Goal: Task Accomplishment & Management: Manage account settings

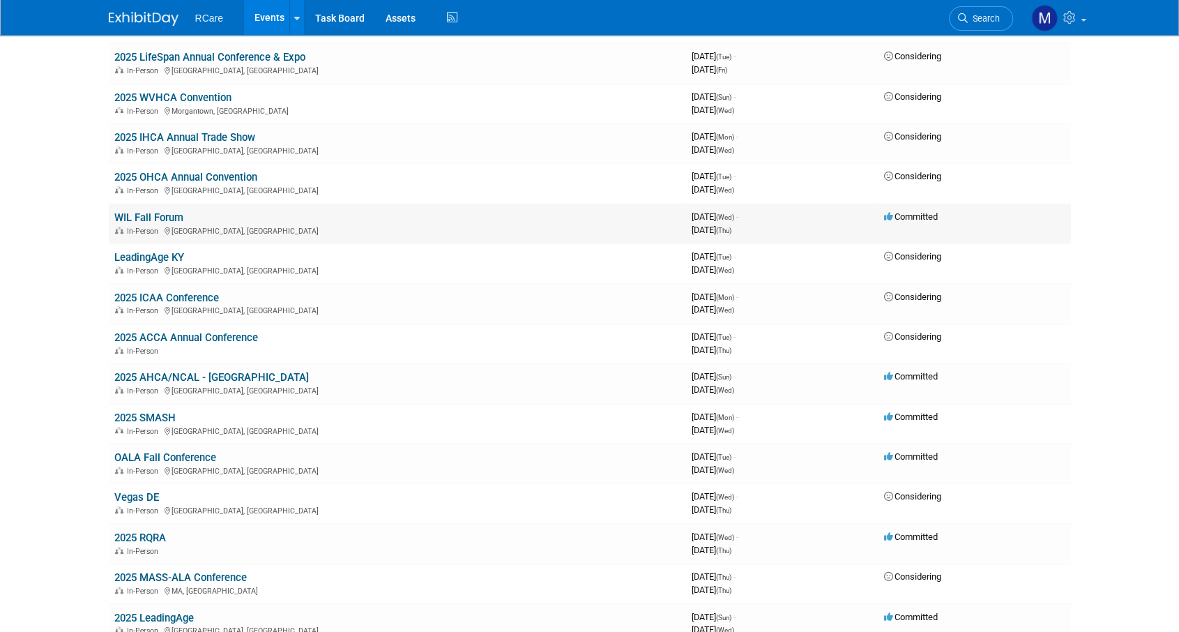
scroll to position [279, 0]
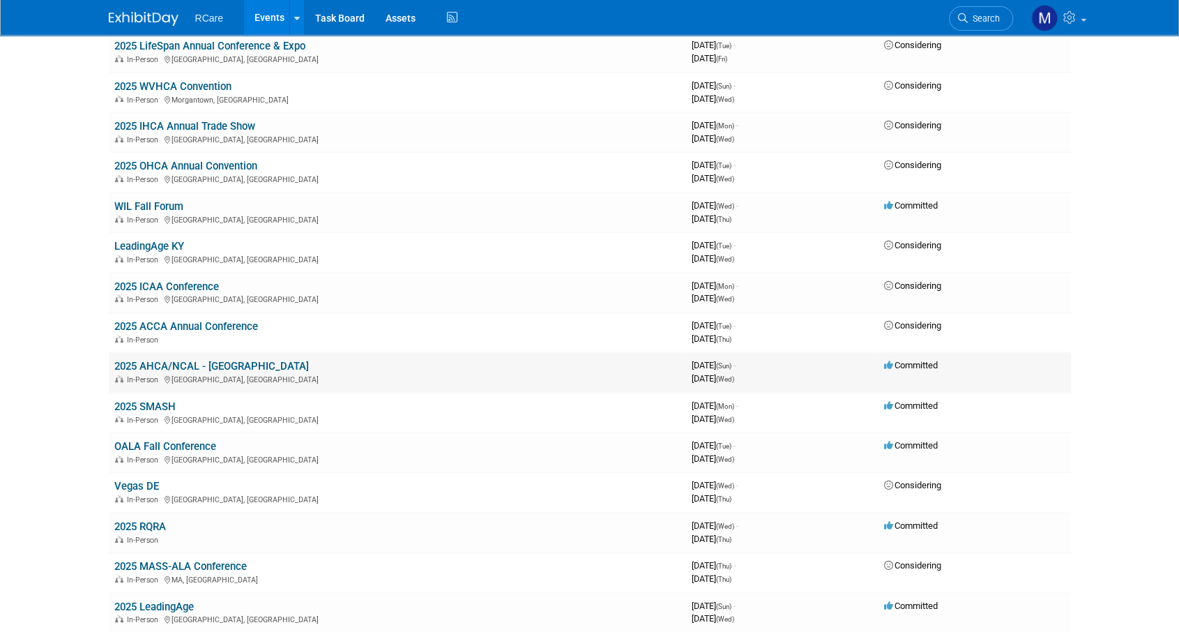
click at [229, 366] on link "2025 AHCA/NCAL - [GEOGRAPHIC_DATA]" at bounding box center [211, 366] width 195 height 13
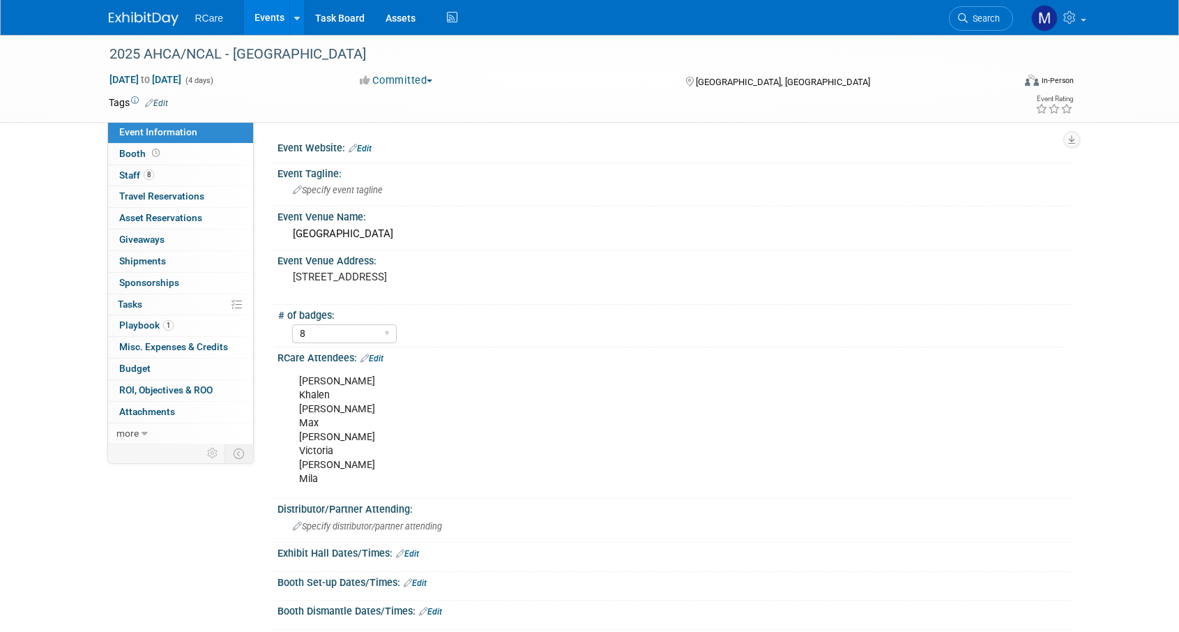
select select "8"
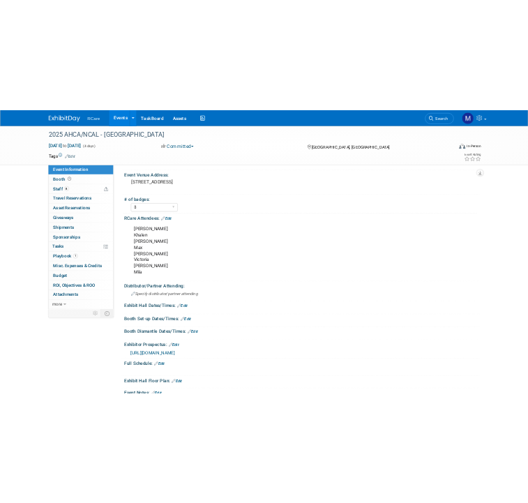
scroll to position [70, 0]
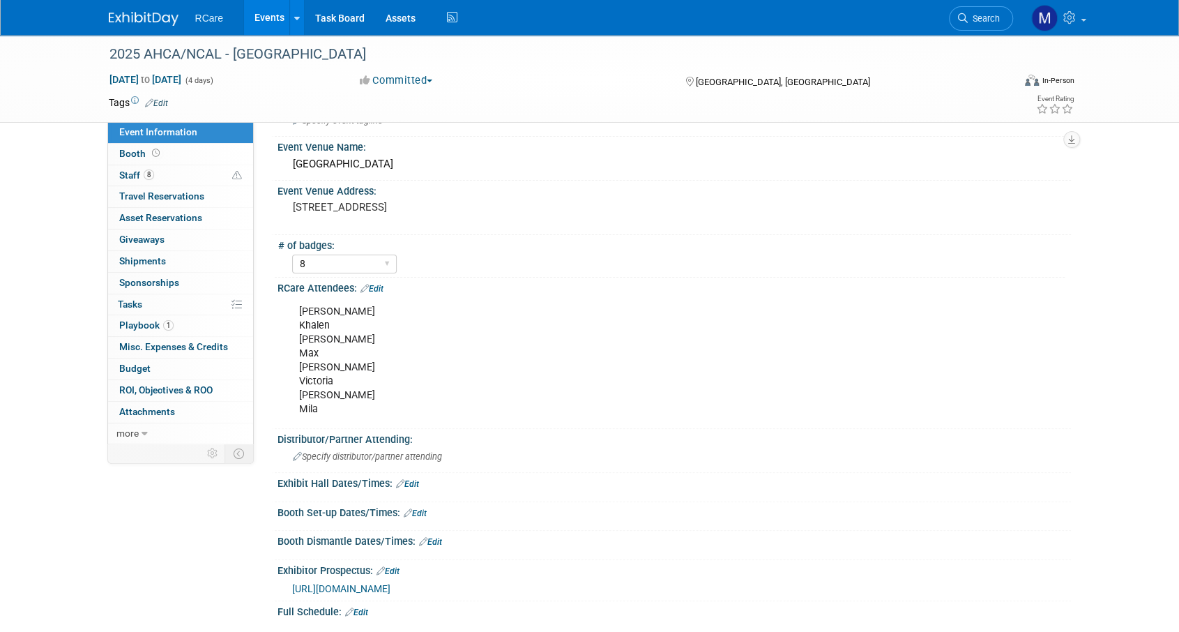
click at [391, 587] on span "https://www.canva.com/design/DAGKpf7asRg/Fl8exVIoZDXZLuMR9LNOVw/view?utm_conten…" at bounding box center [341, 588] width 98 height 11
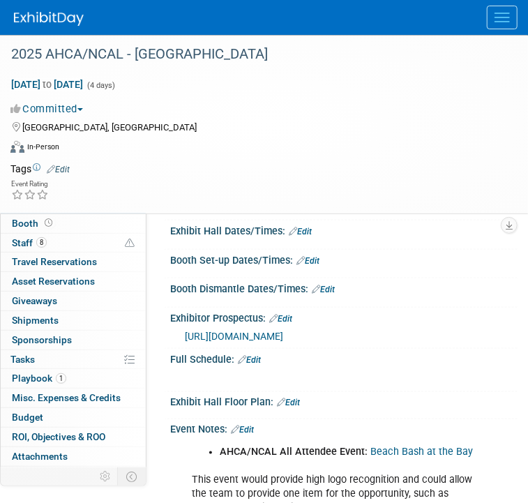
scroll to position [349, 0]
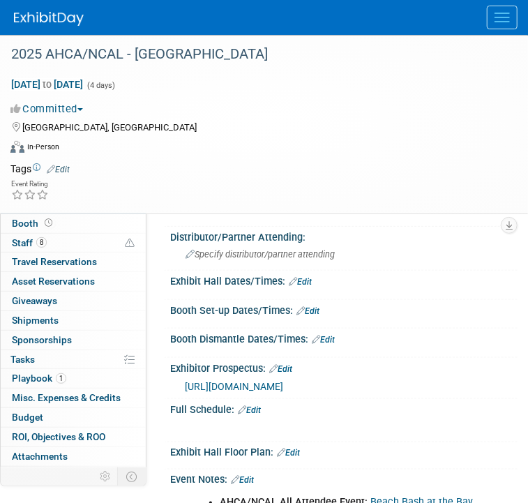
click at [307, 278] on link "Edit" at bounding box center [300, 282] width 23 height 10
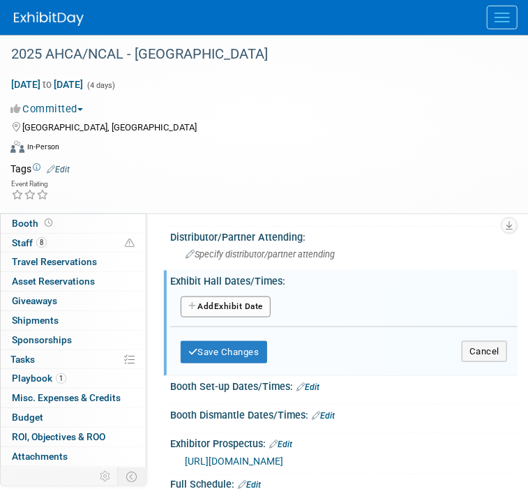
click at [235, 305] on button "Add Another Exhibit Date" at bounding box center [226, 306] width 90 height 21
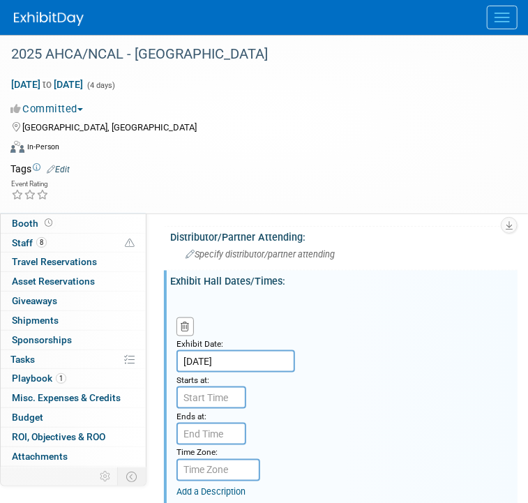
click at [214, 365] on input "Oct 19, 2025" at bounding box center [235, 361] width 119 height 22
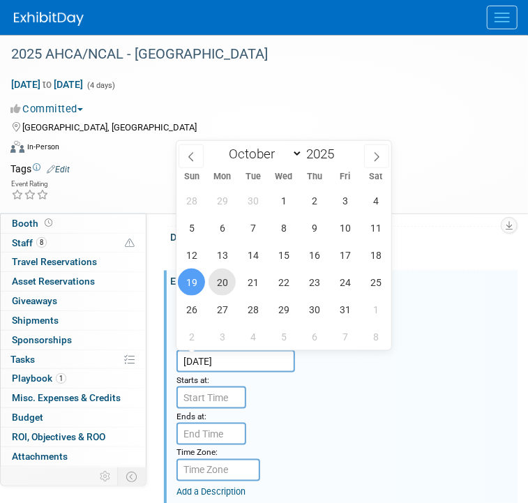
click at [222, 272] on span "20" at bounding box center [222, 281] width 27 height 27
type input "Oct 20, 2025"
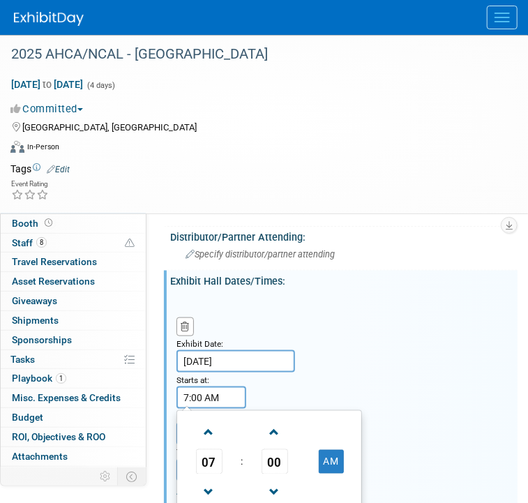
click at [200, 394] on input "7:00 AM" at bounding box center [211, 397] width 70 height 22
click at [202, 469] on span "07" at bounding box center [209, 461] width 27 height 25
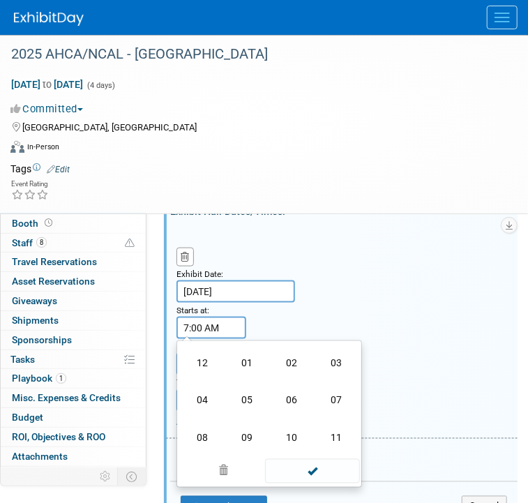
scroll to position [488, 0]
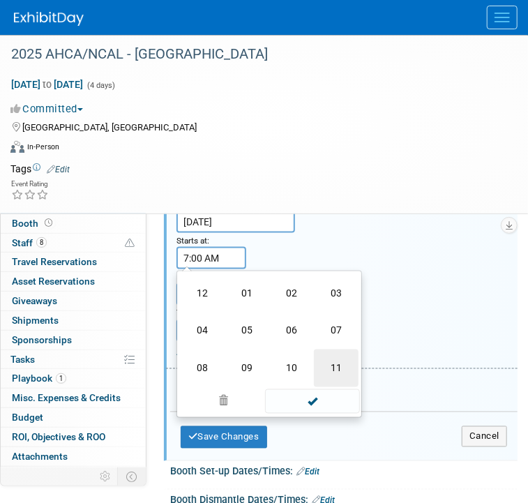
click at [326, 371] on td "11" at bounding box center [336, 368] width 45 height 38
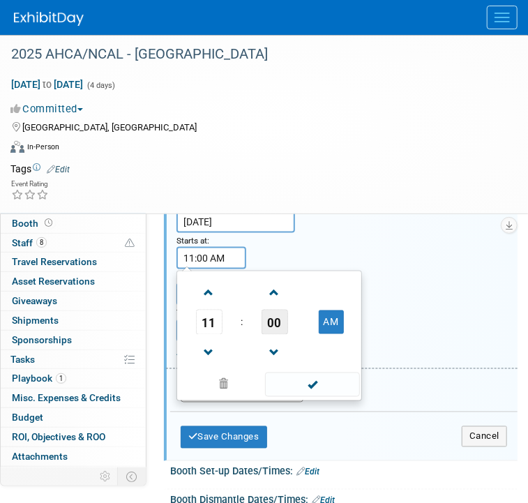
click at [274, 322] on span "00" at bounding box center [275, 322] width 27 height 25
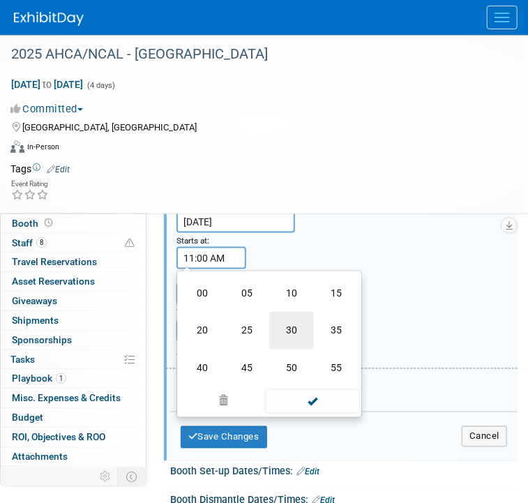
click at [290, 329] on td "30" at bounding box center [291, 331] width 45 height 38
type input "11:30 AM"
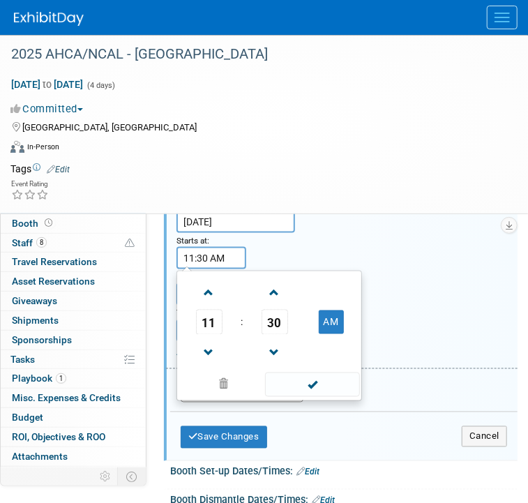
drag, startPoint x: 319, startPoint y: 383, endPoint x: 289, endPoint y: 326, distance: 63.6
click at [318, 383] on span at bounding box center [312, 384] width 94 height 24
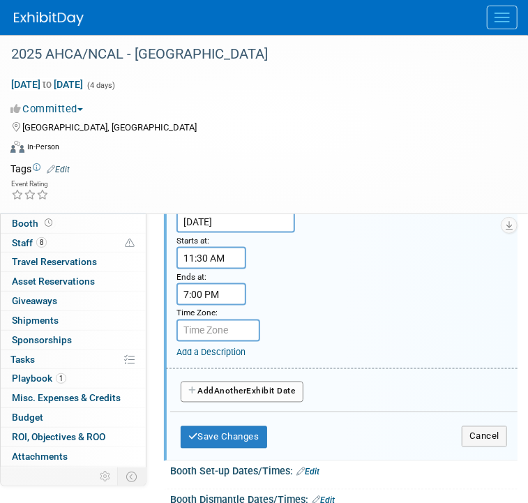
click at [195, 294] on input "7:00 PM" at bounding box center [211, 294] width 70 height 22
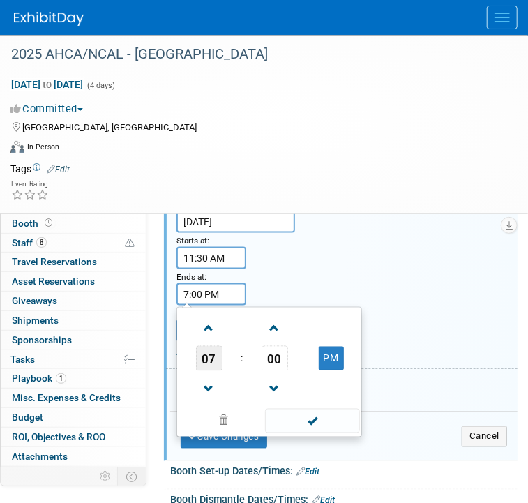
click at [215, 353] on span "07" at bounding box center [209, 358] width 27 height 25
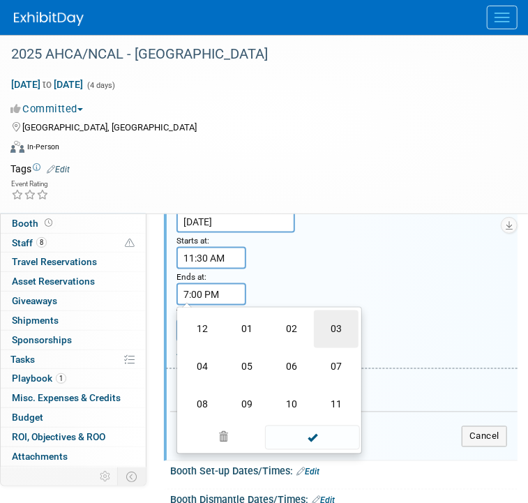
click at [335, 324] on td "03" at bounding box center [336, 329] width 45 height 38
type input "3:00 PM"
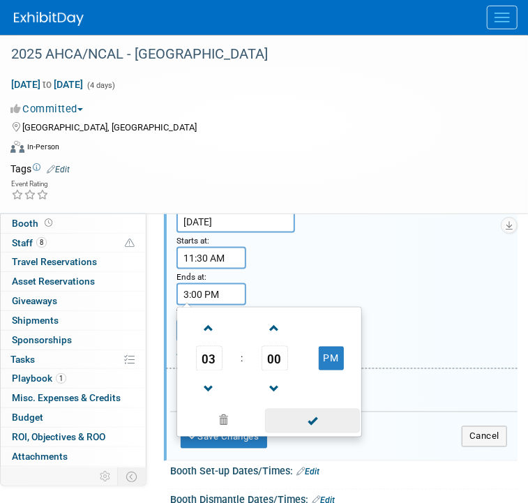
click at [305, 423] on span at bounding box center [312, 421] width 94 height 24
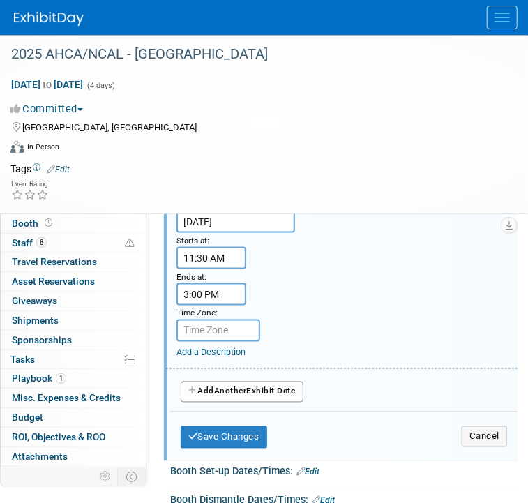
click at [227, 393] on span "Another" at bounding box center [230, 391] width 33 height 10
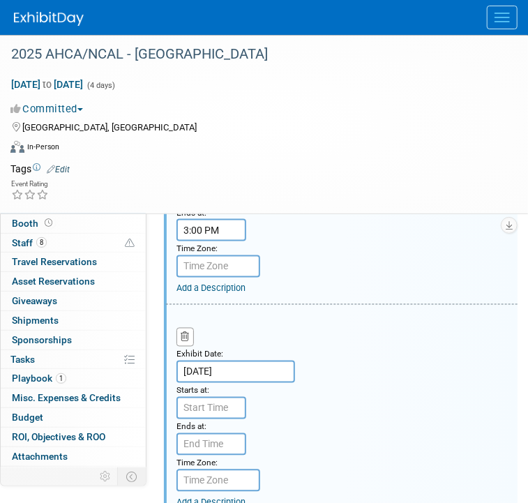
scroll to position [628, 0]
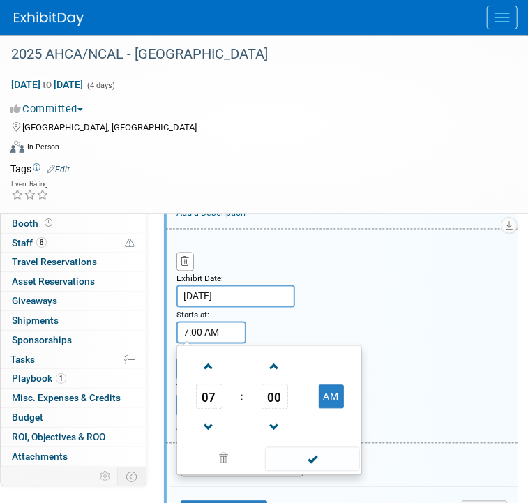
click at [202, 332] on input "7:00 AM" at bounding box center [211, 332] width 70 height 22
click at [206, 394] on span "07" at bounding box center [209, 396] width 27 height 25
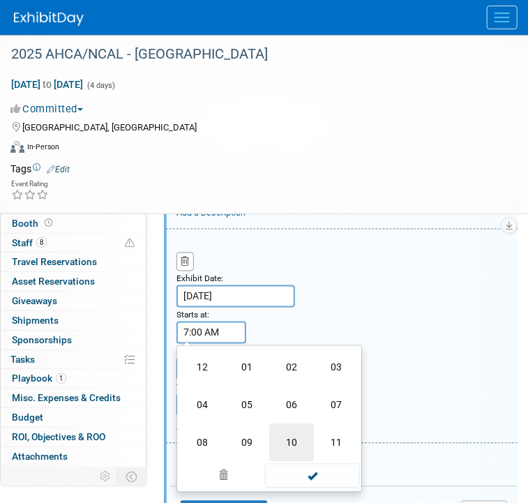
click at [292, 439] on td "10" at bounding box center [291, 443] width 45 height 38
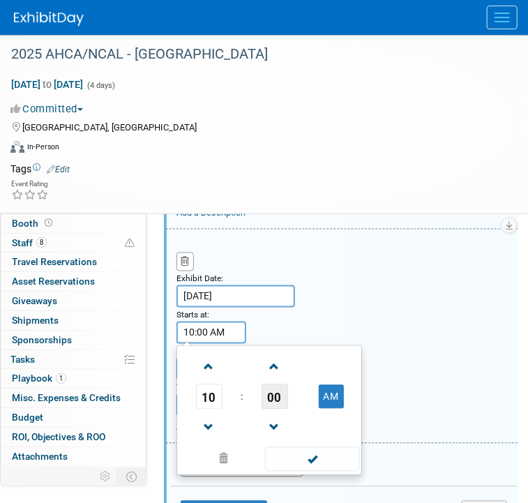
click at [271, 393] on span "00" at bounding box center [275, 396] width 27 height 25
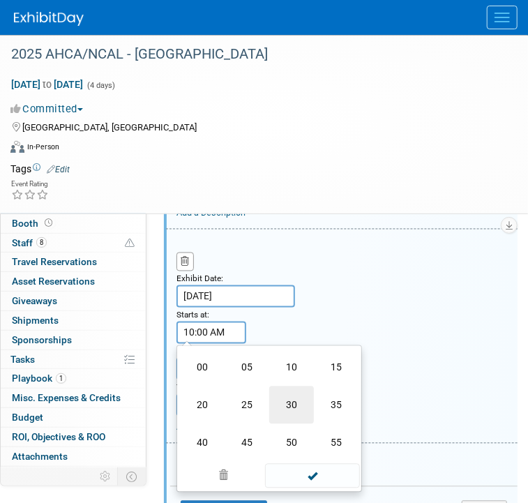
click at [285, 400] on td "30" at bounding box center [291, 405] width 45 height 38
type input "10:30 AM"
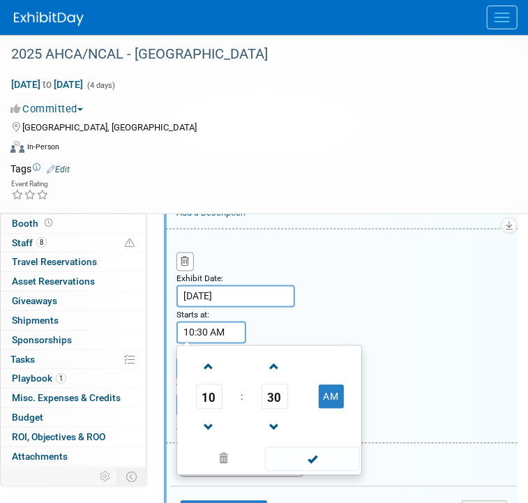
click at [382, 336] on div "Exhibit Date: Oct 21, 2025 Starts at: 10:30 AM 10 : 30 AM 12 01 02 03 04 05 06 …" at bounding box center [341, 336] width 351 height 214
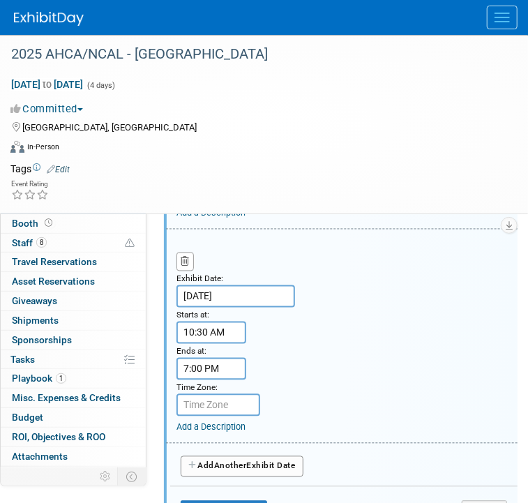
click at [199, 372] on input "7:00 PM" at bounding box center [211, 369] width 70 height 22
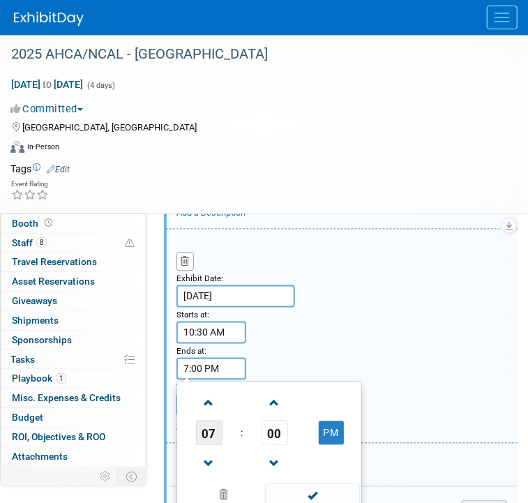
click at [211, 435] on span "07" at bounding box center [209, 433] width 27 height 25
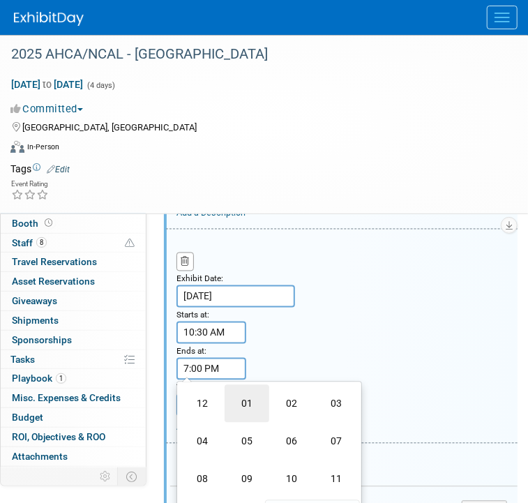
click at [263, 403] on td "01" at bounding box center [247, 404] width 45 height 38
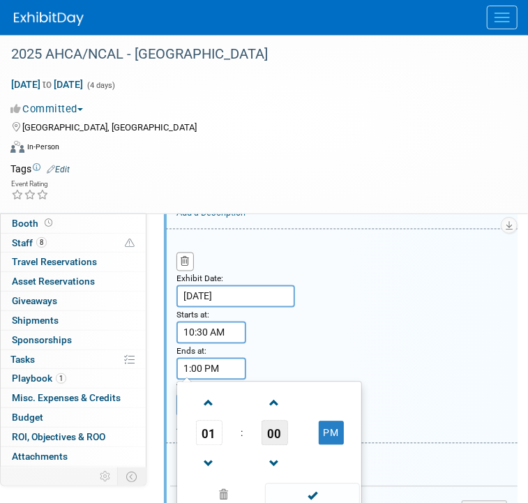
click at [278, 437] on span "00" at bounding box center [275, 433] width 27 height 25
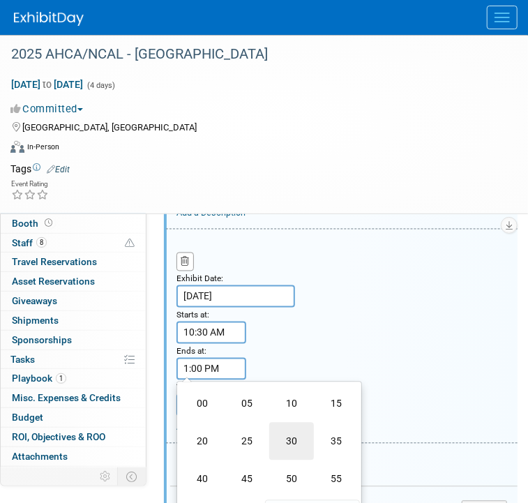
click at [292, 441] on td "30" at bounding box center [291, 442] width 45 height 38
type input "1:30 PM"
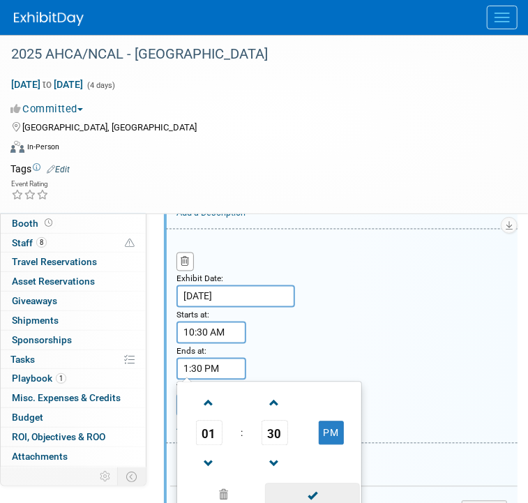
click at [335, 489] on span at bounding box center [312, 495] width 94 height 24
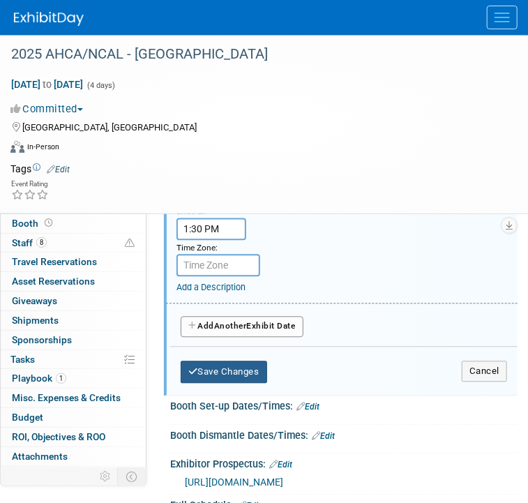
click at [222, 364] on button "Save Changes" at bounding box center [224, 372] width 86 height 22
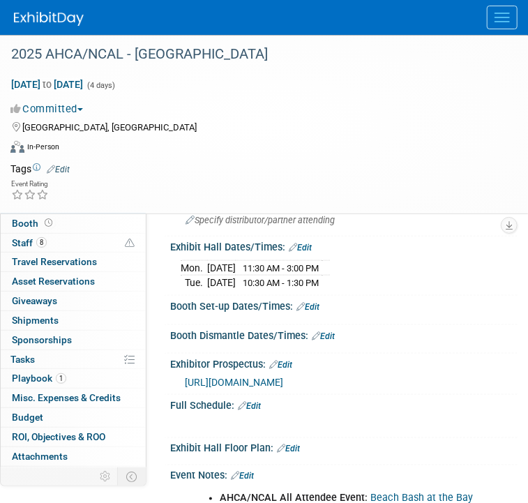
scroll to position [381, 0]
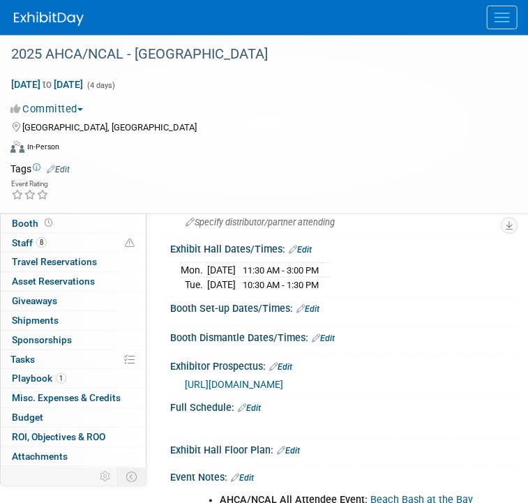
click at [312, 307] on link "Edit" at bounding box center [307, 309] width 23 height 10
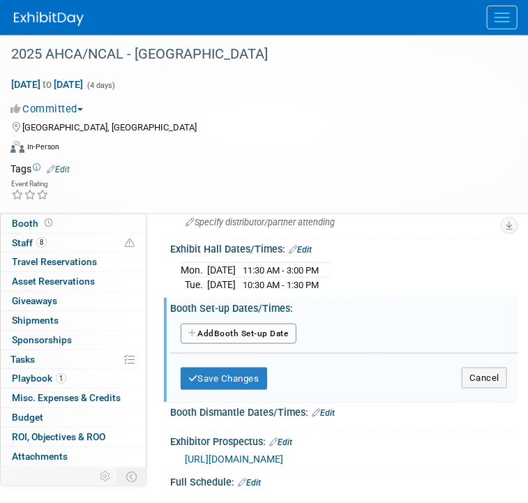
click at [227, 329] on button "Add Another Booth Set-up Date" at bounding box center [239, 334] width 116 height 21
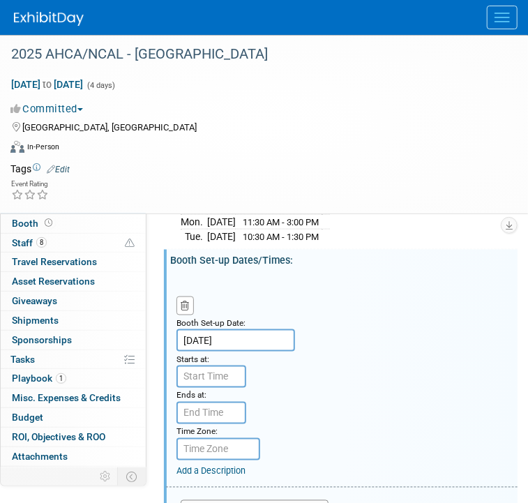
scroll to position [451, 0]
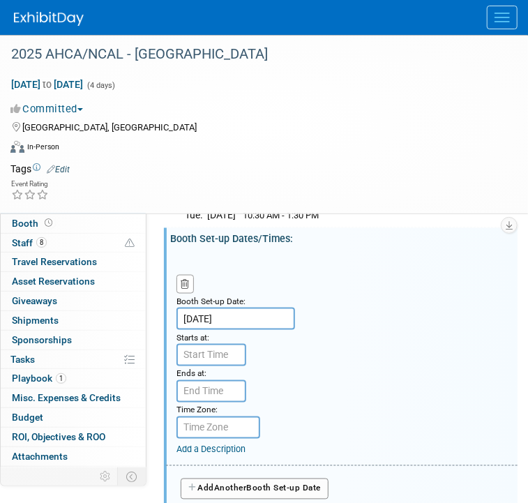
click at [226, 314] on input "Oct 19, 2025" at bounding box center [235, 319] width 119 height 22
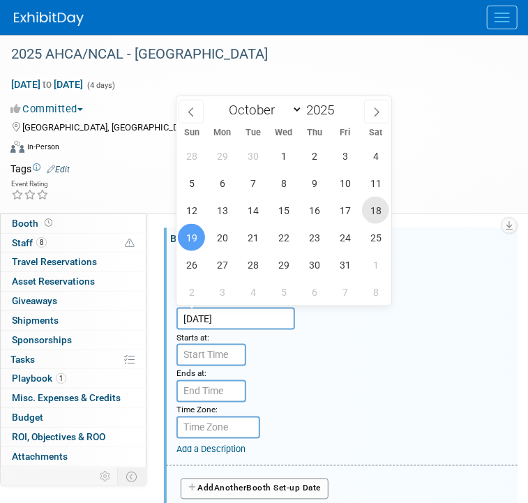
click at [371, 213] on span "18" at bounding box center [375, 210] width 27 height 27
type input "Oct 18, 2025"
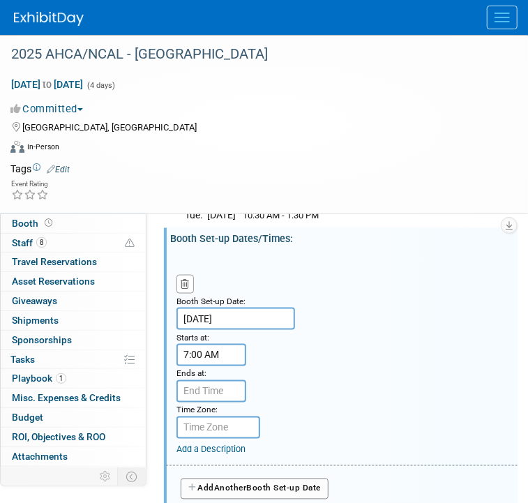
click at [206, 361] on input "7:00 AM" at bounding box center [211, 355] width 70 height 22
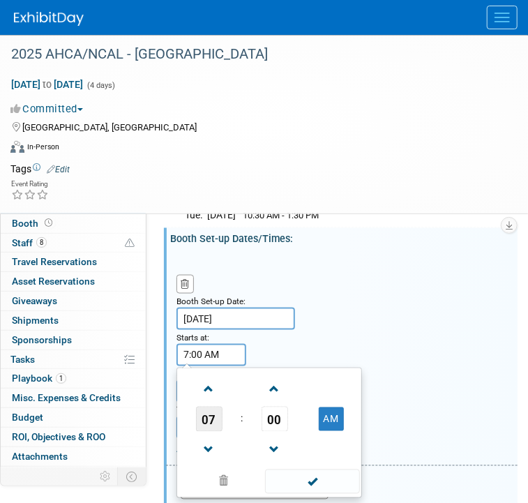
click at [213, 414] on span "07" at bounding box center [209, 419] width 27 height 25
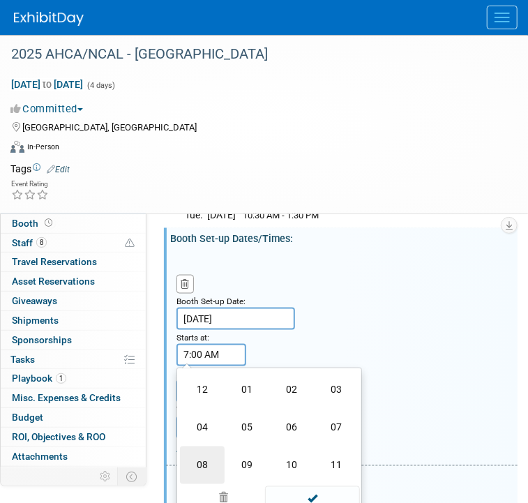
click at [213, 459] on td "08" at bounding box center [202, 465] width 45 height 38
type input "8:00 AM"
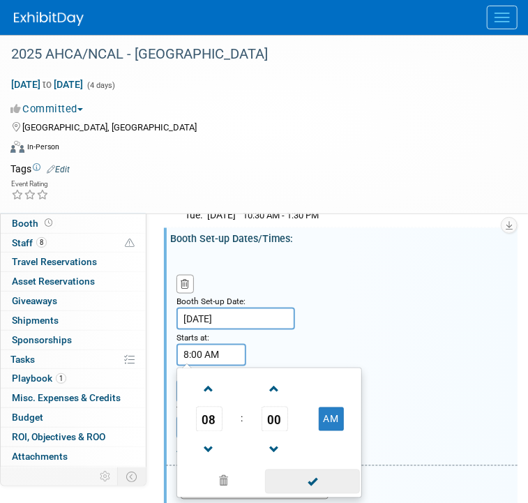
drag, startPoint x: 308, startPoint y: 483, endPoint x: 273, endPoint y: 429, distance: 64.0
click at [308, 482] on span at bounding box center [312, 481] width 94 height 24
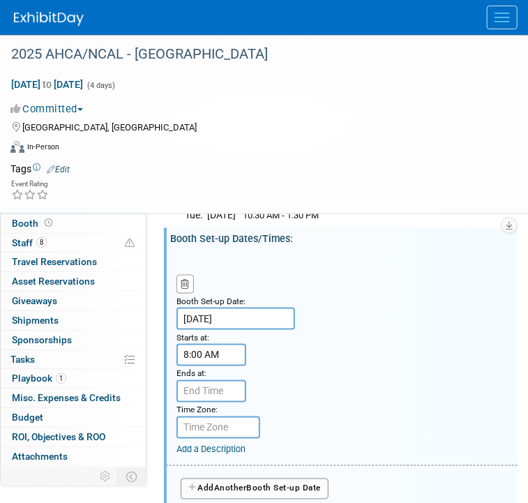
click at [221, 373] on div "Ends at:" at bounding box center [209, 373] width 66 height 14
click at [215, 405] on small "Time Zone: Apply to all" at bounding box center [196, 410] width 41 height 10
click at [216, 392] on input "7:00 PM" at bounding box center [211, 391] width 70 height 22
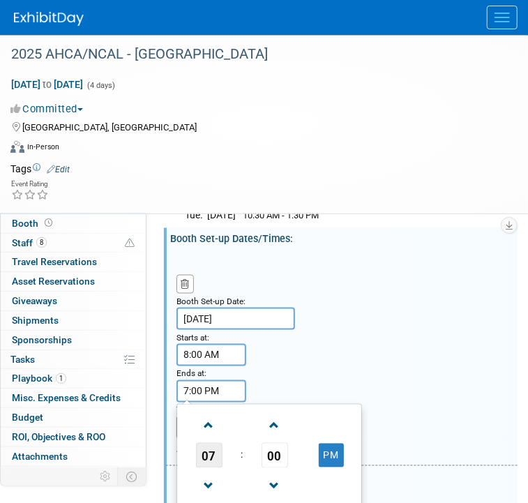
click at [212, 455] on span "07" at bounding box center [209, 455] width 27 height 25
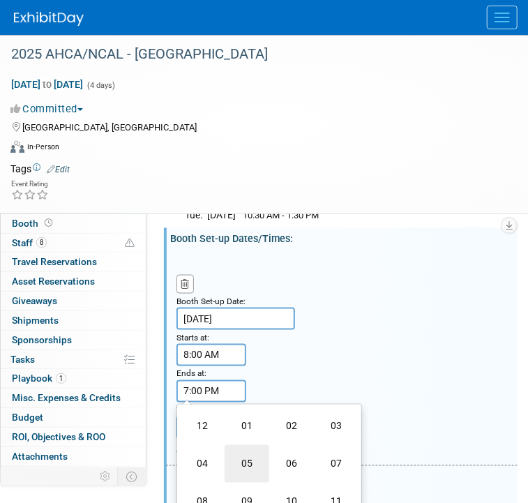
click at [245, 456] on td "05" at bounding box center [247, 464] width 45 height 38
type input "5:00 PM"
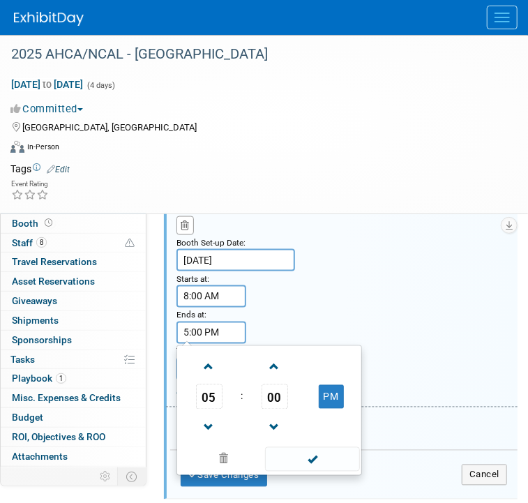
scroll to position [590, 0]
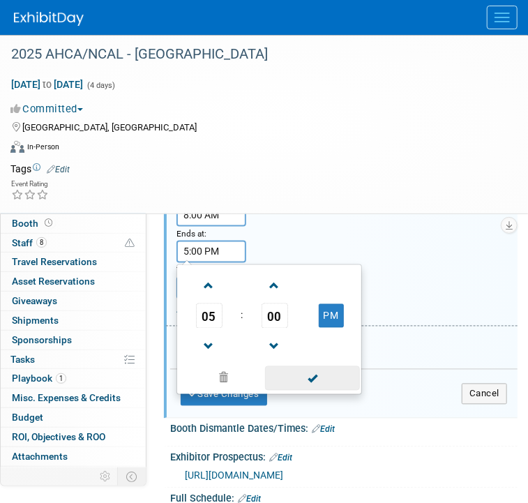
click at [300, 377] on span at bounding box center [312, 378] width 94 height 24
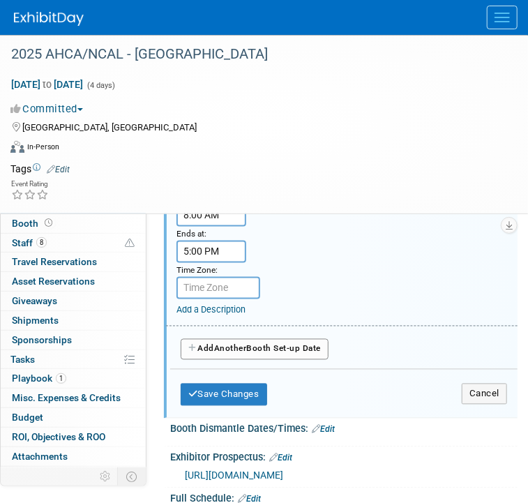
click at [267, 346] on button "Add Another Booth Set-up Date" at bounding box center [255, 349] width 148 height 21
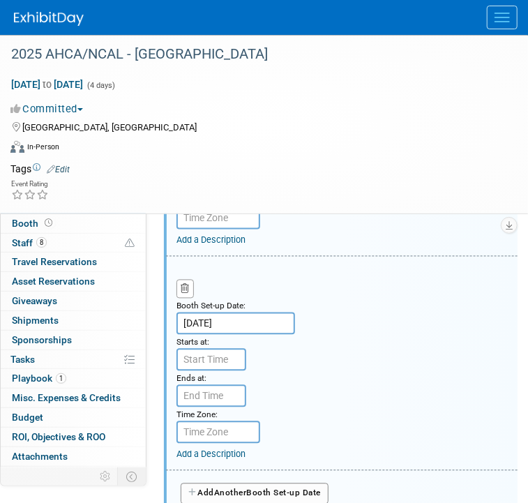
scroll to position [729, 0]
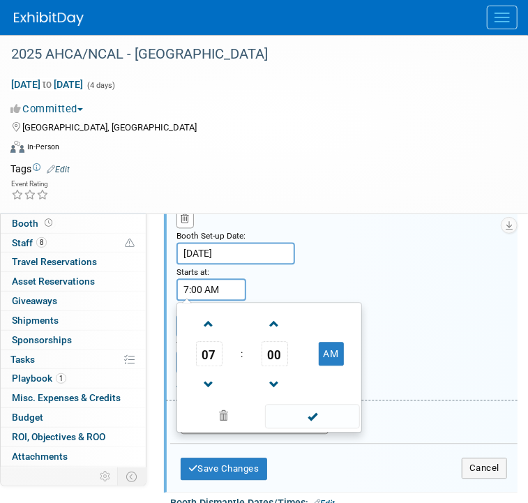
click at [202, 285] on input "7:00 AM" at bounding box center [211, 290] width 70 height 22
click at [214, 349] on span "07" at bounding box center [209, 354] width 27 height 25
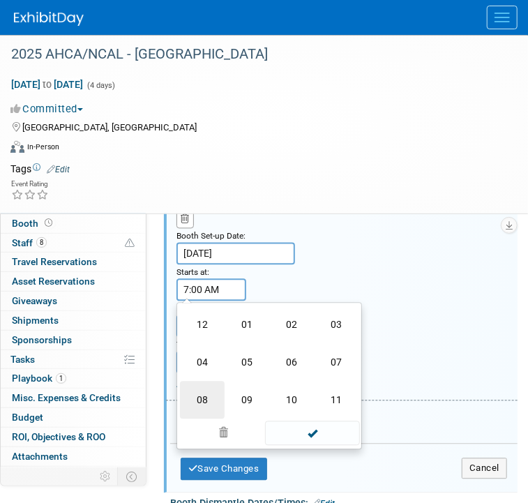
click at [211, 402] on td "08" at bounding box center [202, 400] width 45 height 38
type input "8:00 AM"
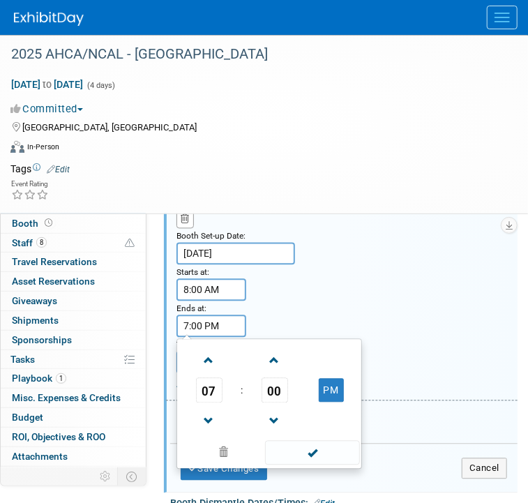
click at [218, 318] on input "7:00 PM" at bounding box center [211, 326] width 70 height 22
click at [211, 386] on td "07" at bounding box center [209, 390] width 58 height 25
click at [211, 386] on span "07" at bounding box center [209, 390] width 27 height 25
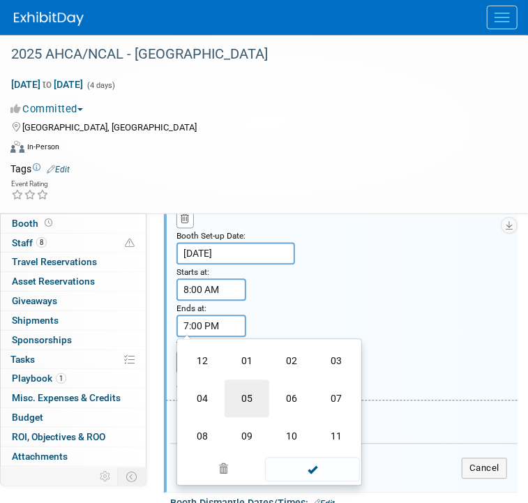
click at [252, 399] on td "05" at bounding box center [247, 399] width 45 height 38
type input "5:00 PM"
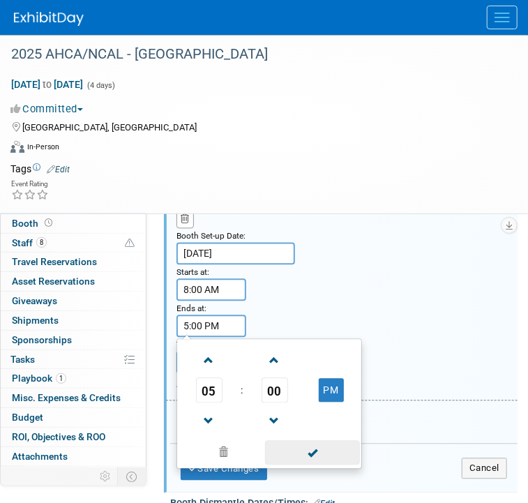
click at [312, 450] on span at bounding box center [312, 453] width 94 height 24
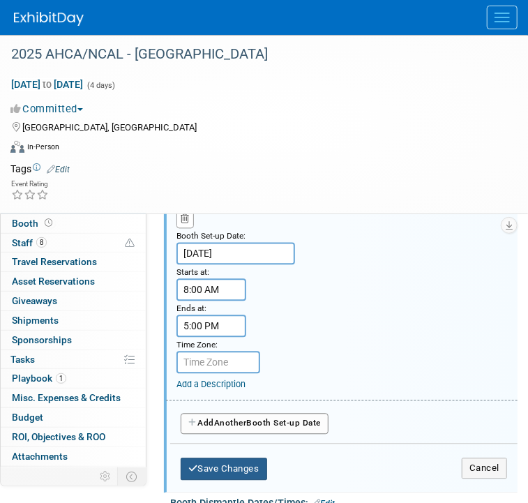
click at [245, 459] on button "Save Changes" at bounding box center [224, 469] width 86 height 22
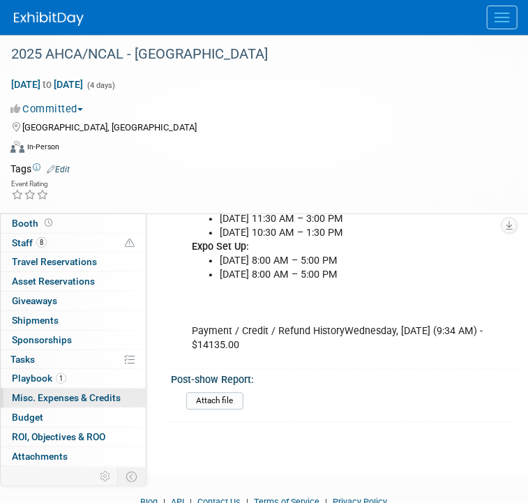
scroll to position [837, 0]
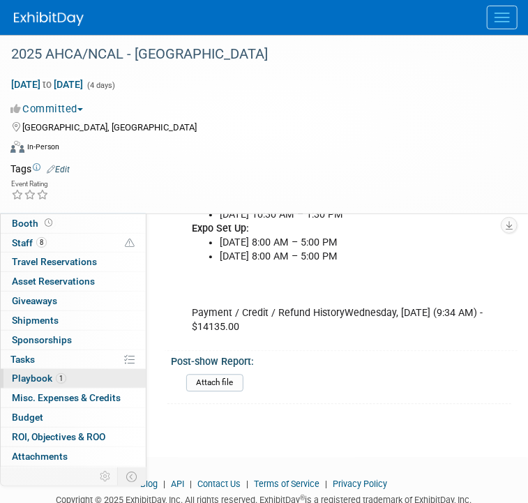
click at [41, 373] on span "Playbook 1" at bounding box center [39, 377] width 54 height 11
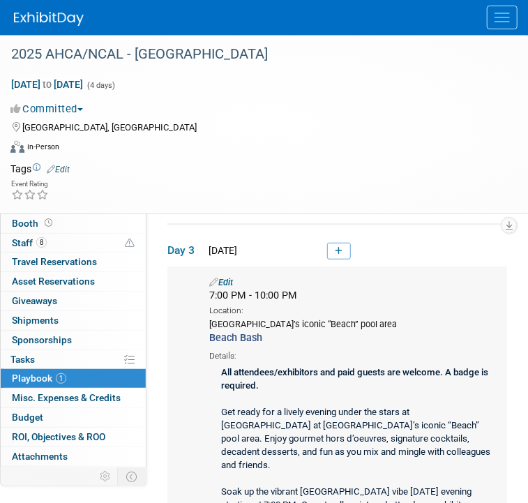
scroll to position [139, 0]
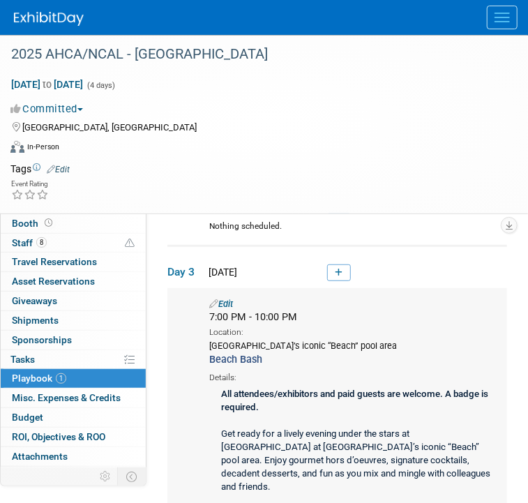
click at [230, 302] on link "Edit" at bounding box center [221, 303] width 24 height 10
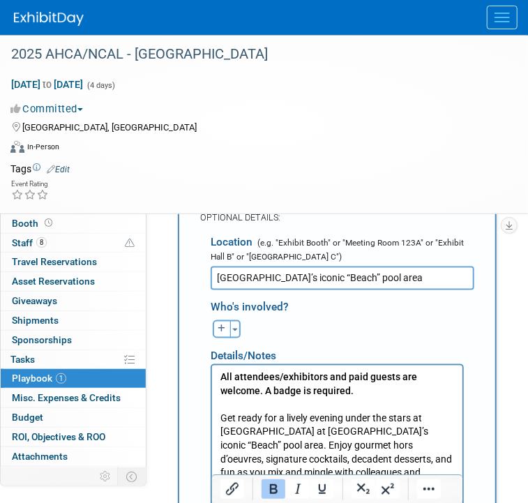
scroll to position [612, 0]
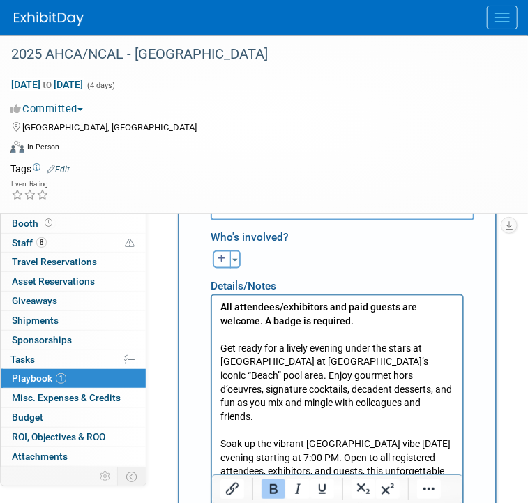
click at [256, 321] on b "All attendees/exhibitors and paid guests are welcome. A badge is required." at bounding box center [318, 314] width 197 height 25
paste body "Rich Text Area. Press ALT-0 for help."
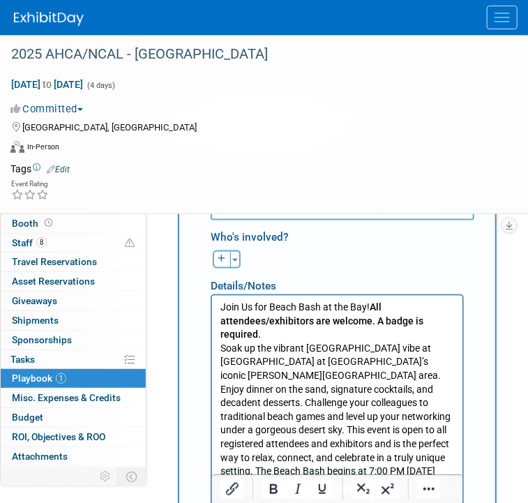
scroll to position [682, 0]
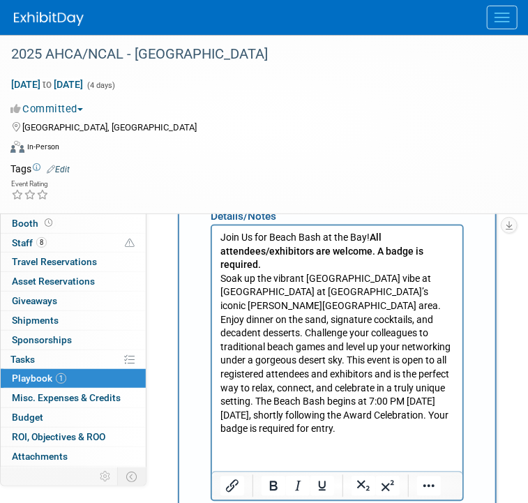
click at [370, 236] on b "All attendees/exhibitors are welcome. A badge is required." at bounding box center [321, 251] width 203 height 38
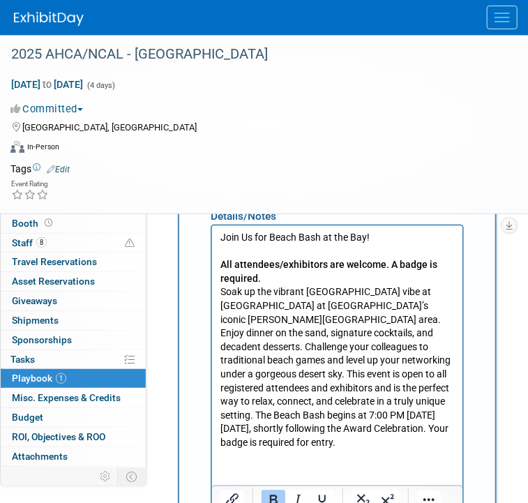
click at [347, 273] on p "All attendees/exhibitors are welcome. A badge is required." at bounding box center [337, 272] width 234 height 27
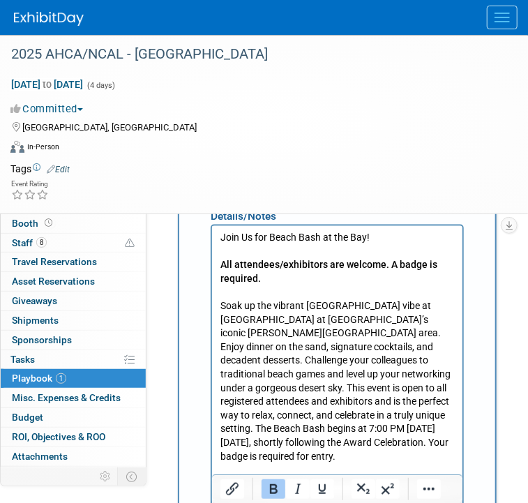
click at [370, 415] on p "Soak up the vibrant Las Vegas Oasis vibe at DS25’s Beach Bash at Mandalay Bay’s…" at bounding box center [337, 382] width 234 height 164
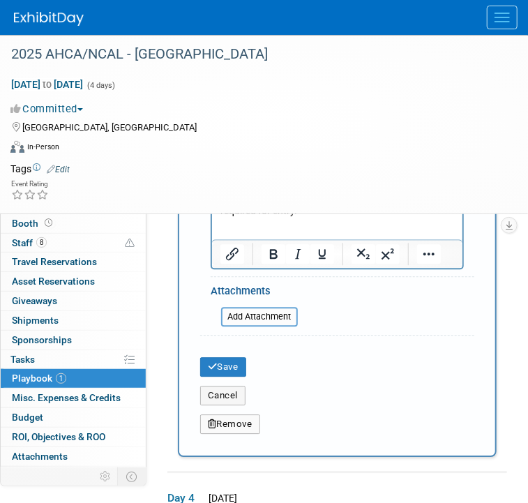
scroll to position [961, 0]
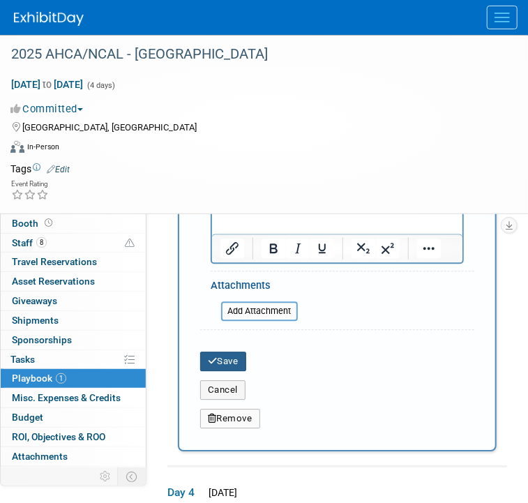
click at [229, 361] on button "Save" at bounding box center [223, 361] width 46 height 20
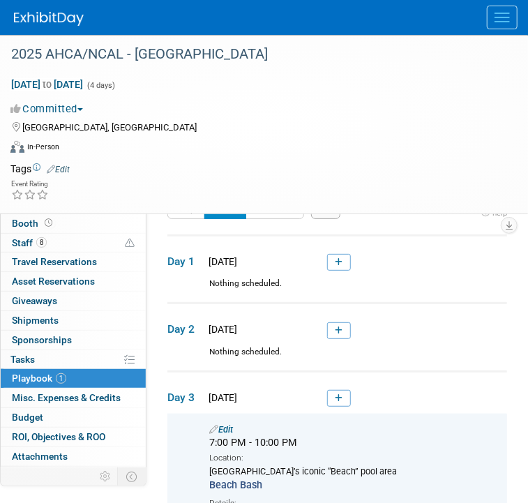
scroll to position [0, 0]
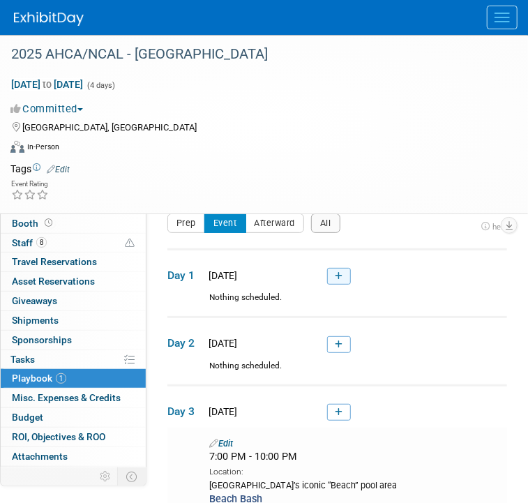
click at [345, 276] on link at bounding box center [339, 276] width 24 height 17
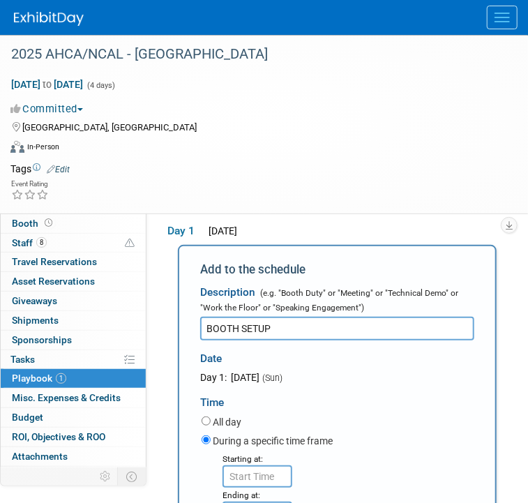
type input "BOOTH SETUP"
click at [384, 366] on div "Date" at bounding box center [337, 355] width 274 height 30
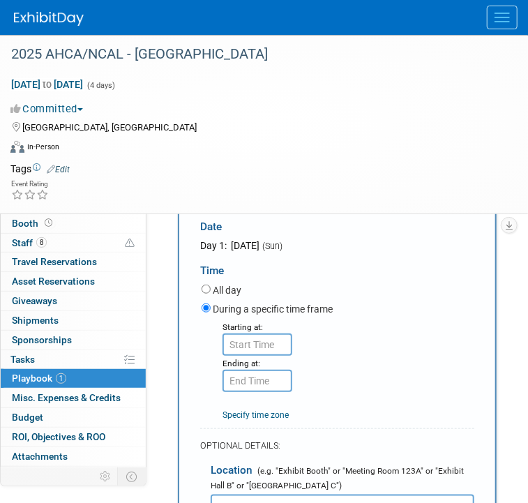
scroll to position [184, 0]
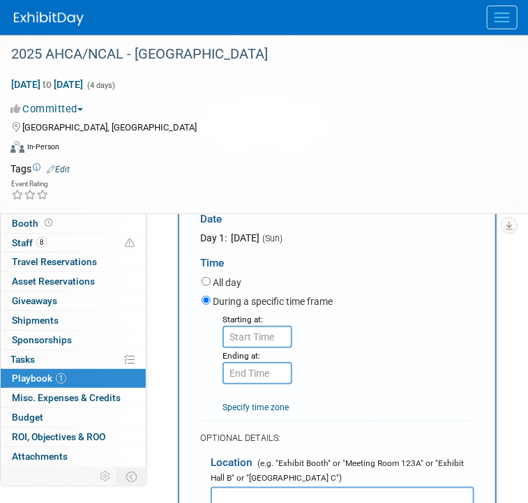
type input "8:00 AM"
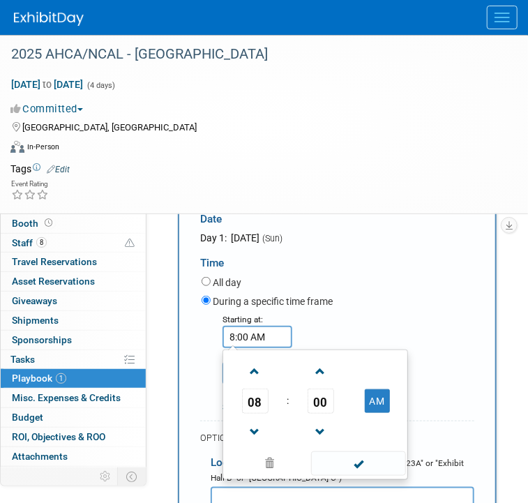
click at [241, 338] on input "8:00 AM" at bounding box center [257, 337] width 70 height 22
click at [329, 455] on span at bounding box center [358, 463] width 94 height 24
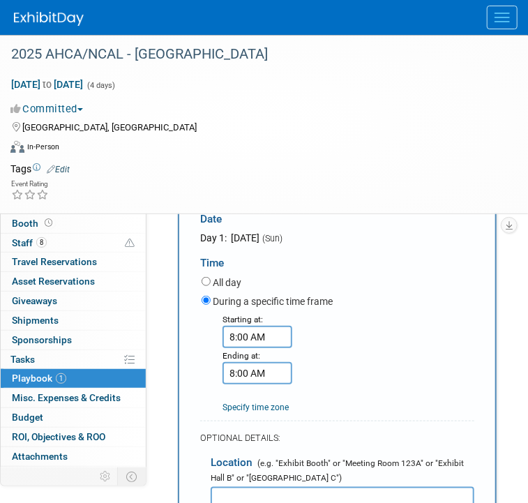
click at [236, 377] on input "8:00 AM" at bounding box center [257, 373] width 70 height 22
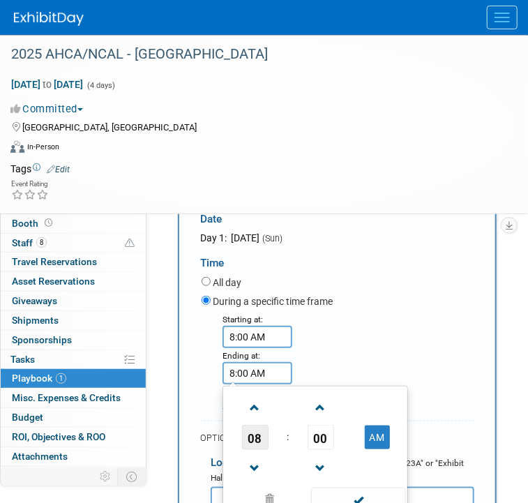
click at [262, 432] on span "08" at bounding box center [255, 437] width 27 height 25
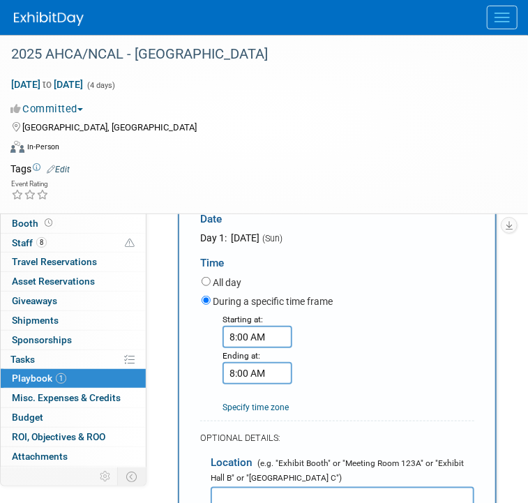
click at [237, 365] on input "8:00 AM" at bounding box center [257, 373] width 70 height 22
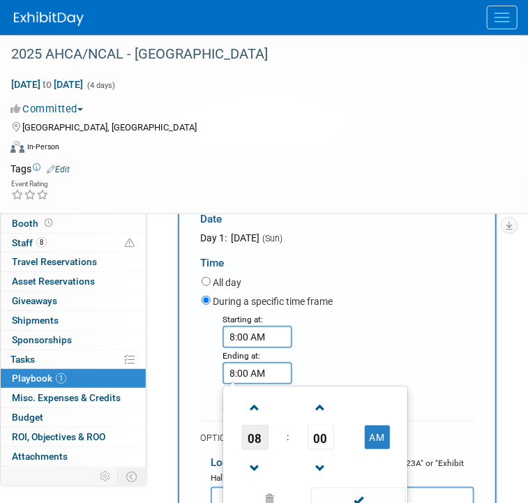
click at [264, 432] on span "08" at bounding box center [255, 437] width 27 height 25
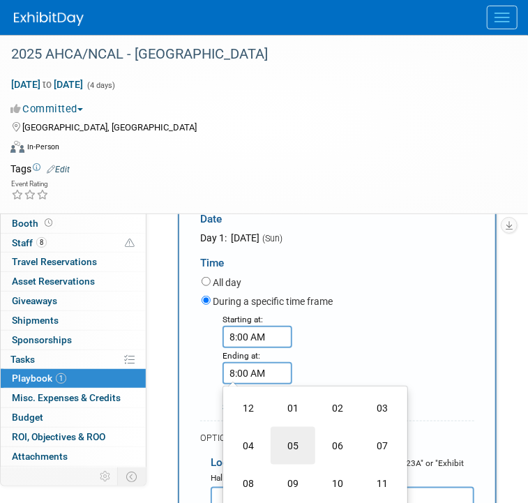
click at [294, 440] on td "05" at bounding box center [293, 446] width 45 height 38
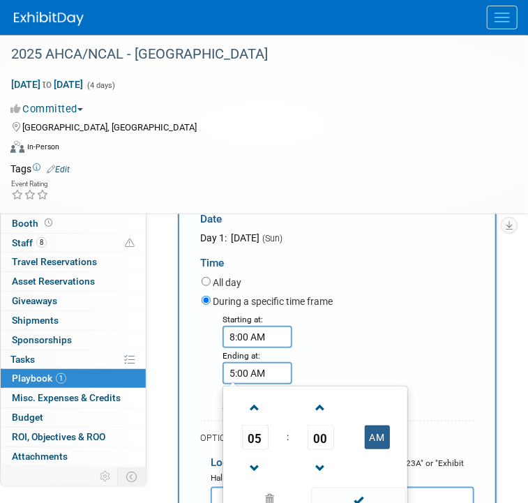
click at [372, 434] on button "AM" at bounding box center [377, 437] width 25 height 24
type input "5:00 PM"
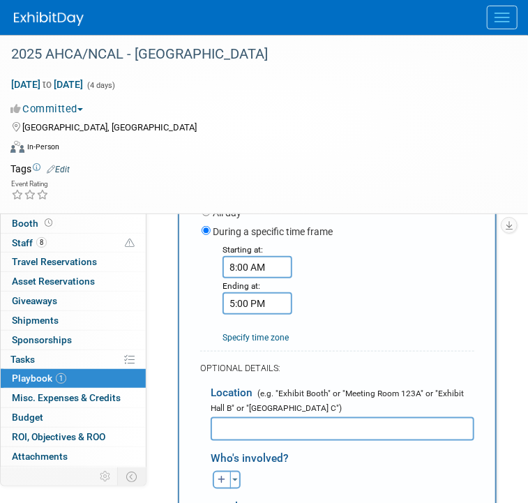
click at [360, 308] on div "Starting at: 8:00 AM Ending at: 5:00 PM Specify time zone Time zone:" at bounding box center [338, 293] width 294 height 102
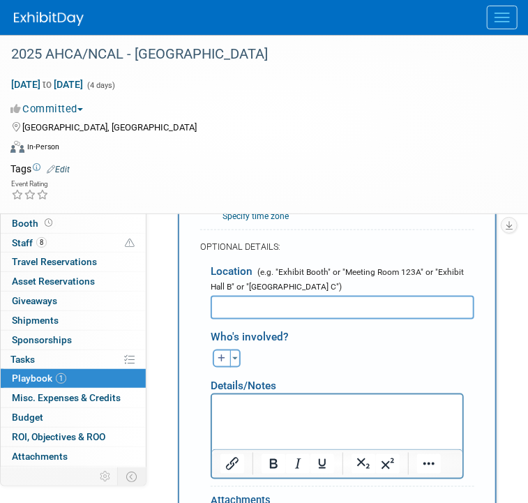
scroll to position [393, 0]
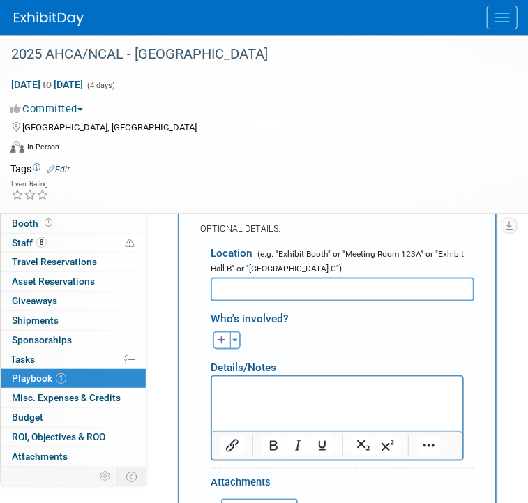
click at [329, 287] on input "text" at bounding box center [343, 290] width 264 height 24
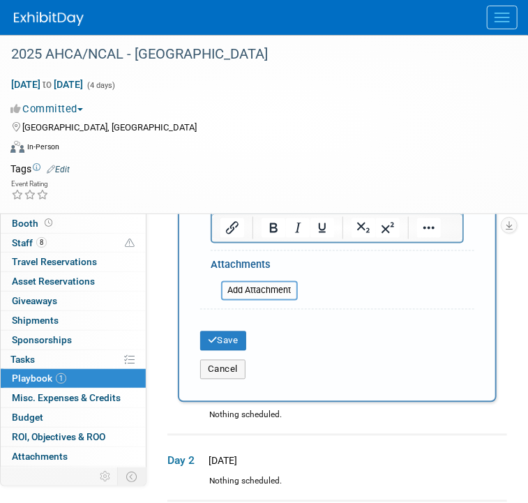
scroll to position [697, 0]
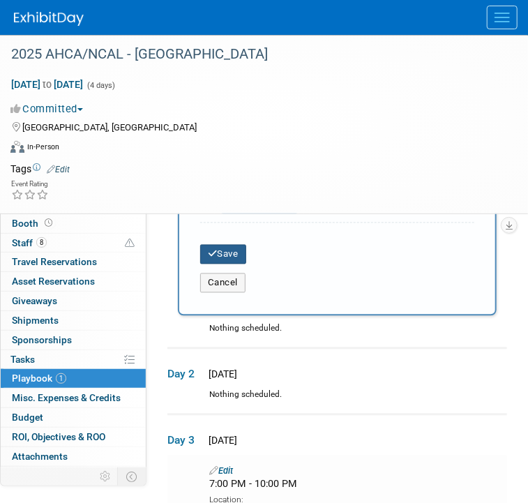
type input "Mandalay Bay Expo Hall"
click at [233, 258] on button "Save" at bounding box center [223, 255] width 46 height 20
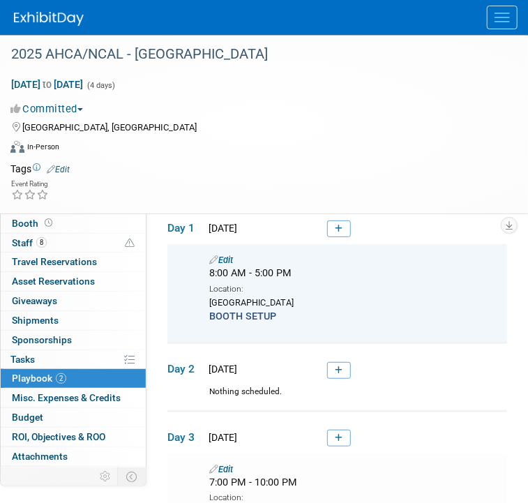
scroll to position [70, 0]
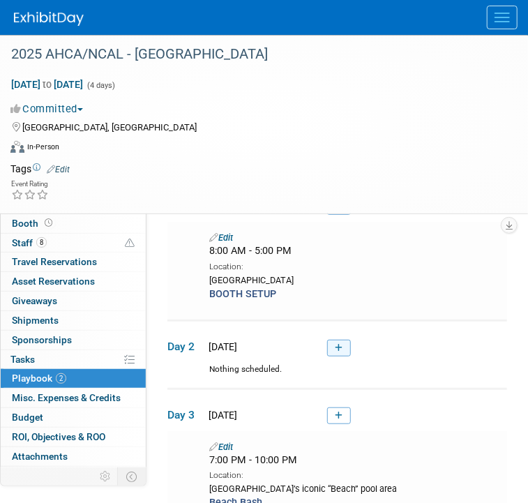
click at [340, 345] on icon at bounding box center [339, 348] width 8 height 8
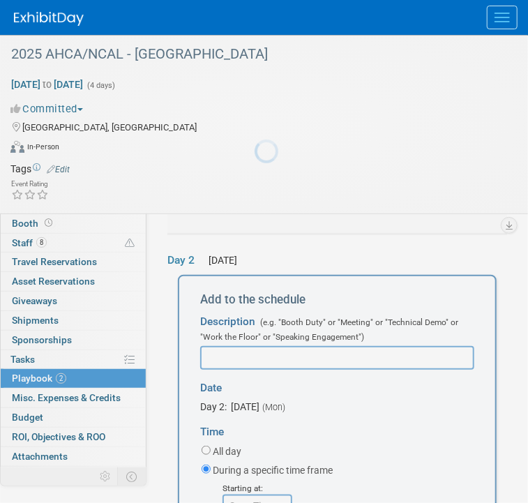
scroll to position [0, 0]
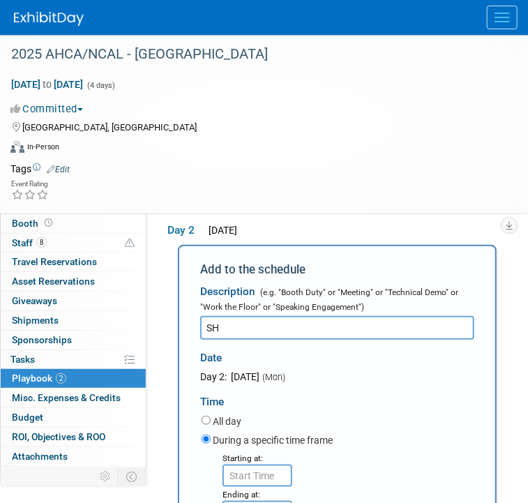
type input "S"
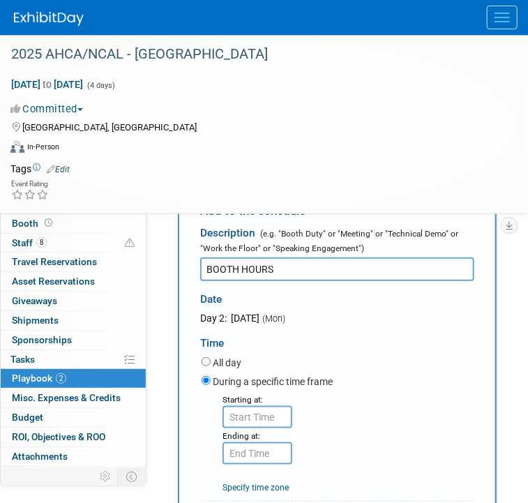
scroll to position [324, 0]
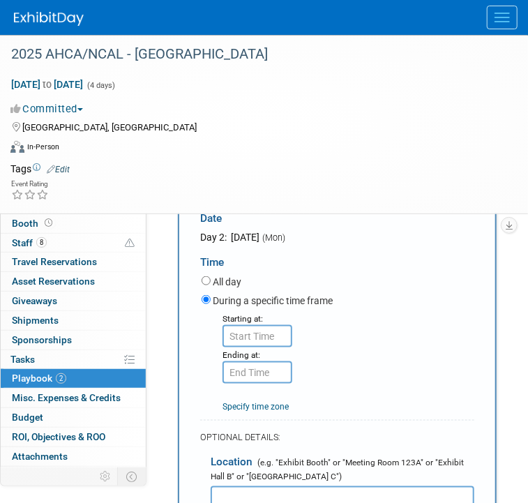
type input "BOOTH HOURS"
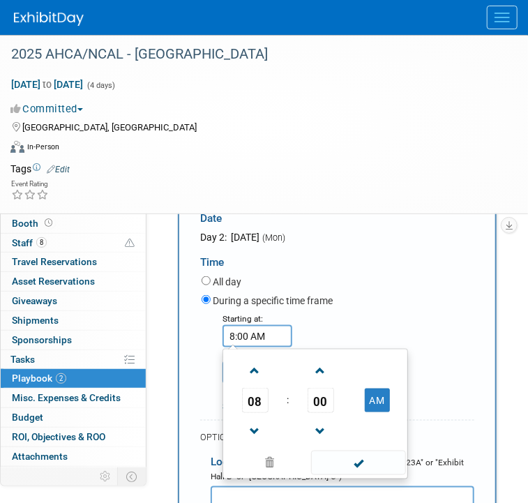
click at [243, 338] on input "8:00 AM" at bounding box center [257, 336] width 70 height 22
click at [257, 388] on span "08" at bounding box center [255, 400] width 27 height 25
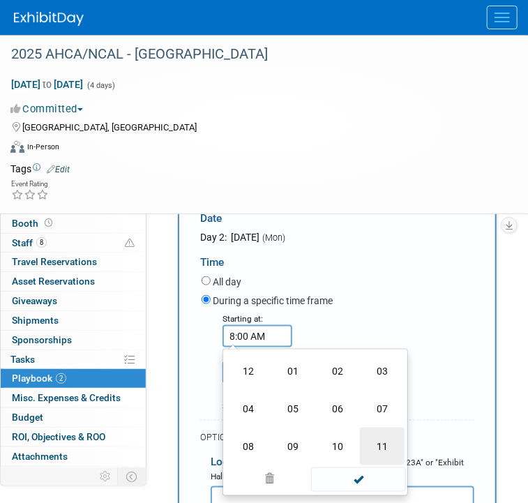
click at [377, 441] on td "11" at bounding box center [382, 447] width 45 height 38
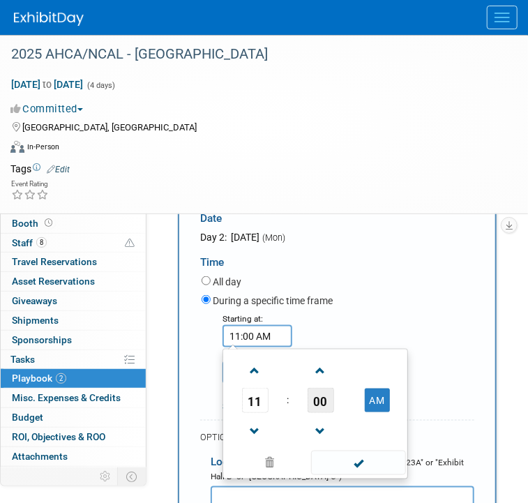
click at [310, 409] on span "00" at bounding box center [321, 400] width 27 height 25
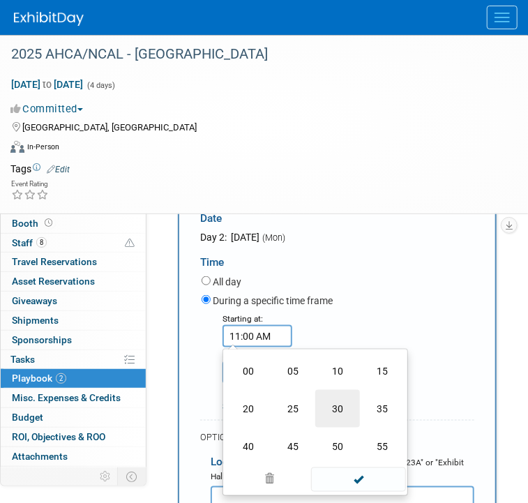
click at [325, 406] on td "30" at bounding box center [337, 409] width 45 height 38
type input "11:30 AM"
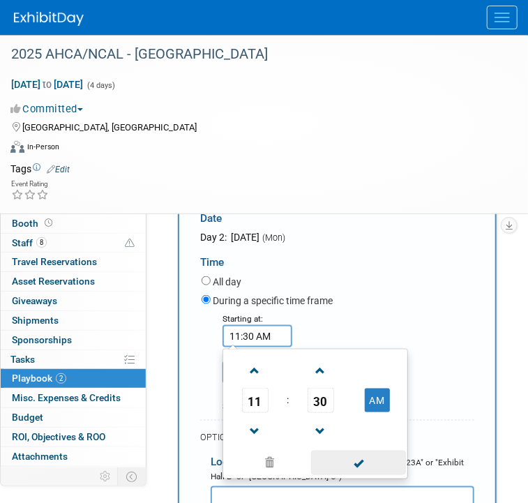
click at [345, 460] on span at bounding box center [358, 463] width 94 height 24
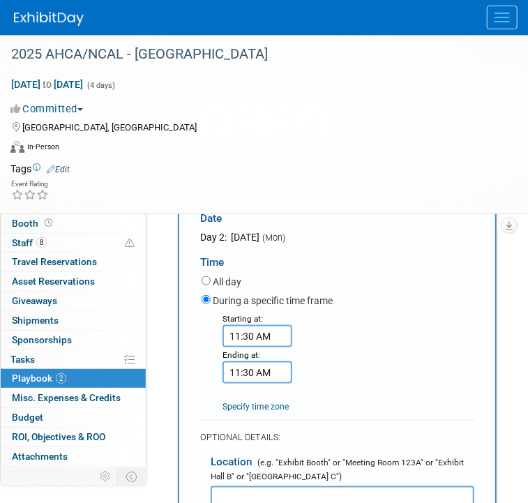
click at [238, 373] on input "11:30 AM" at bounding box center [257, 372] width 70 height 22
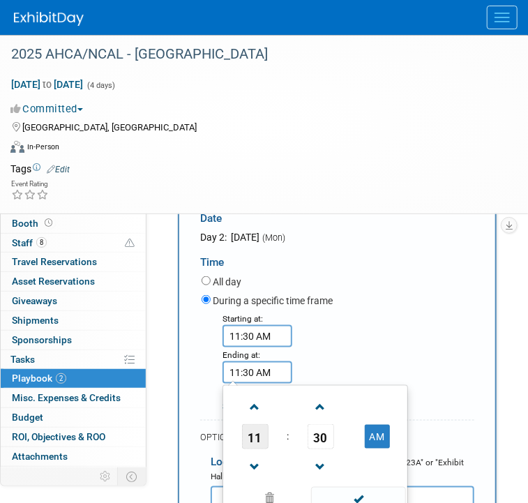
click at [262, 435] on span "11" at bounding box center [255, 436] width 27 height 25
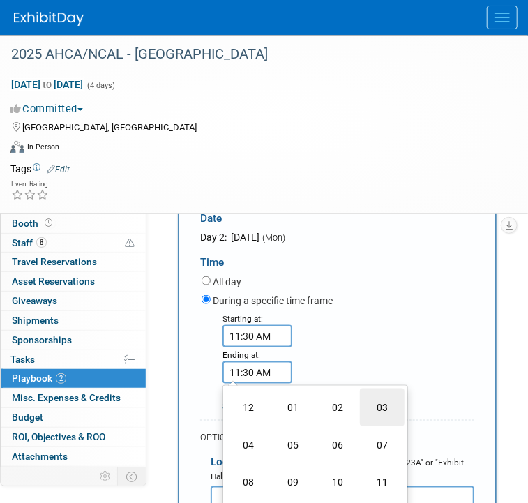
click at [374, 407] on td "03" at bounding box center [382, 407] width 45 height 38
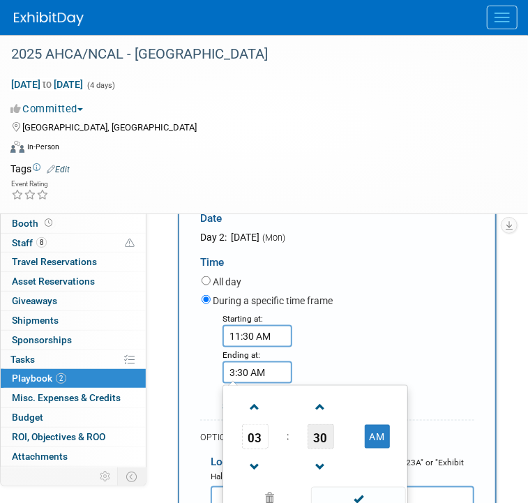
click at [318, 441] on span "30" at bounding box center [321, 436] width 27 height 25
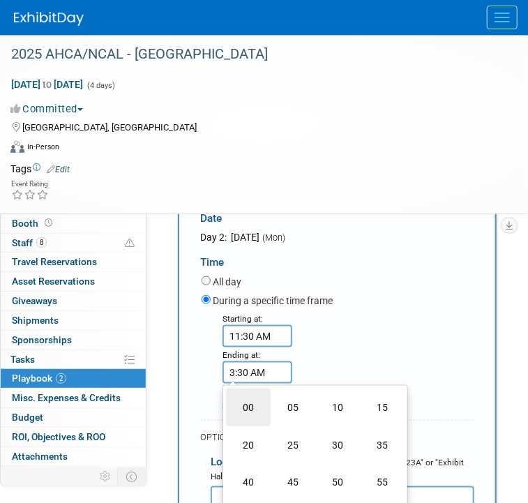
click at [242, 404] on td "00" at bounding box center [248, 407] width 45 height 38
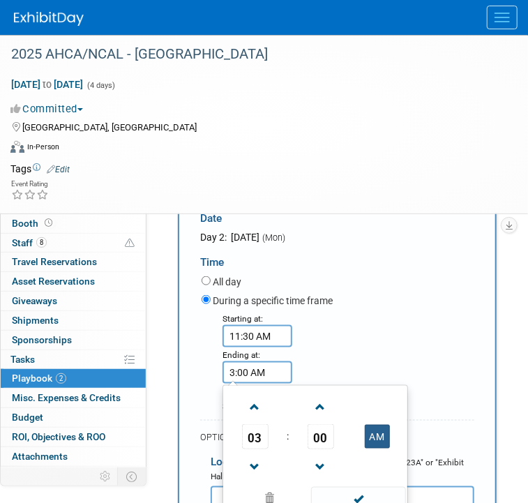
click at [383, 428] on button "AM" at bounding box center [377, 437] width 25 height 24
type input "3:00 PM"
click at [391, 317] on div "Starting at: 11:30 AM Ending at: 3:00 PM 03 : 00 PM 12 01 02 03 04 05 06 07 08 …" at bounding box center [338, 362] width 294 height 102
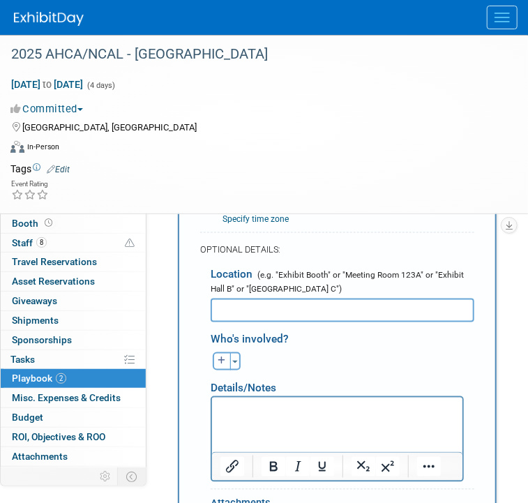
scroll to position [534, 0]
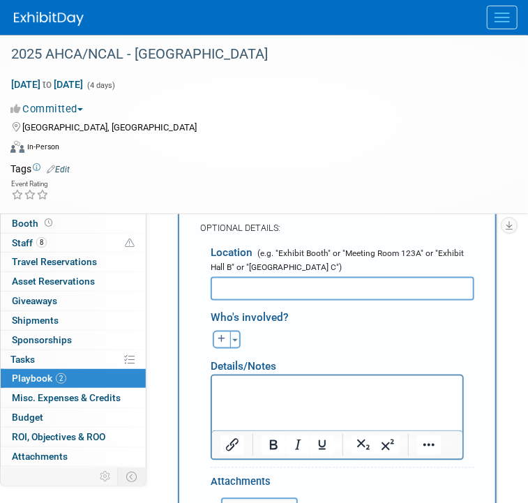
click at [269, 280] on input "text" at bounding box center [343, 289] width 264 height 24
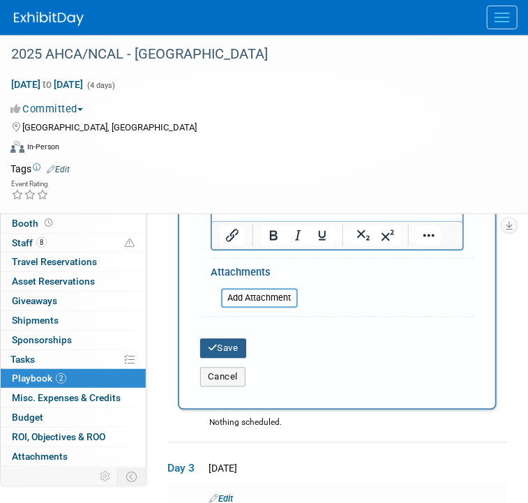
type input "Mandalay Bay Expo Hall"
click at [233, 349] on button "Save" at bounding box center [223, 349] width 46 height 20
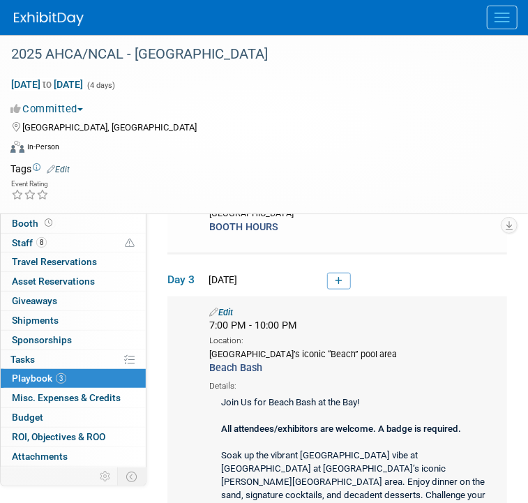
scroll to position [256, 0]
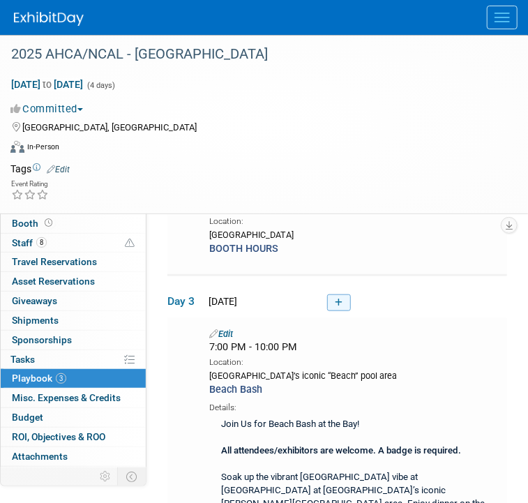
click at [334, 304] on link at bounding box center [339, 302] width 24 height 17
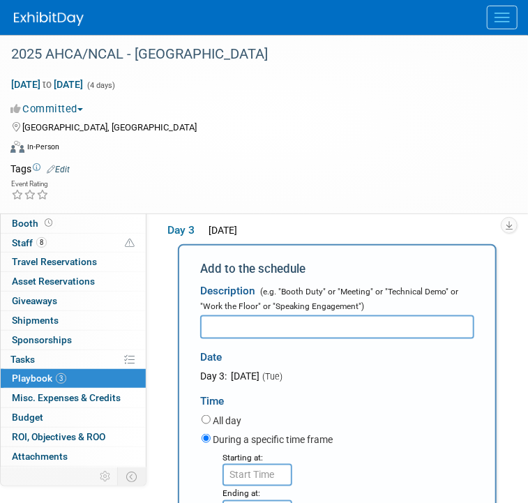
scroll to position [0, 0]
click at [232, 321] on input "BOOTH OURS" at bounding box center [337, 327] width 274 height 24
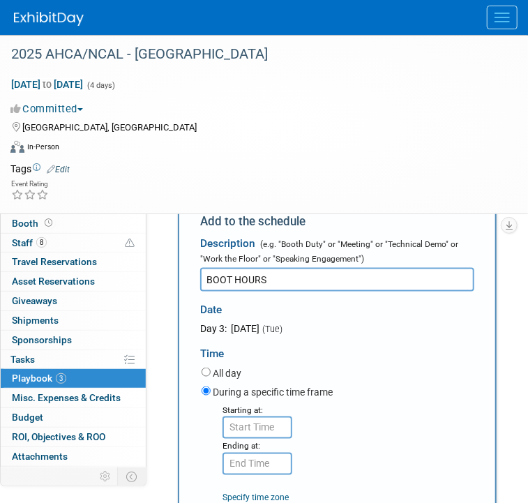
scroll to position [395, 0]
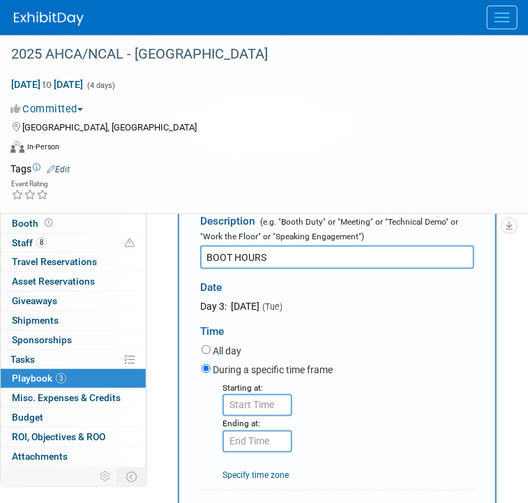
type input "BOOT HOURS"
click at [245, 402] on input "8:00 AM" at bounding box center [257, 405] width 70 height 22
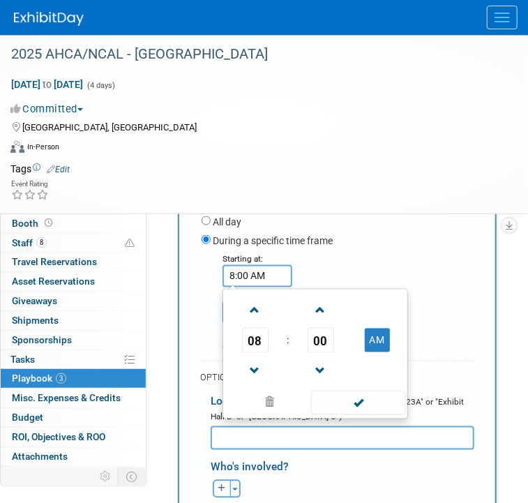
scroll to position [604, 0]
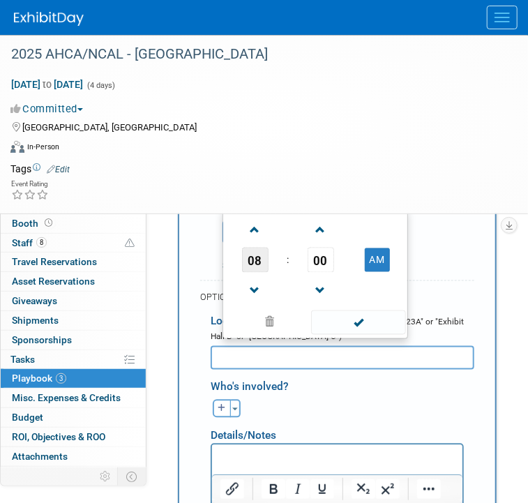
click at [251, 254] on span "08" at bounding box center [255, 260] width 27 height 25
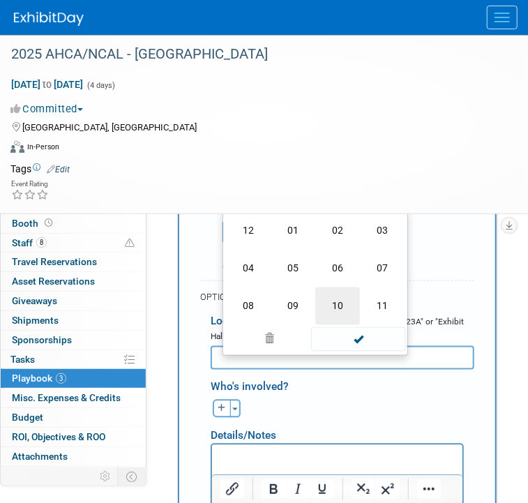
click at [332, 304] on td "10" at bounding box center [337, 306] width 45 height 38
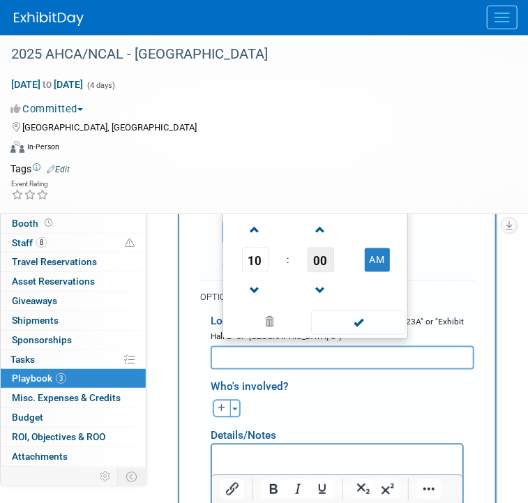
click at [321, 262] on span "00" at bounding box center [321, 260] width 27 height 25
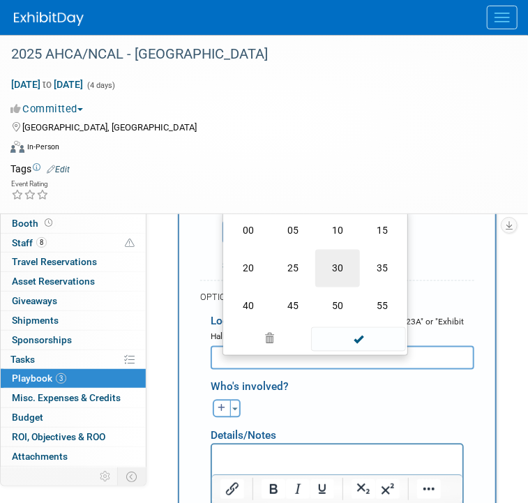
click at [327, 268] on td "30" at bounding box center [337, 269] width 45 height 38
type input "10:30 AM"
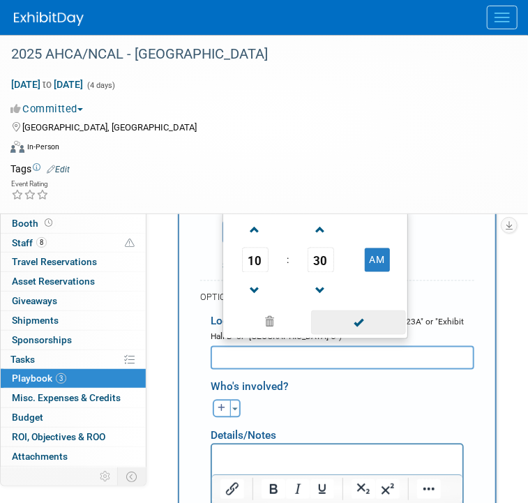
click at [356, 323] on span at bounding box center [358, 322] width 94 height 24
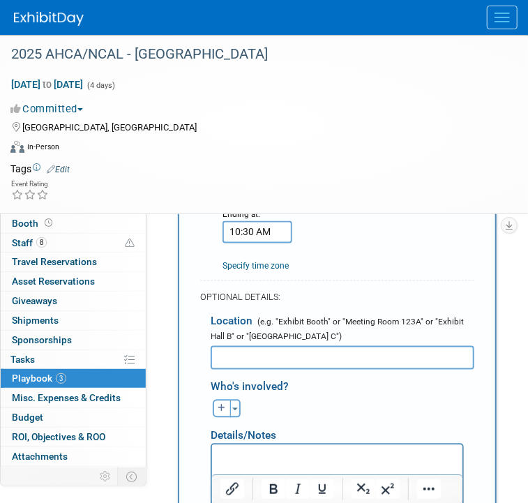
click at [233, 229] on input "10:30 AM" at bounding box center [257, 232] width 70 height 22
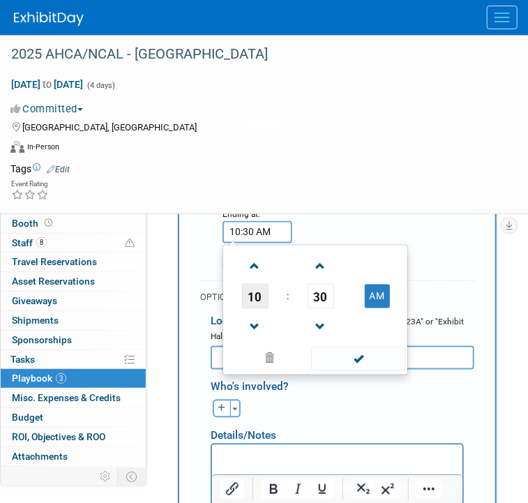
click at [243, 302] on span "10" at bounding box center [255, 296] width 27 height 25
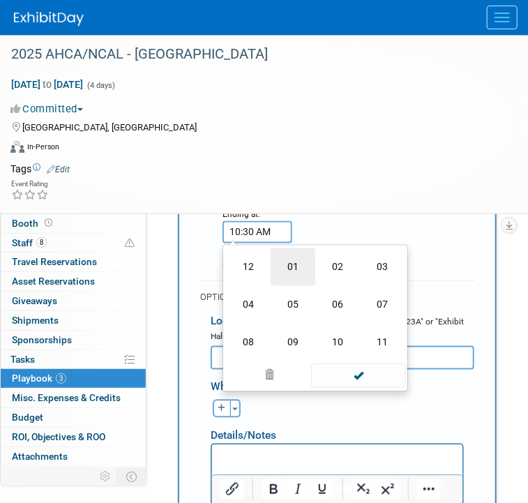
click at [299, 268] on td "01" at bounding box center [293, 267] width 45 height 38
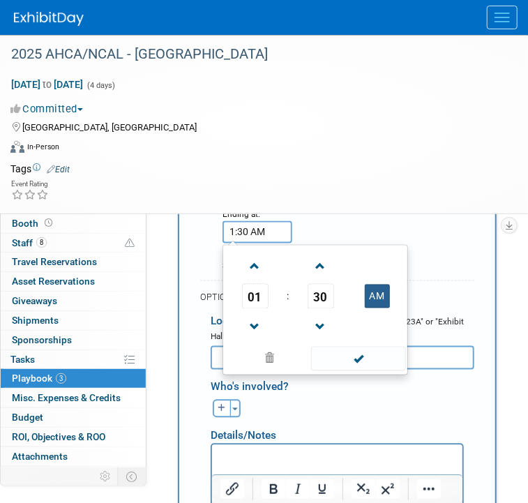
click at [381, 285] on table "01 : 30 AM" at bounding box center [315, 296] width 179 height 96
drag, startPoint x: 372, startPoint y: 309, endPoint x: 375, endPoint y: 301, distance: 8.6
click at [373, 309] on td at bounding box center [376, 327] width 55 height 36
click at [375, 301] on button "AM" at bounding box center [377, 297] width 25 height 24
type input "1:30 PM"
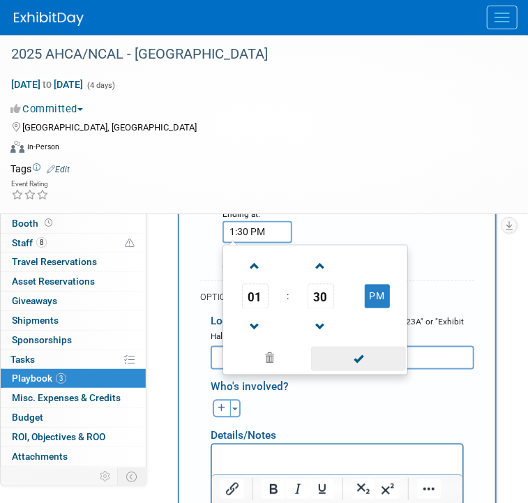
click at [357, 358] on span at bounding box center [358, 359] width 94 height 24
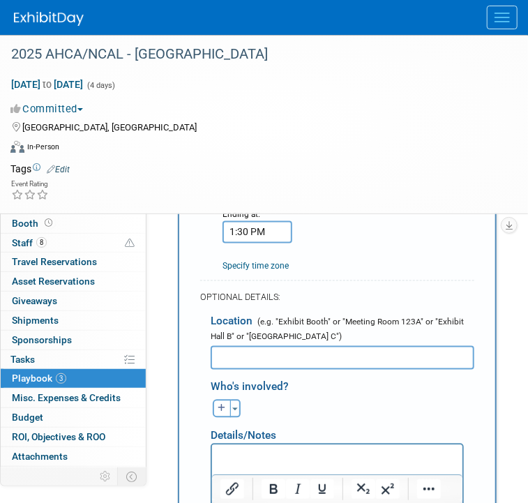
click at [285, 353] on input "text" at bounding box center [343, 358] width 264 height 24
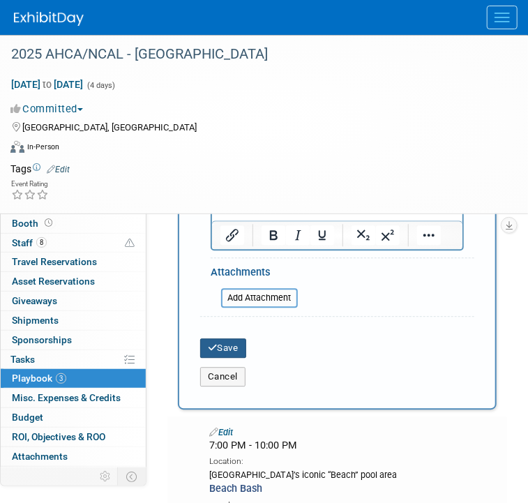
type input "Mandalay Bay Expo Hall"
click at [215, 343] on icon "submit" at bounding box center [213, 347] width 10 height 9
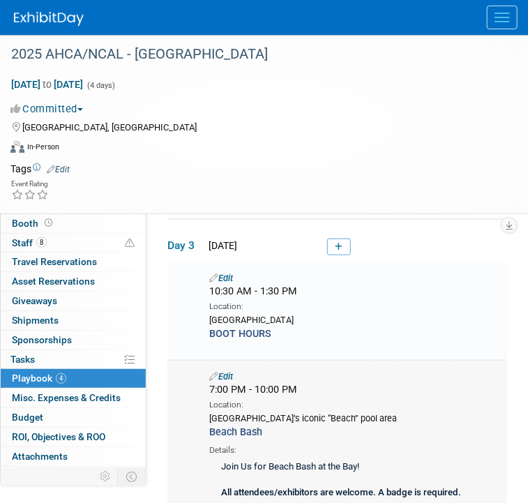
scroll to position [396, 0]
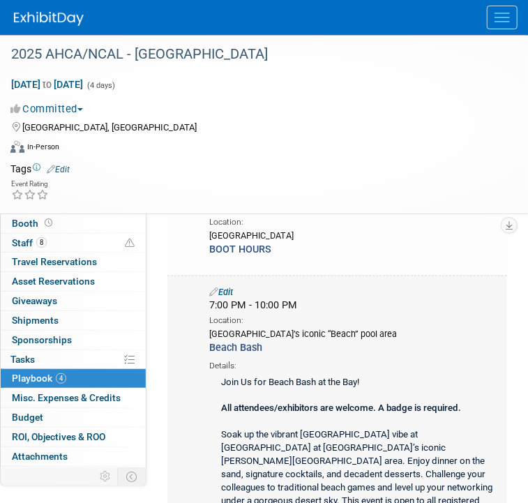
click at [227, 288] on link "Edit" at bounding box center [221, 292] width 24 height 10
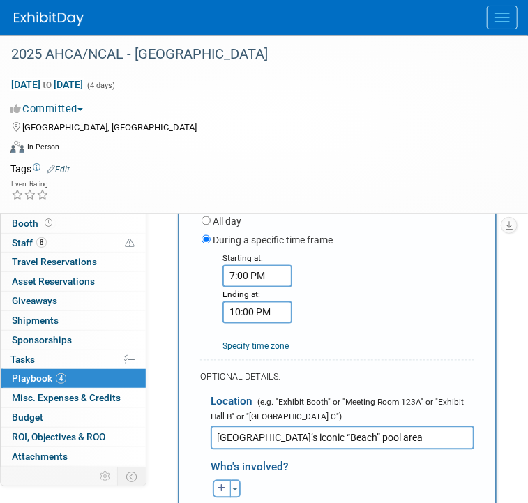
scroll to position [646, 0]
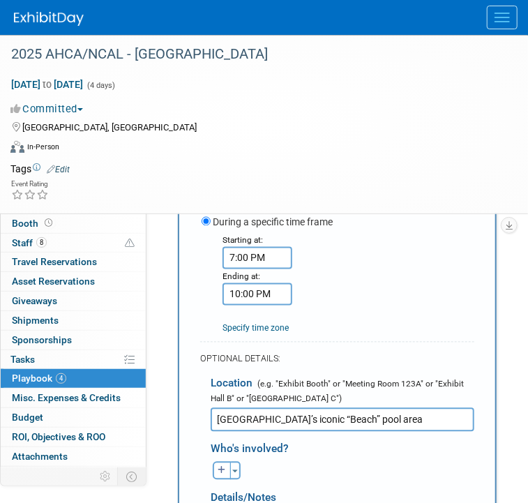
drag, startPoint x: 406, startPoint y: 413, endPoint x: 287, endPoint y: 424, distance: 119.1
click at [287, 424] on input "Mandalay Bay’s iconic “Beach” pool area" at bounding box center [343, 420] width 264 height 24
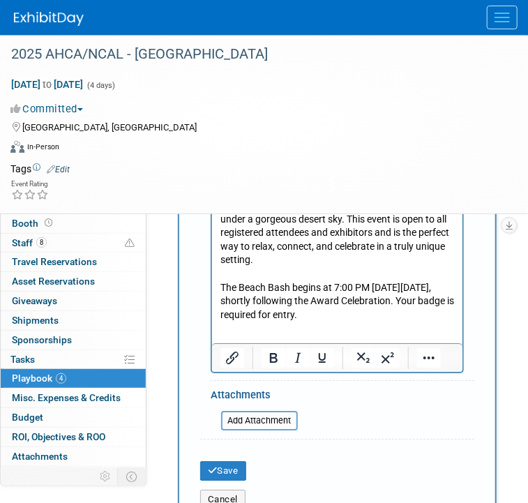
scroll to position [1134, 0]
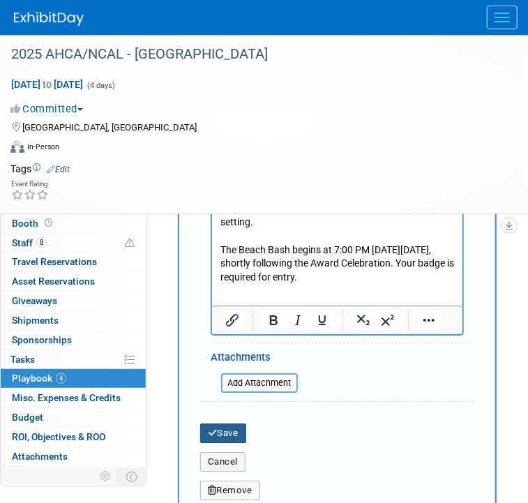
type input "Mandalay Bay’s Beach"
click at [226, 430] on button "Save" at bounding box center [223, 433] width 46 height 20
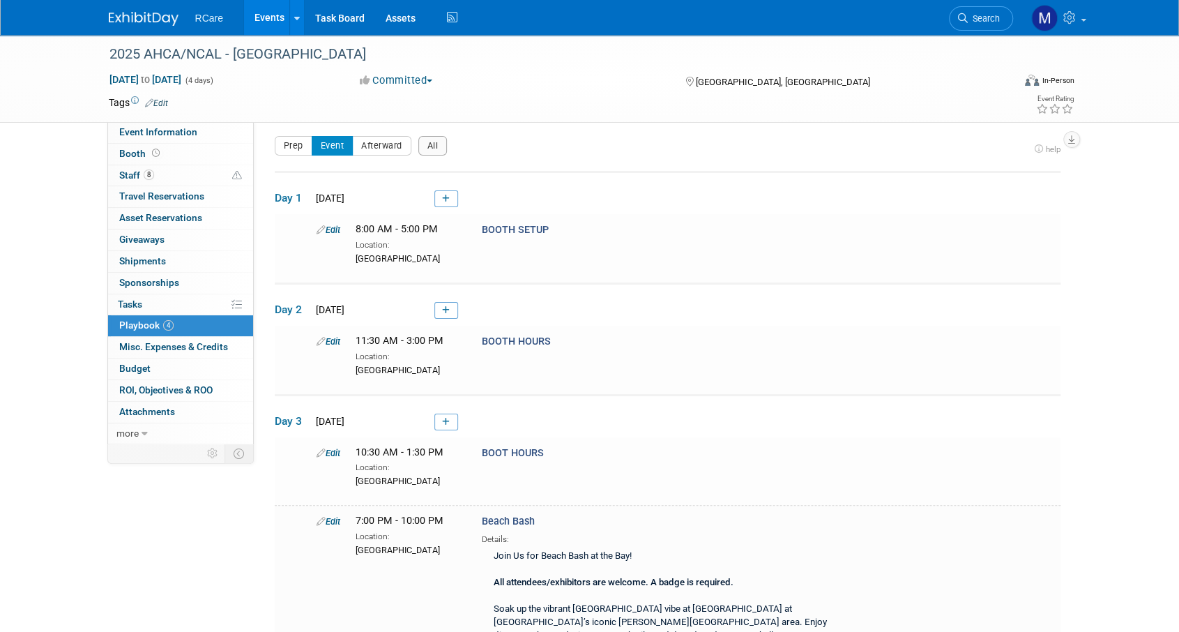
scroll to position [0, 0]
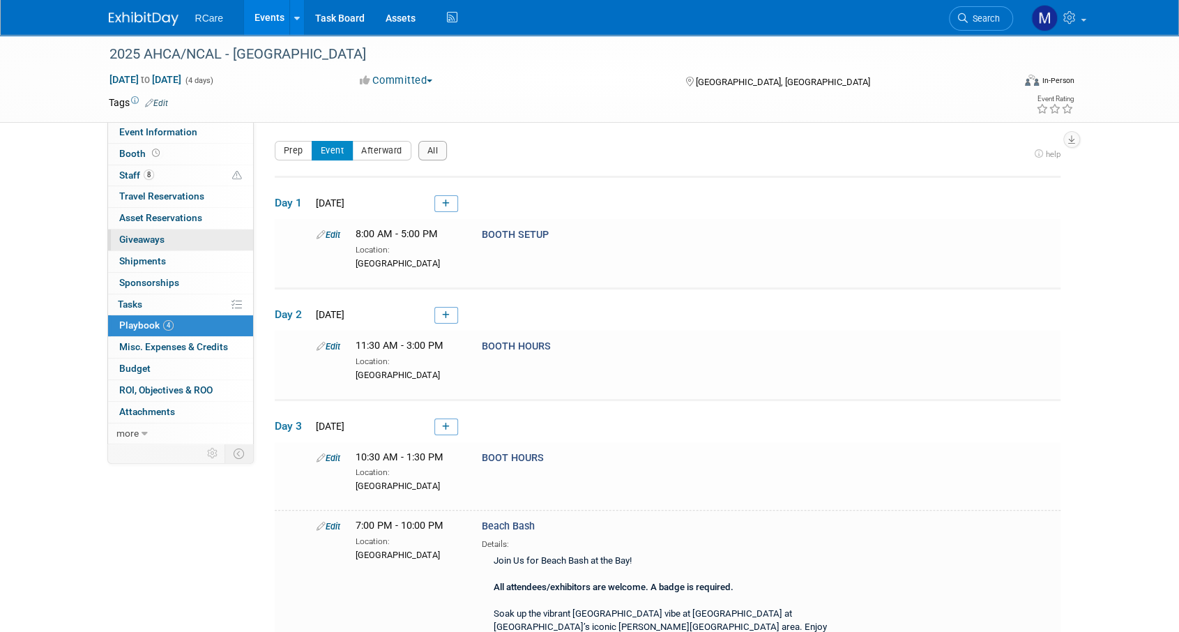
click at [149, 236] on span "Giveaways 0" at bounding box center [141, 239] width 45 height 11
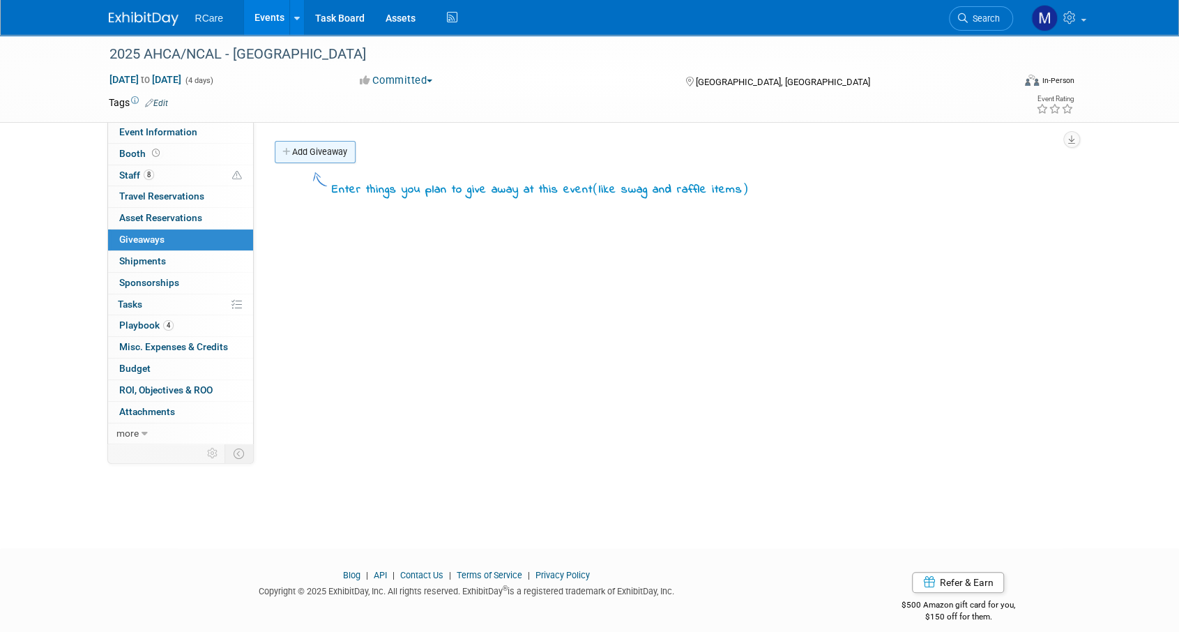
click at [308, 153] on link "Add Giveaway" at bounding box center [315, 152] width 81 height 22
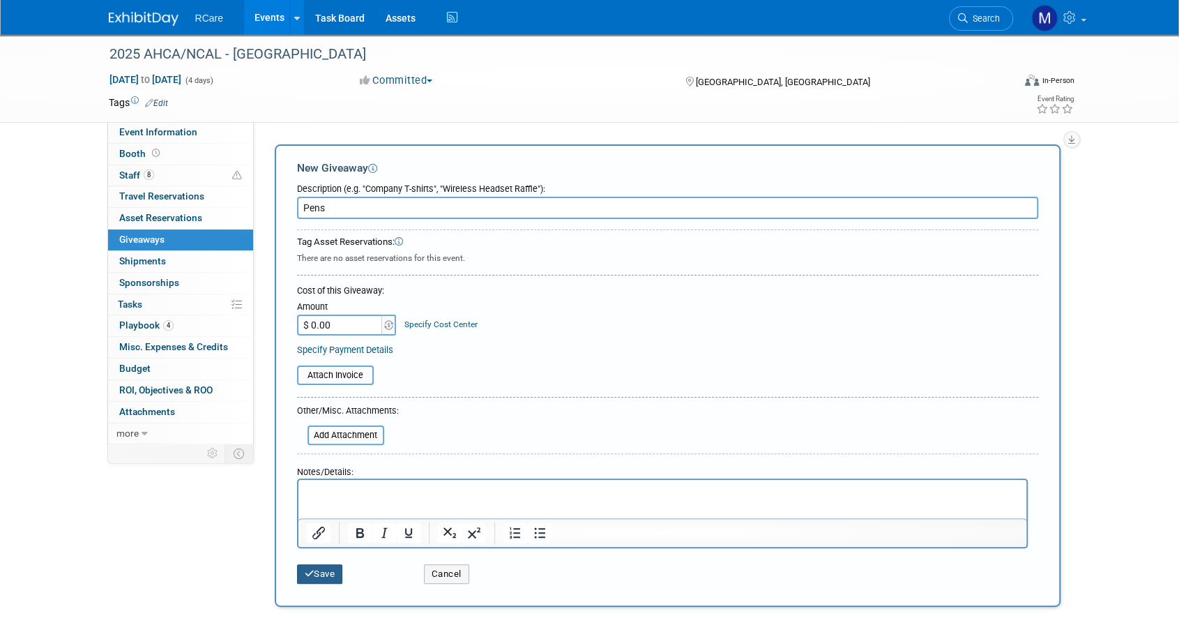
type input "Pens"
click at [321, 567] on button "Save" at bounding box center [320, 574] width 46 height 20
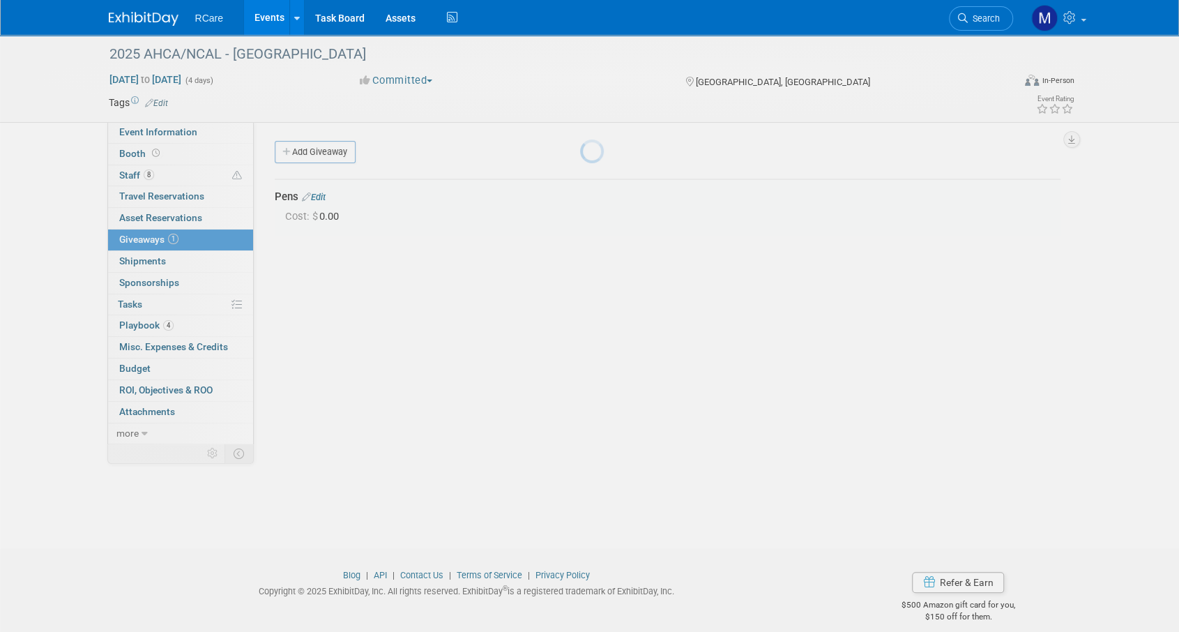
scroll to position [14, 0]
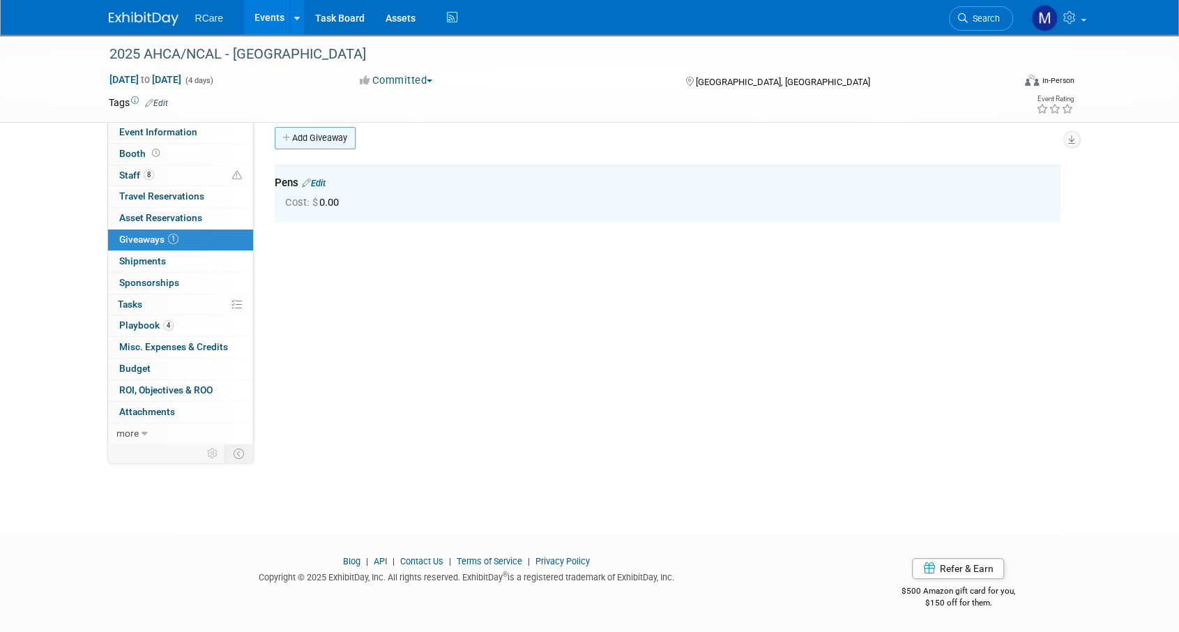
click at [318, 137] on link "Add Giveaway" at bounding box center [315, 138] width 81 height 22
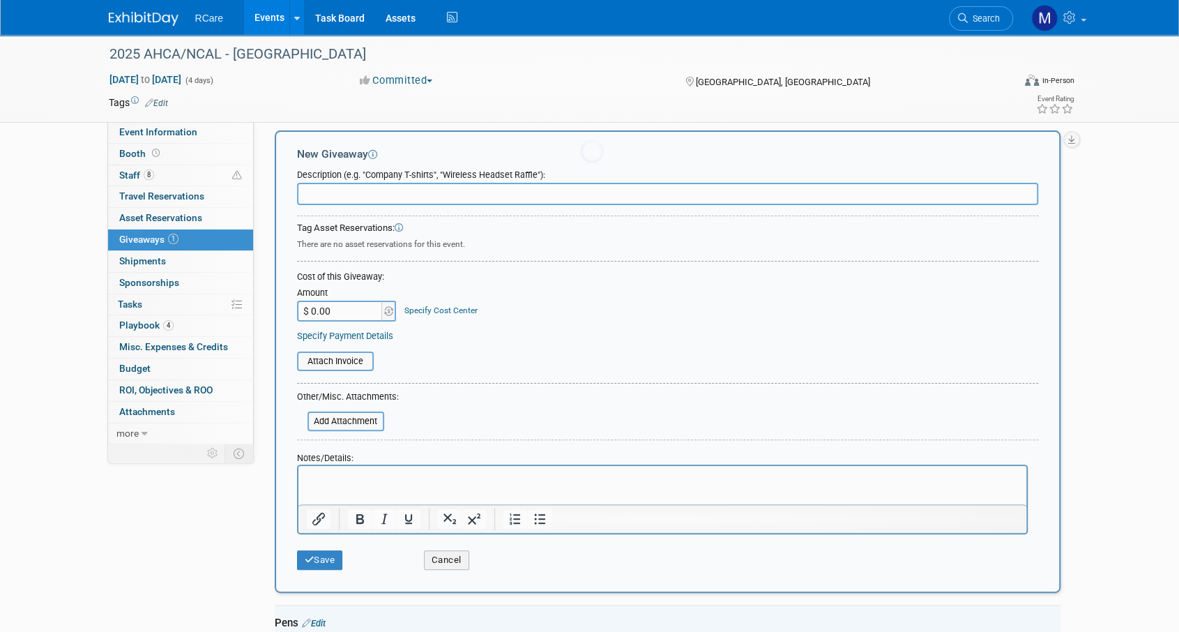
scroll to position [0, 0]
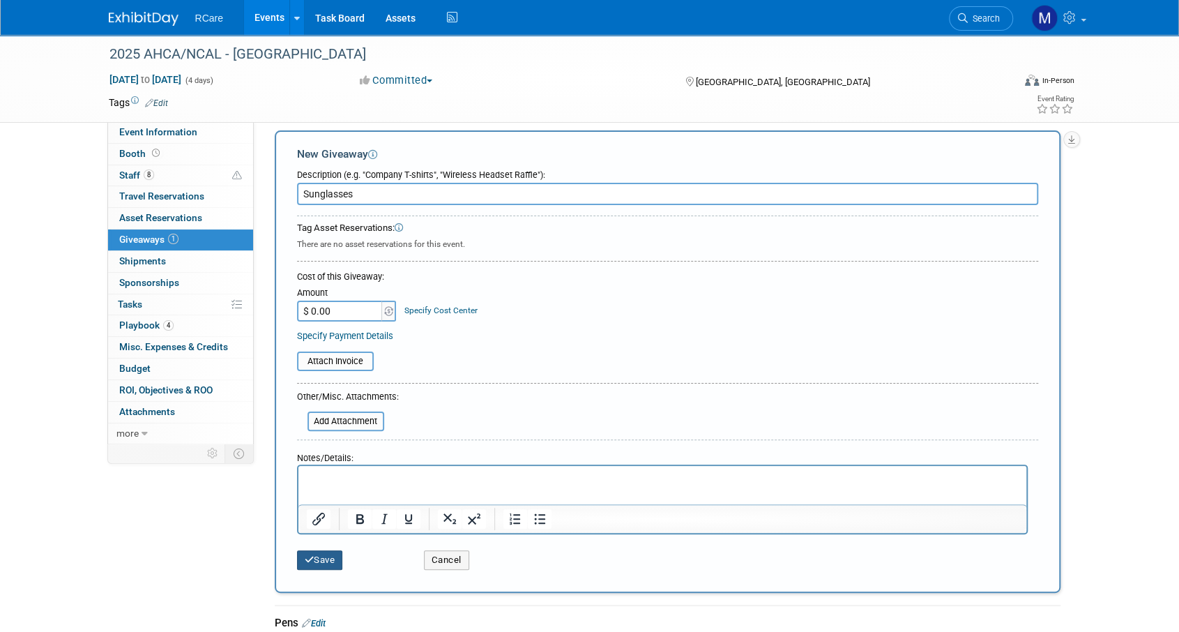
type input "Sunglasses"
click at [327, 559] on button "Save" at bounding box center [320, 560] width 46 height 20
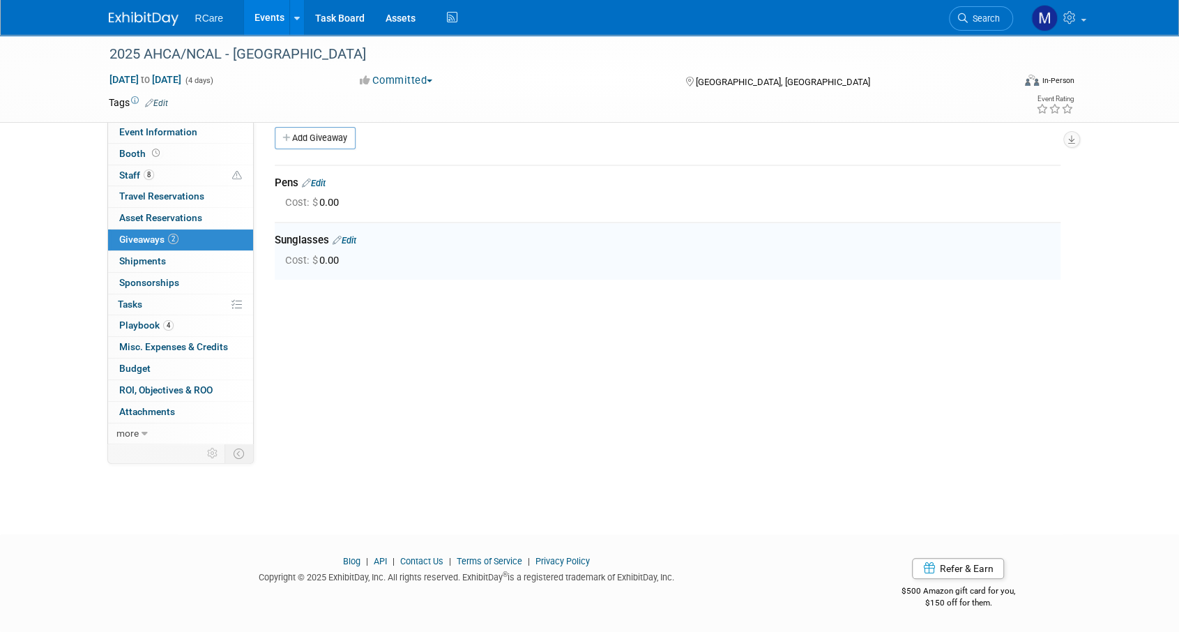
click at [306, 125] on div "Event Website: Edit Event Tagline: Specify event tagline Event Venue Name: Mand…" at bounding box center [662, 267] width 817 height 319
click at [306, 135] on link "Add Giveaway" at bounding box center [315, 138] width 81 height 22
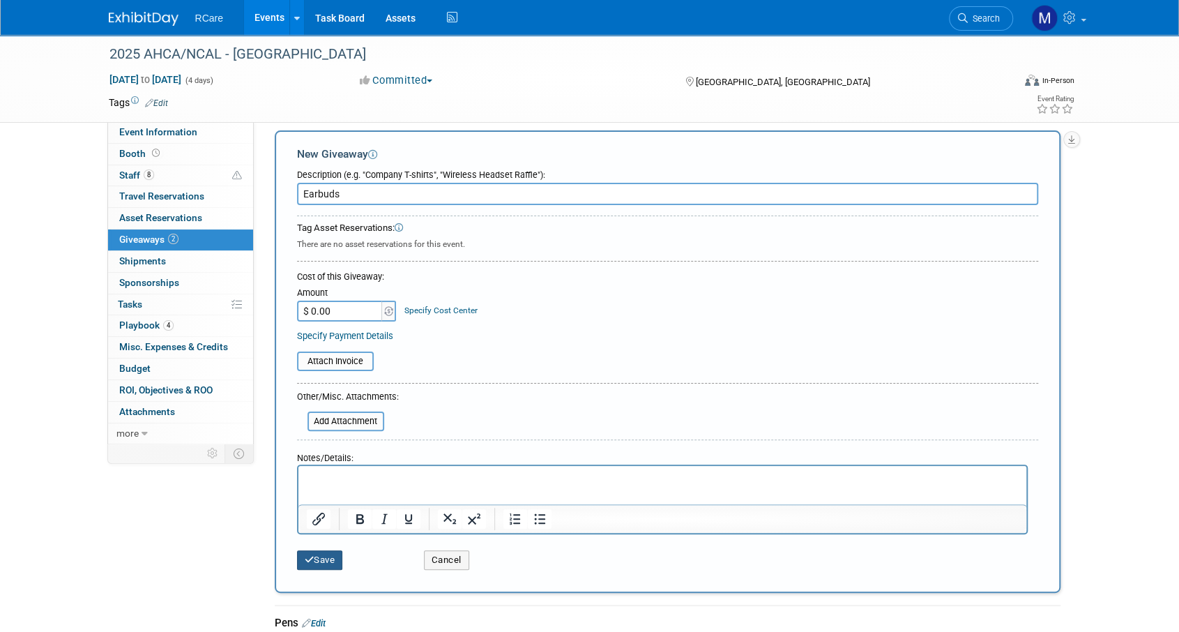
type input "Earbuds"
click at [324, 562] on button "Save" at bounding box center [320, 560] width 46 height 20
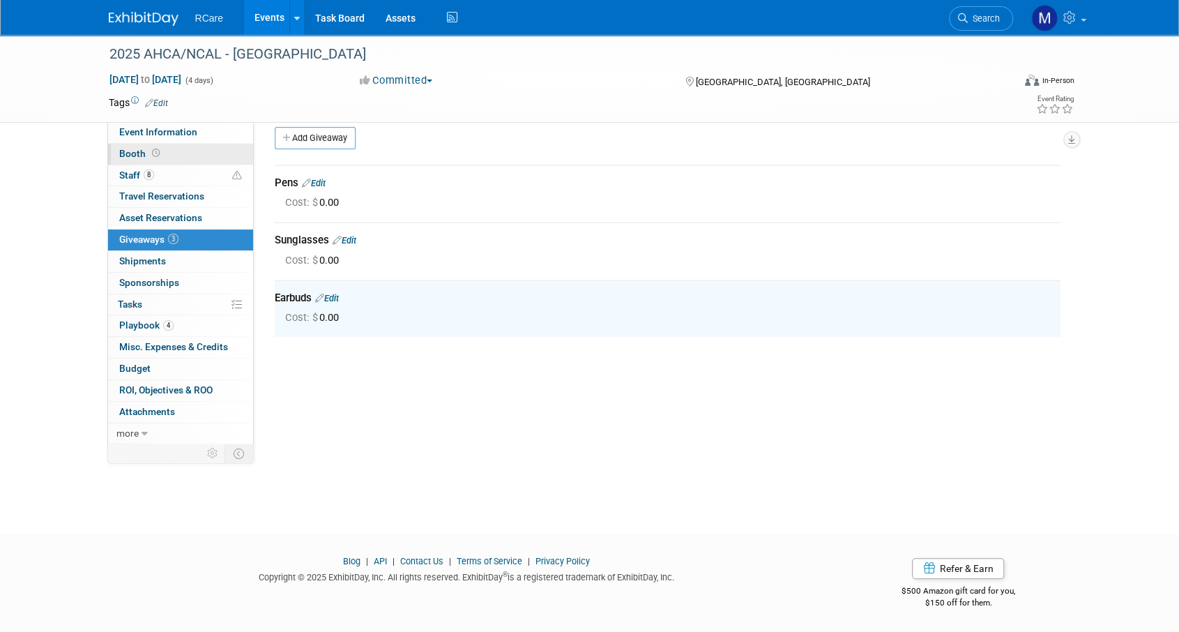
click at [138, 164] on link "Booth" at bounding box center [180, 154] width 145 height 21
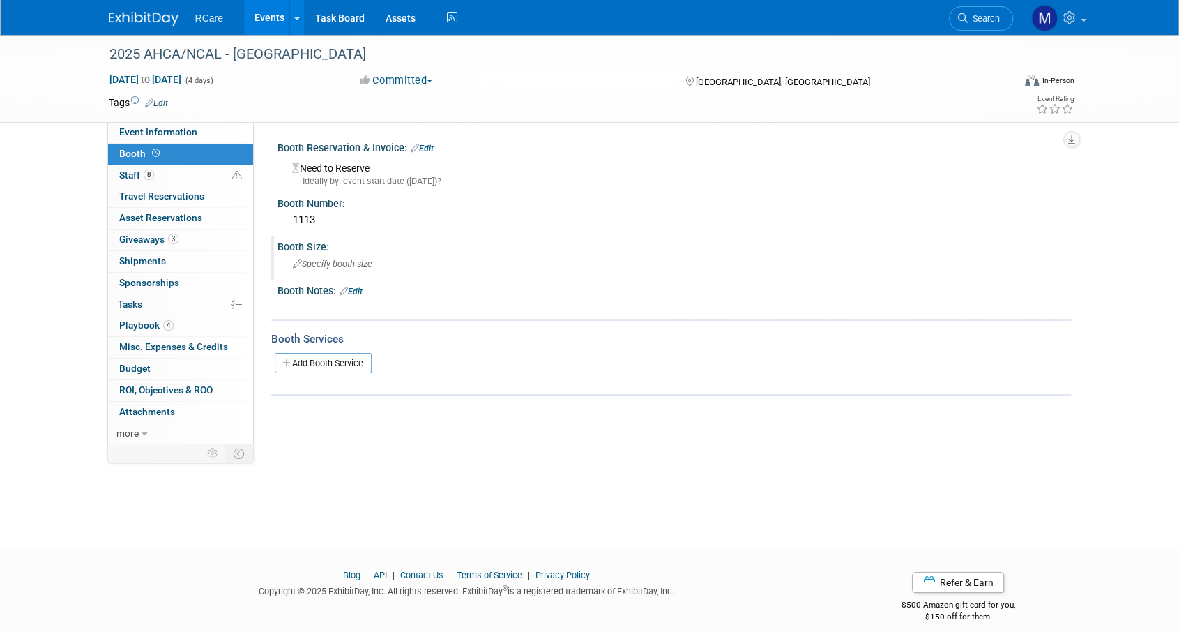
click at [328, 260] on span "Specify booth size" at bounding box center [333, 264] width 80 height 10
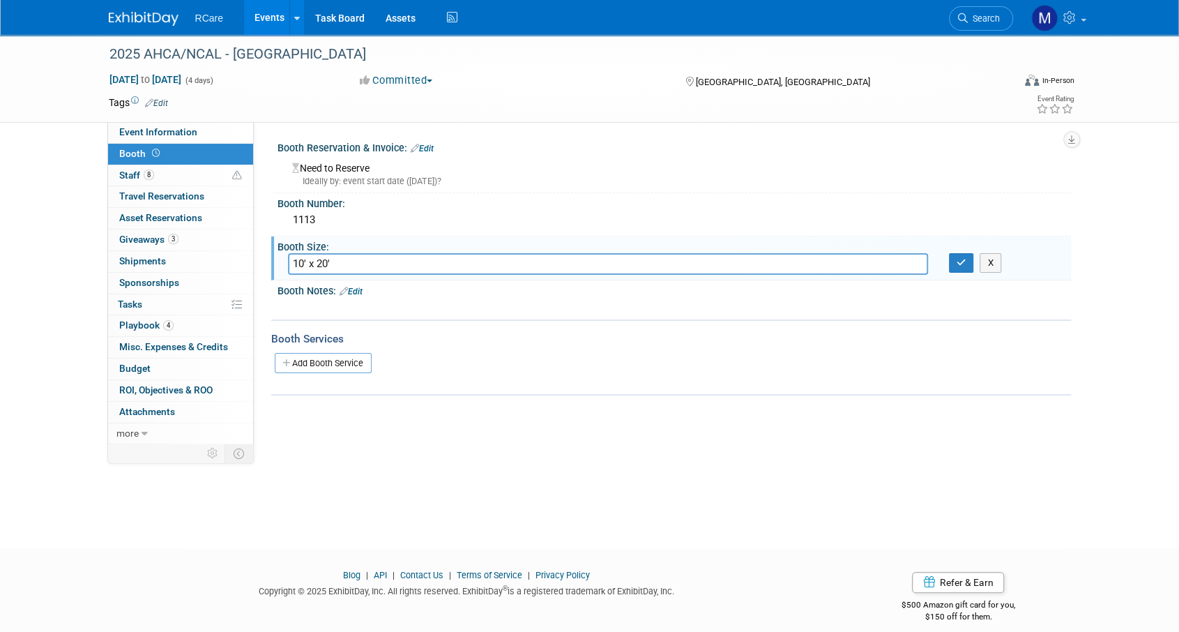
type input "10' x 20'"
click at [358, 291] on link "Edit" at bounding box center [351, 292] width 23 height 10
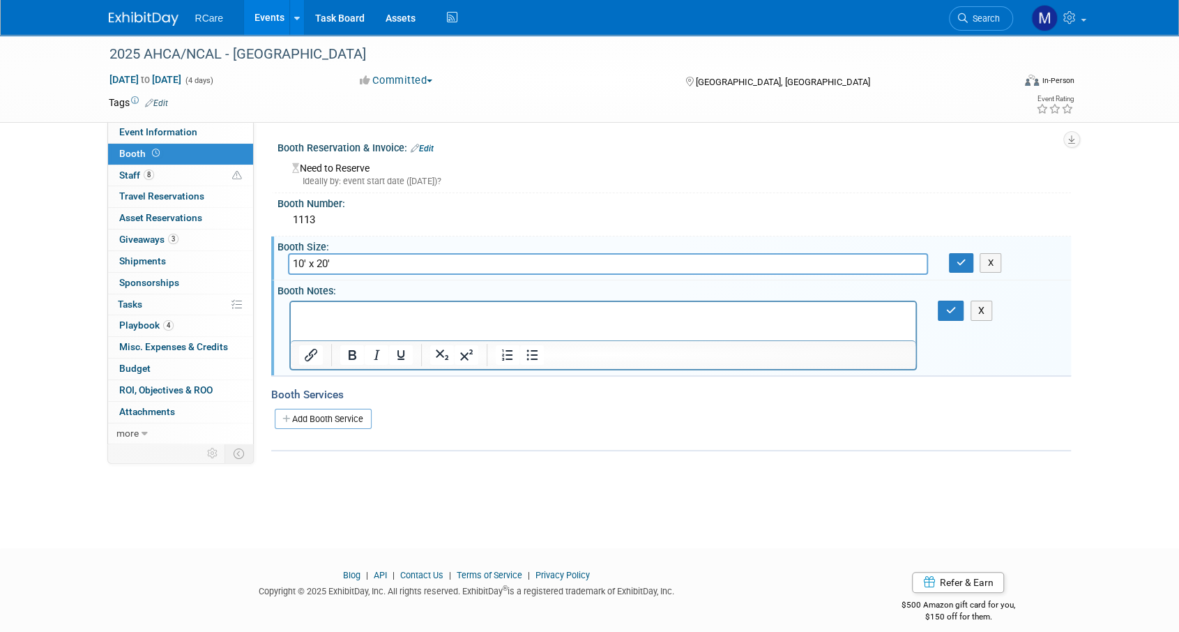
click at [349, 316] on p "Rich Text Area. Press ALT-0 for help." at bounding box center [603, 314] width 610 height 14
click at [954, 264] on button "button" at bounding box center [961, 263] width 25 height 20
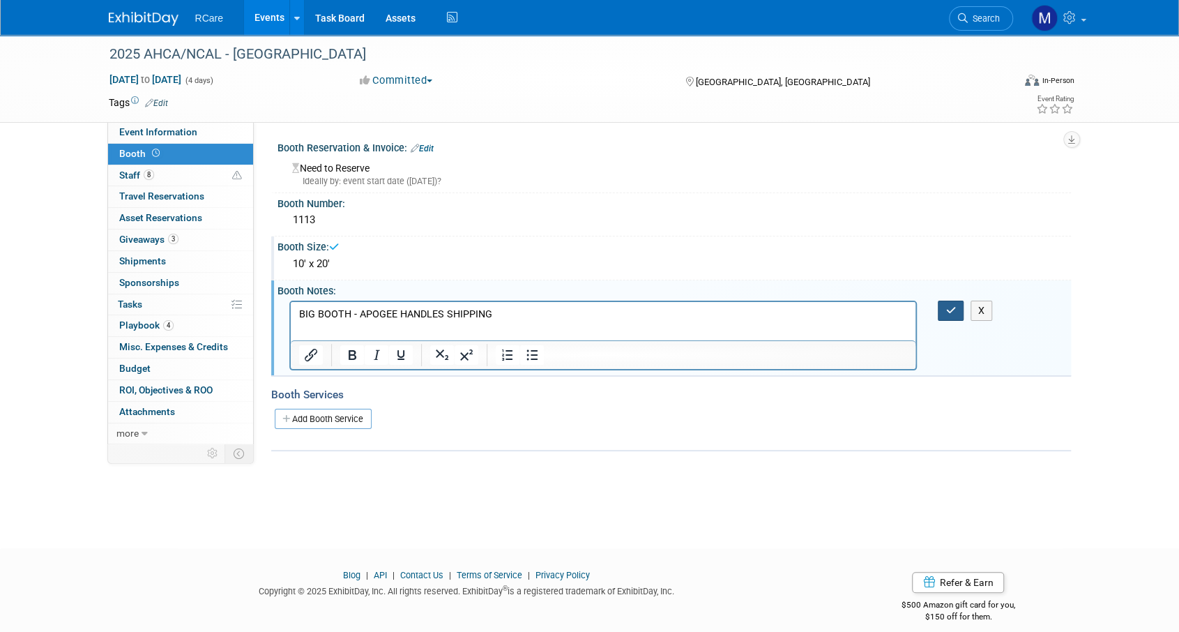
click at [951, 306] on icon "button" at bounding box center [951, 310] width 10 height 10
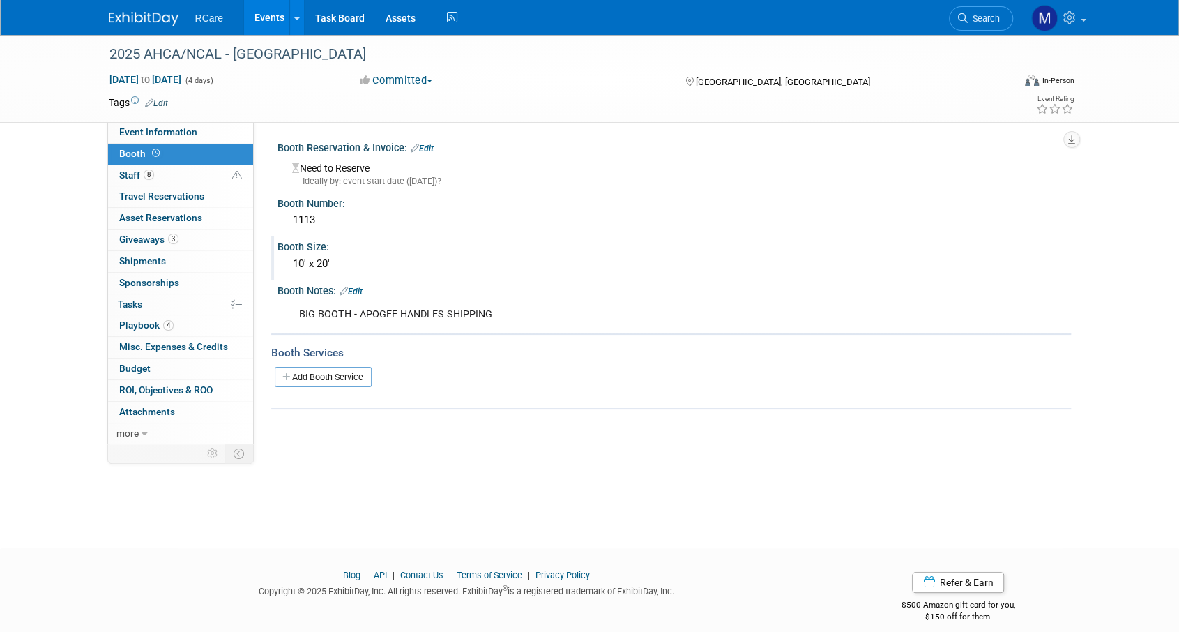
click at [369, 180] on div "Ideally by: event start date (Sun. Oct 19, 2025)?" at bounding box center [676, 181] width 769 height 13
click at [338, 168] on div "Need to Reserve Ideally by: event start date (Sun. Oct 19, 2025)?" at bounding box center [674, 173] width 773 height 30
click at [151, 134] on span "Event Information" at bounding box center [158, 131] width 78 height 11
select select "8"
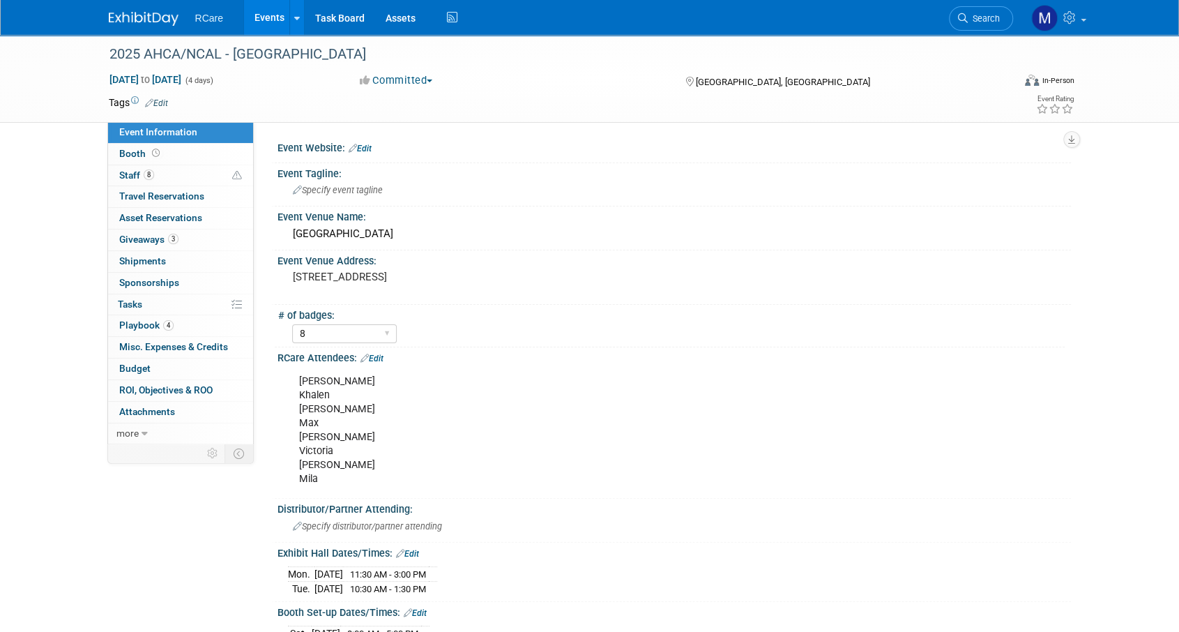
click at [372, 146] on link "Edit" at bounding box center [360, 149] width 23 height 10
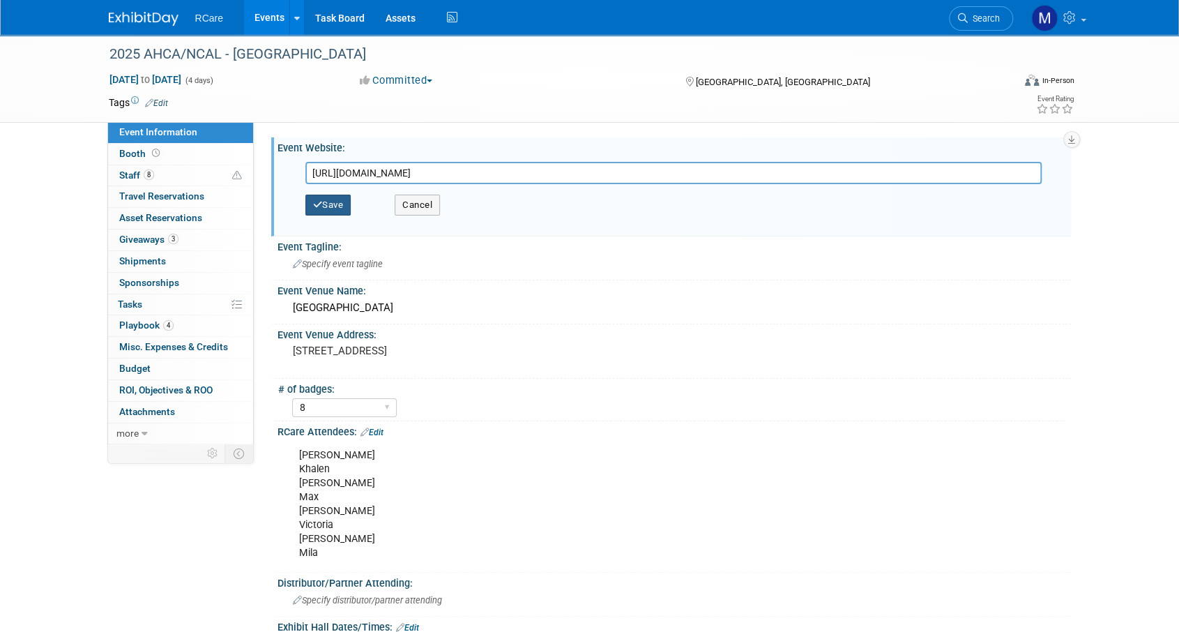
type input "https://corereg.cmrus.com/AHCA2025/"
click at [335, 206] on button "Save" at bounding box center [328, 205] width 46 height 21
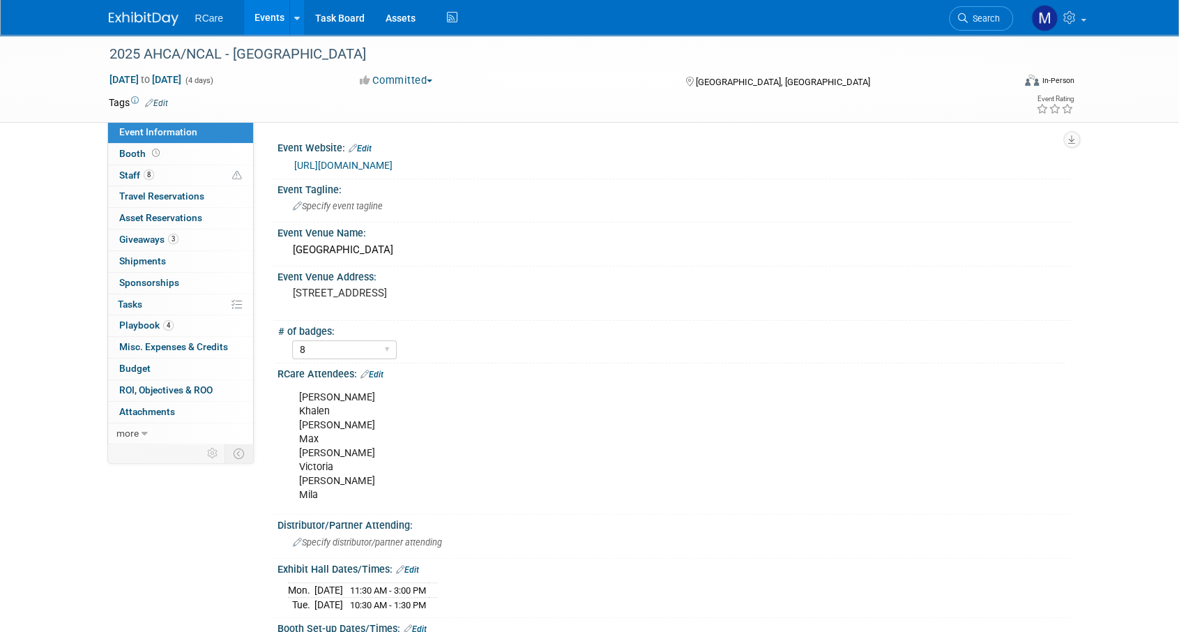
drag, startPoint x: 349, startPoint y: 136, endPoint x: 359, endPoint y: 140, distance: 10.6
click at [350, 136] on div "Event Website: Edit https://corereg.cmrus.com/AHCA2025/ https://corereg.cmrus.c…" at bounding box center [662, 281] width 817 height 319
click at [365, 142] on div "Event Website: Edit" at bounding box center [675, 146] width 794 height 18
click at [366, 144] on link "Edit" at bounding box center [360, 149] width 23 height 10
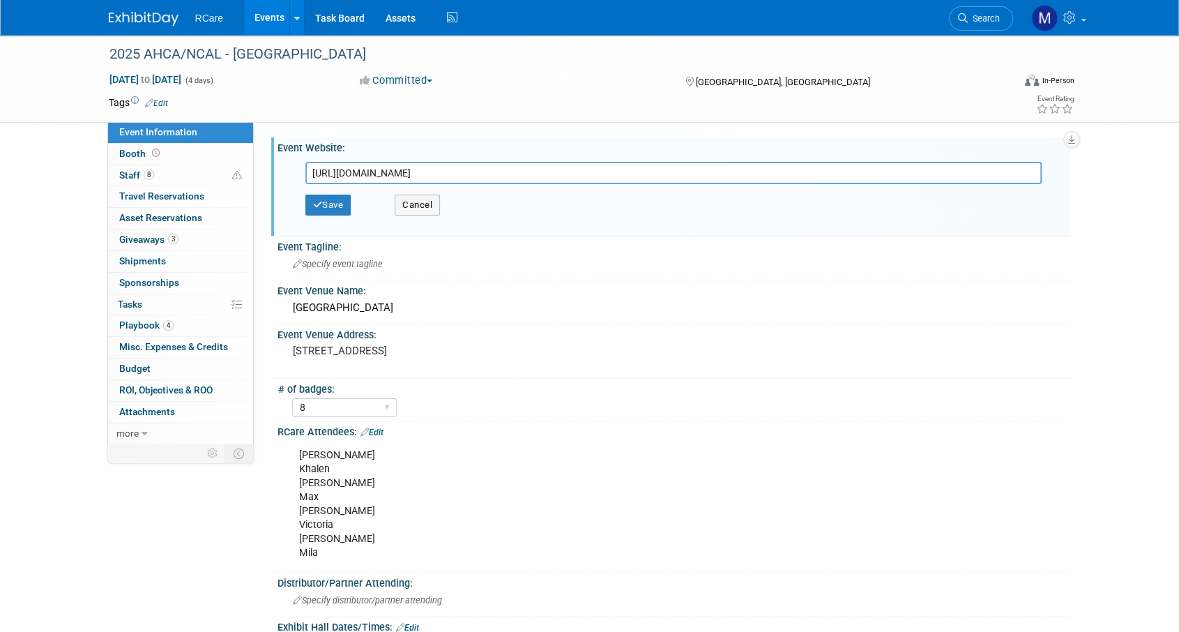
click at [513, 176] on input "https://corereg.cmrus.com/AHCA2025/" at bounding box center [673, 173] width 736 height 22
type input "https://ds25.eventscribe.net/"
click at [334, 203] on button "Save" at bounding box center [328, 205] width 46 height 21
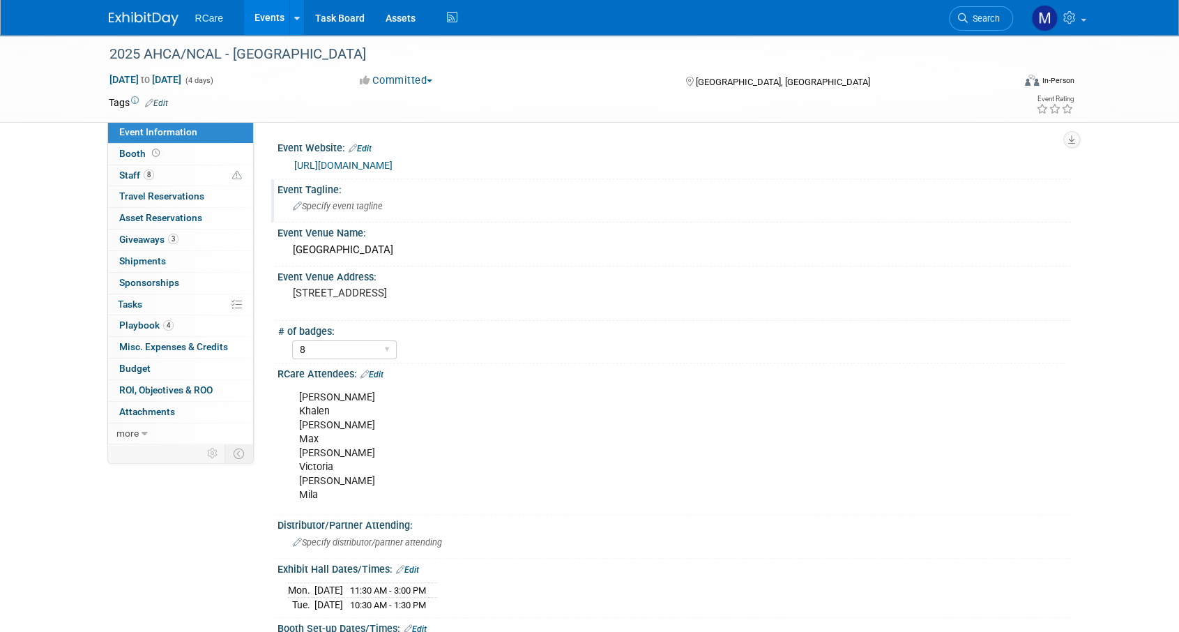
click at [344, 205] on span "Specify event tagline" at bounding box center [338, 206] width 90 height 10
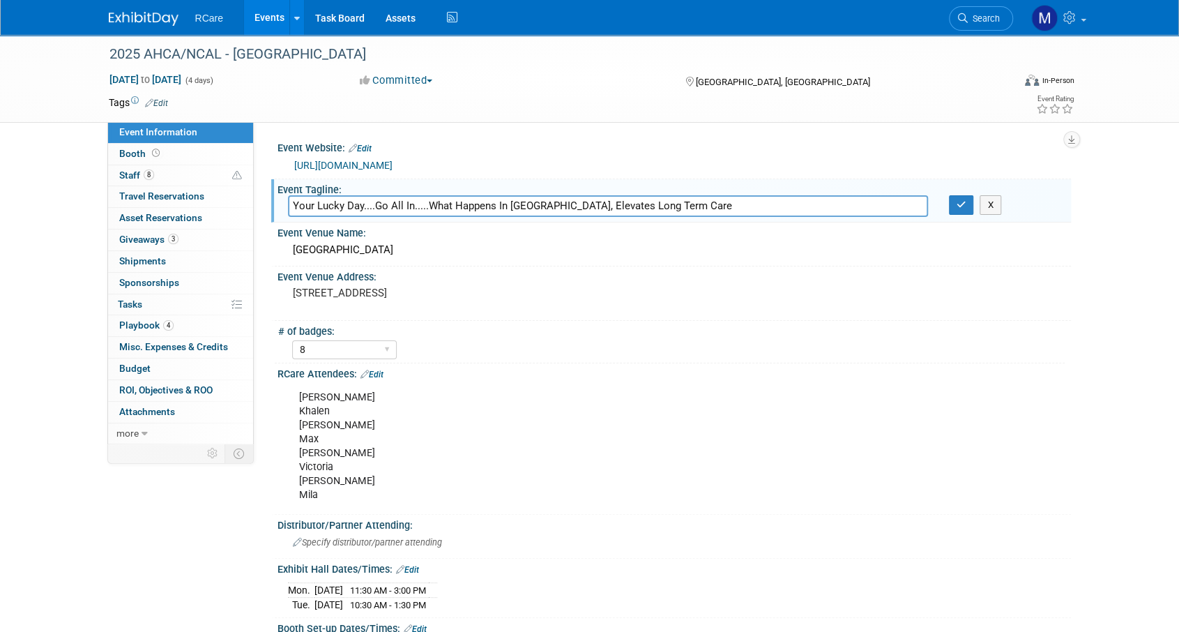
click at [411, 204] on input "Your Lucky Day....Go All In.....What Happens In Vegas, Elevates Long Term Care" at bounding box center [608, 206] width 640 height 22
type input "Your Lucky Day....Go All In, Hit The Jackpot In The Expo Hall.....What Happens …"
click at [965, 206] on icon "button" at bounding box center [962, 204] width 10 height 9
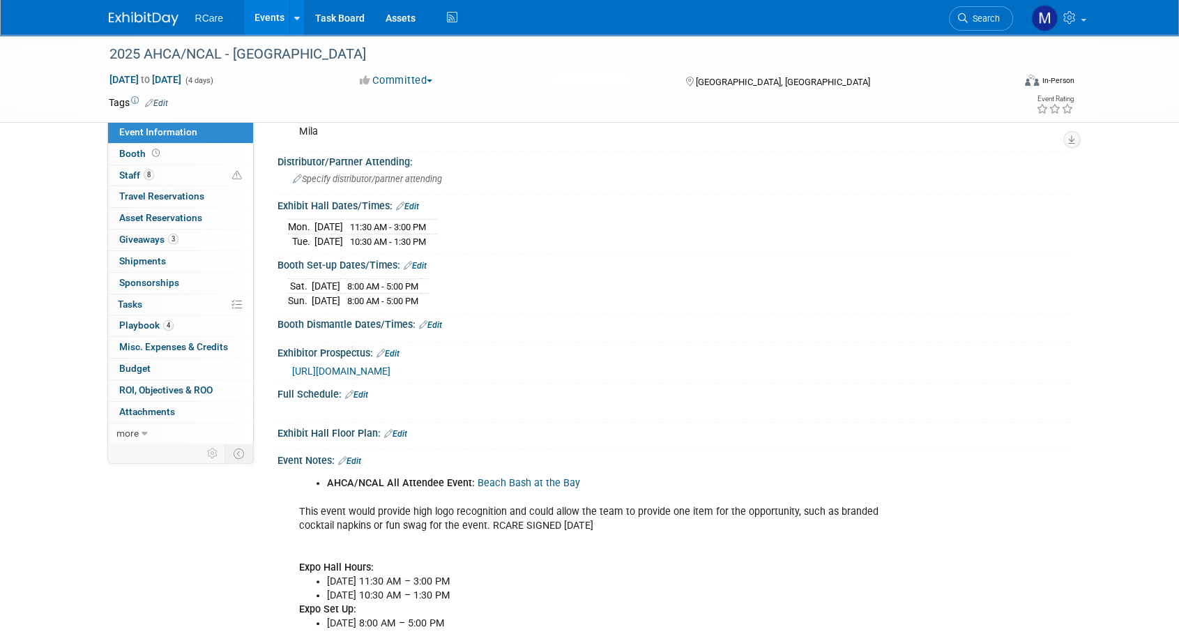
scroll to position [418, 0]
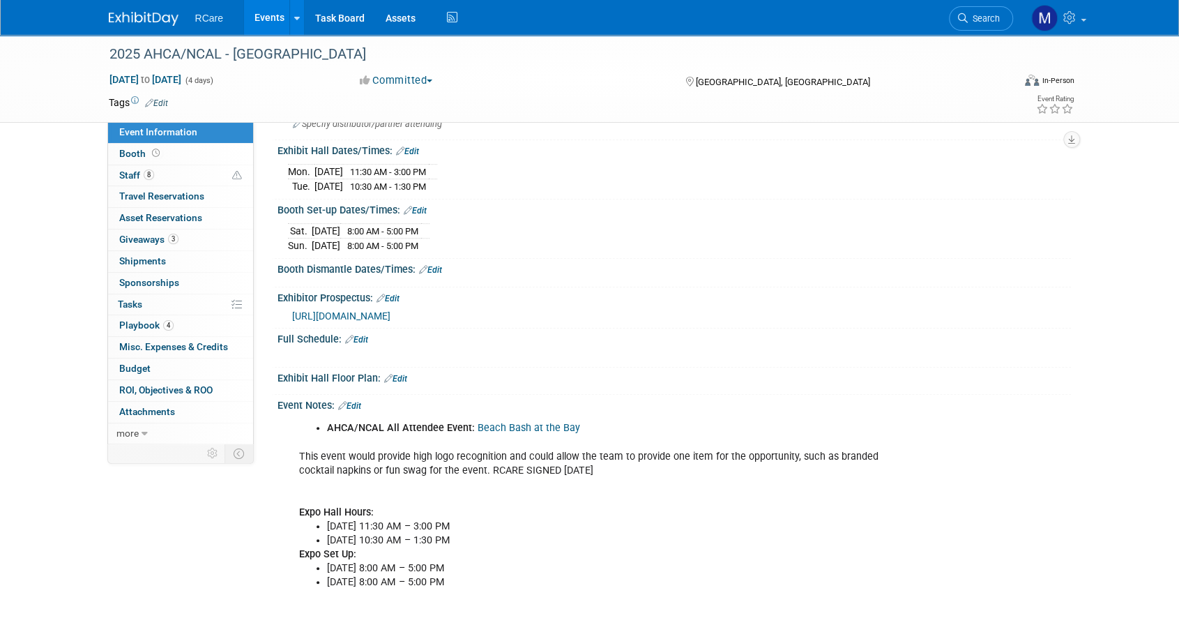
click at [368, 342] on link "Edit" at bounding box center [356, 340] width 23 height 10
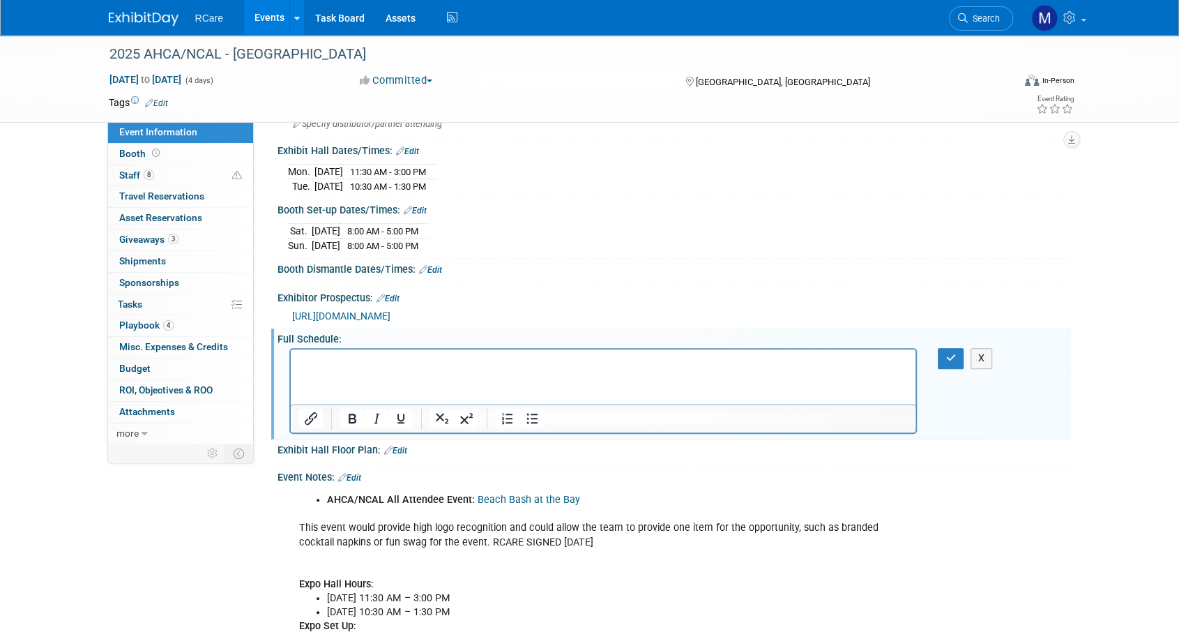
scroll to position [0, 0]
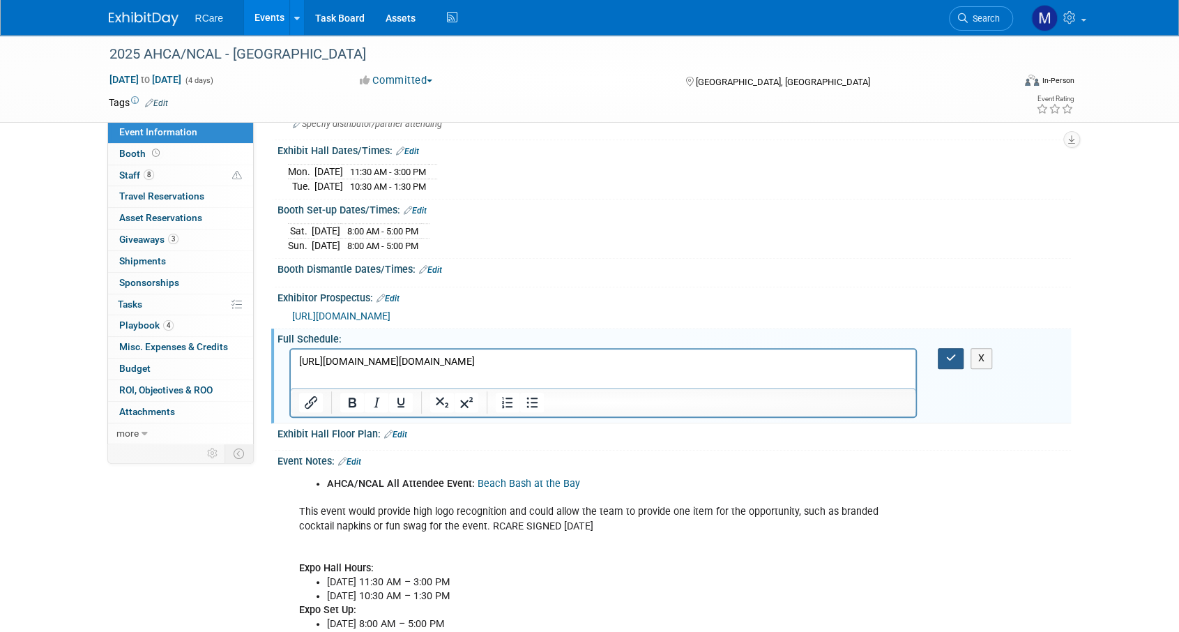
click at [948, 363] on icon "button" at bounding box center [951, 358] width 10 height 10
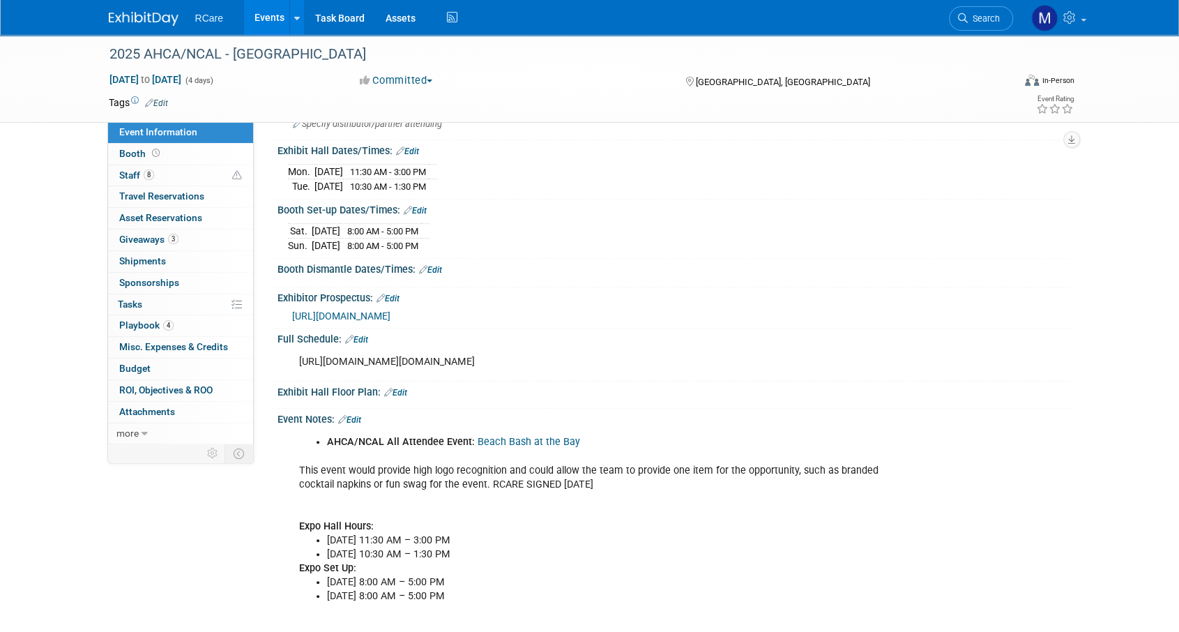
click at [404, 397] on link "Edit" at bounding box center [395, 393] width 23 height 10
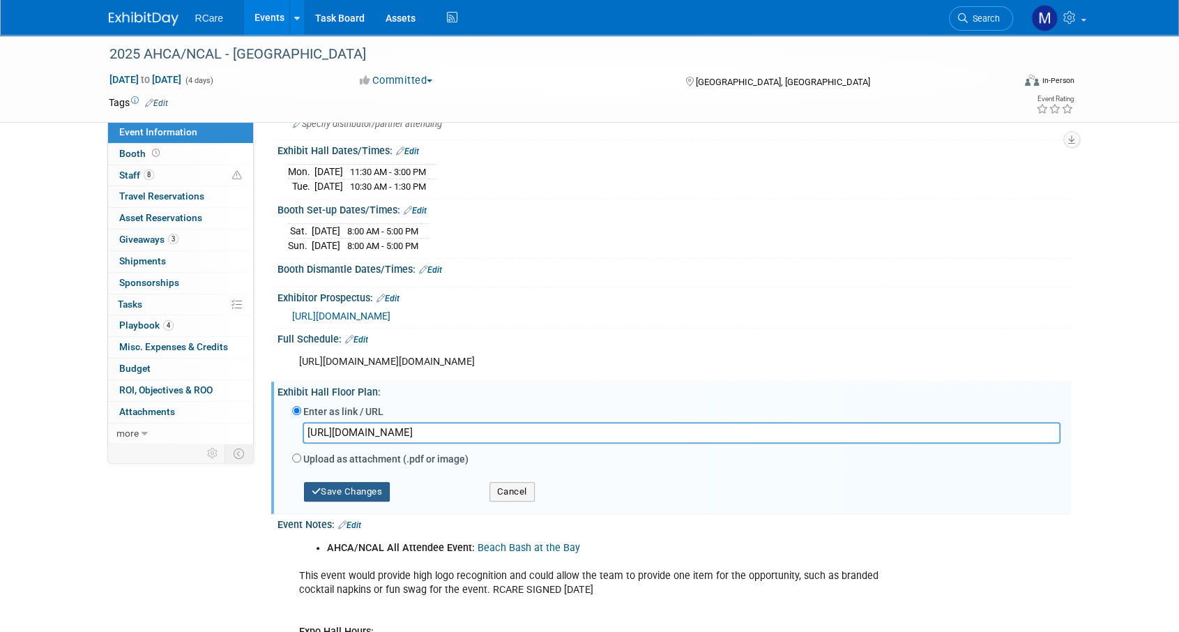
type input "https://www.conferenceharvester.com/floorplan/v2/index.asp?EventKey=LLSJNNZJ"
click at [342, 501] on button "Save Changes" at bounding box center [347, 492] width 86 height 20
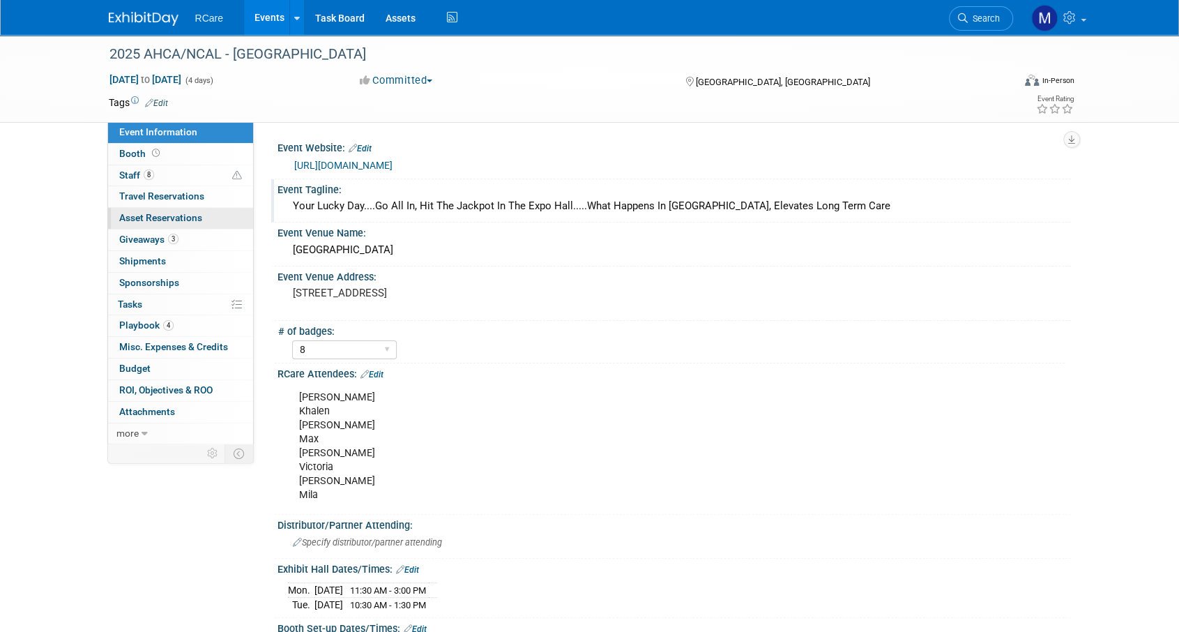
click at [156, 218] on span "Asset Reservations 0" at bounding box center [160, 217] width 83 height 11
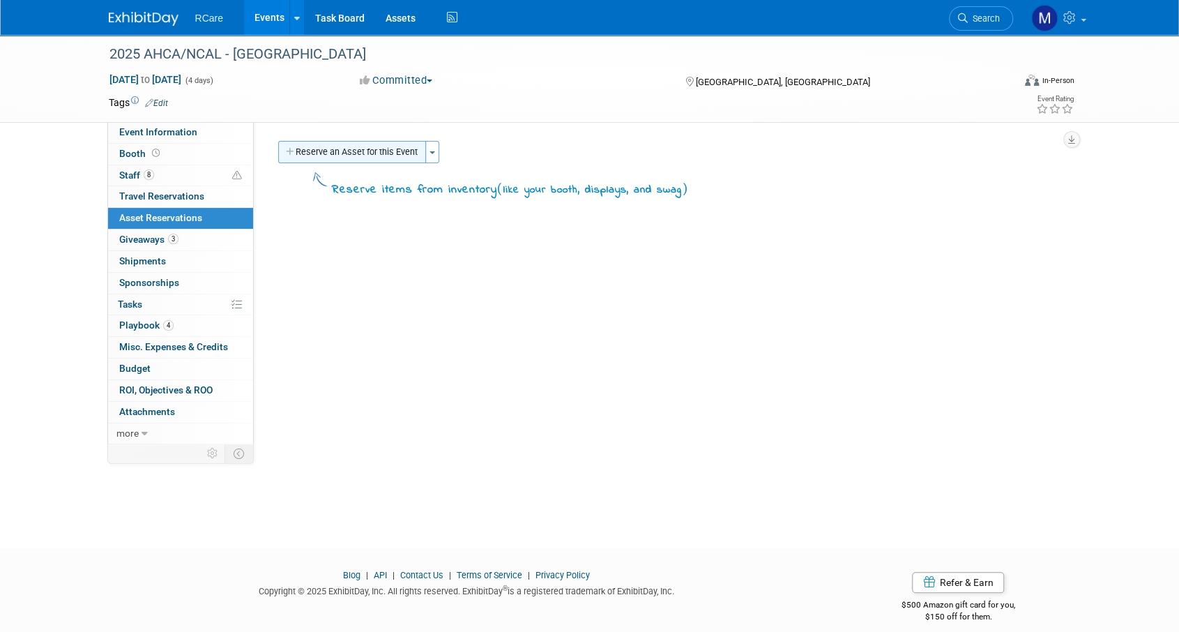
click at [368, 149] on button "Reserve an Asset for this Event" at bounding box center [352, 152] width 148 height 22
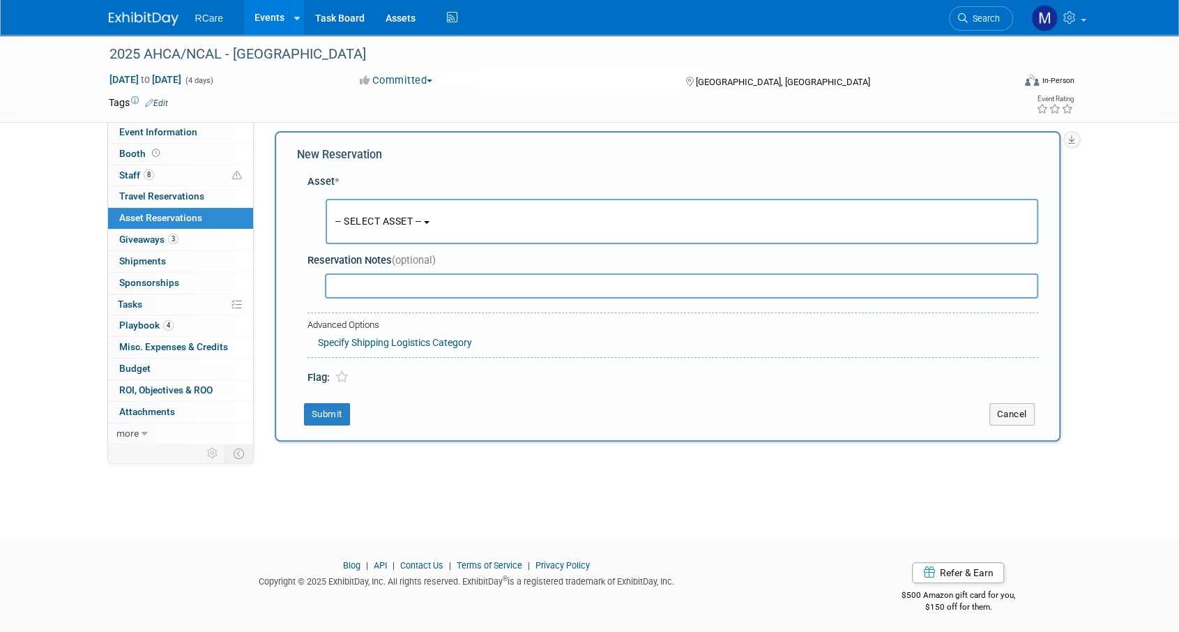
scroll to position [13, 0]
click at [398, 254] on span "(optional)" at bounding box center [414, 257] width 44 height 13
click at [381, 224] on button "-- SELECT ASSET --" at bounding box center [682, 218] width 713 height 45
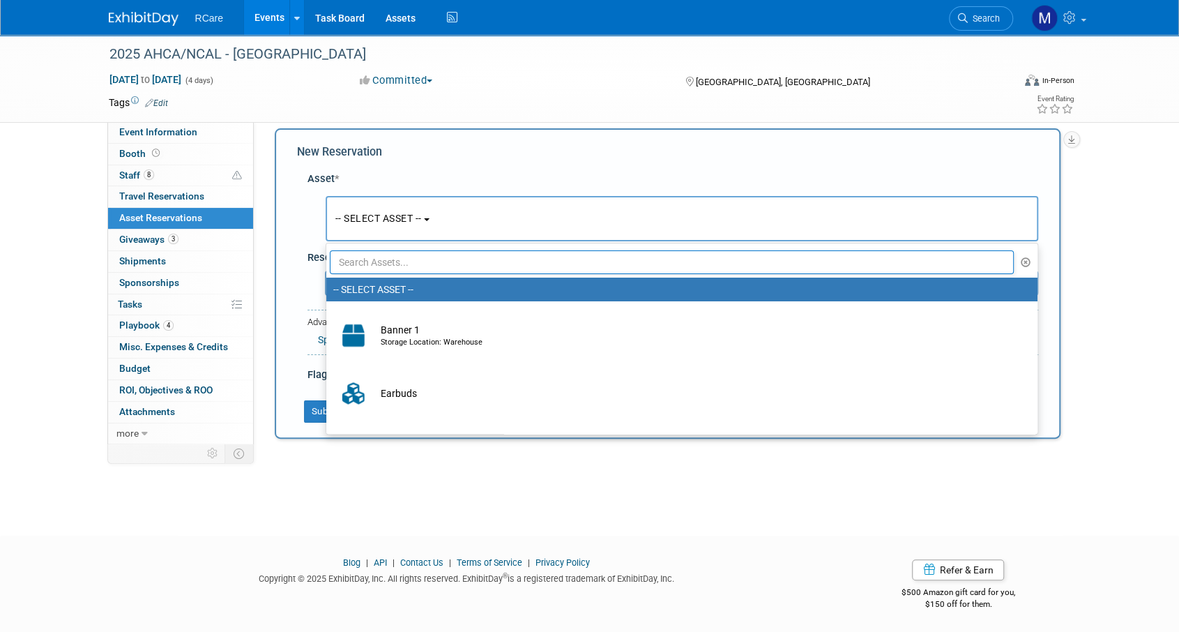
click at [405, 462] on div "2025 AHCA/NCAL - Vegas Oct 19, 2025 to Oct 22, 2025 (4 days) Oct 19, 2025 to Oc…" at bounding box center [589, 266] width 1179 height 488
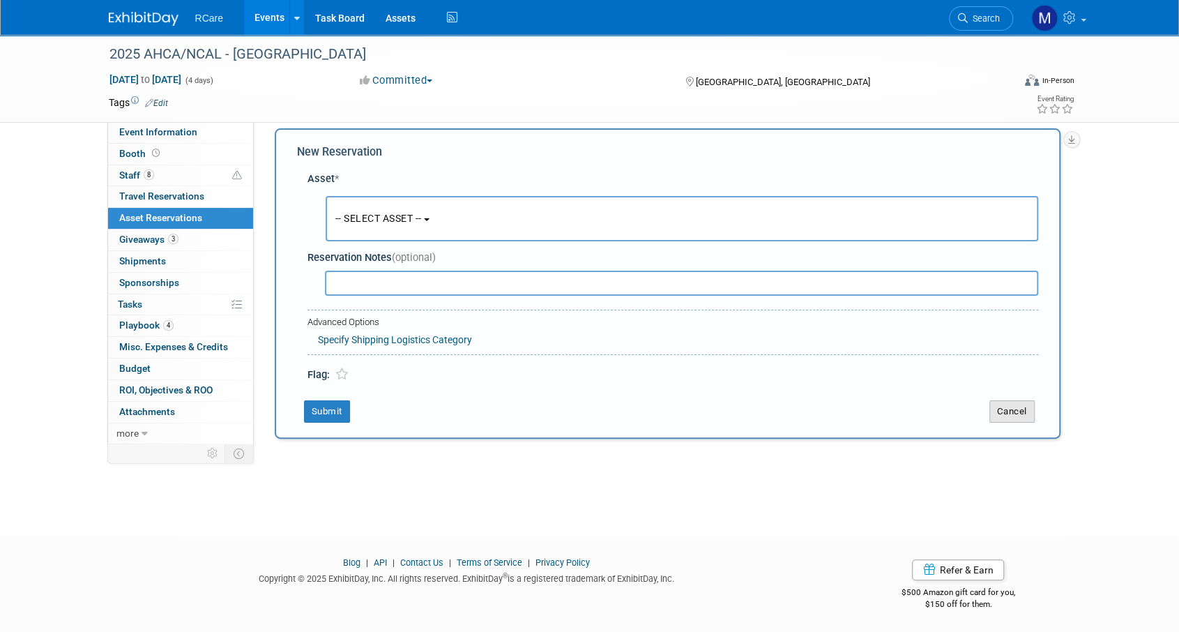
click at [1011, 414] on button "Cancel" at bounding box center [1012, 411] width 45 height 22
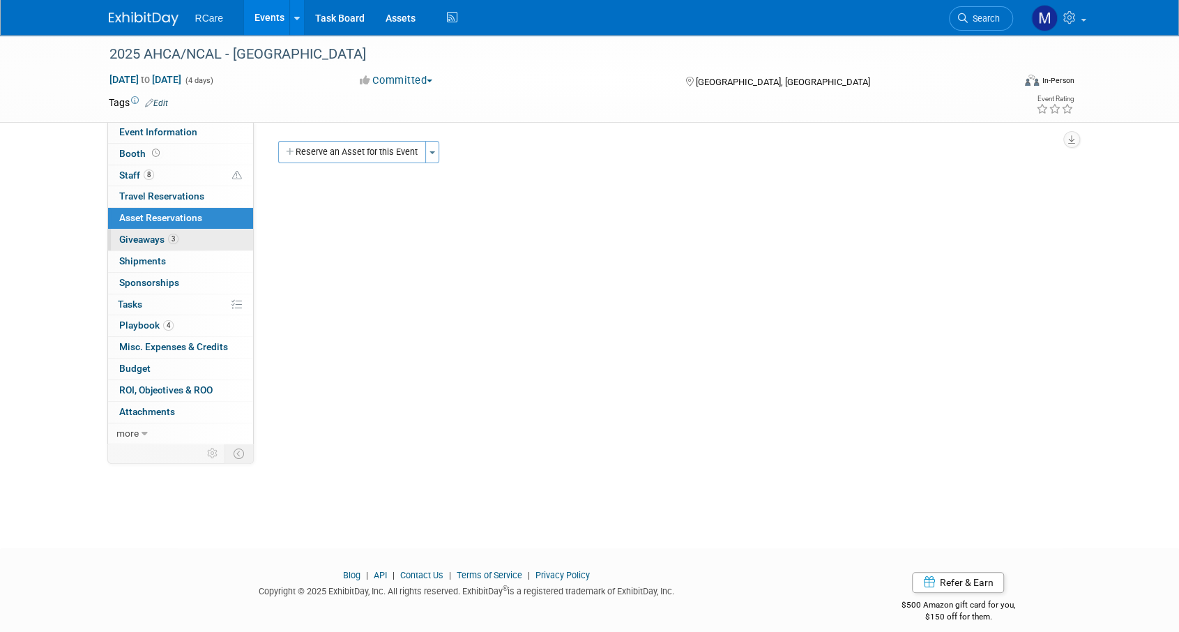
click at [162, 234] on span "Giveaways 3" at bounding box center [148, 239] width 59 height 11
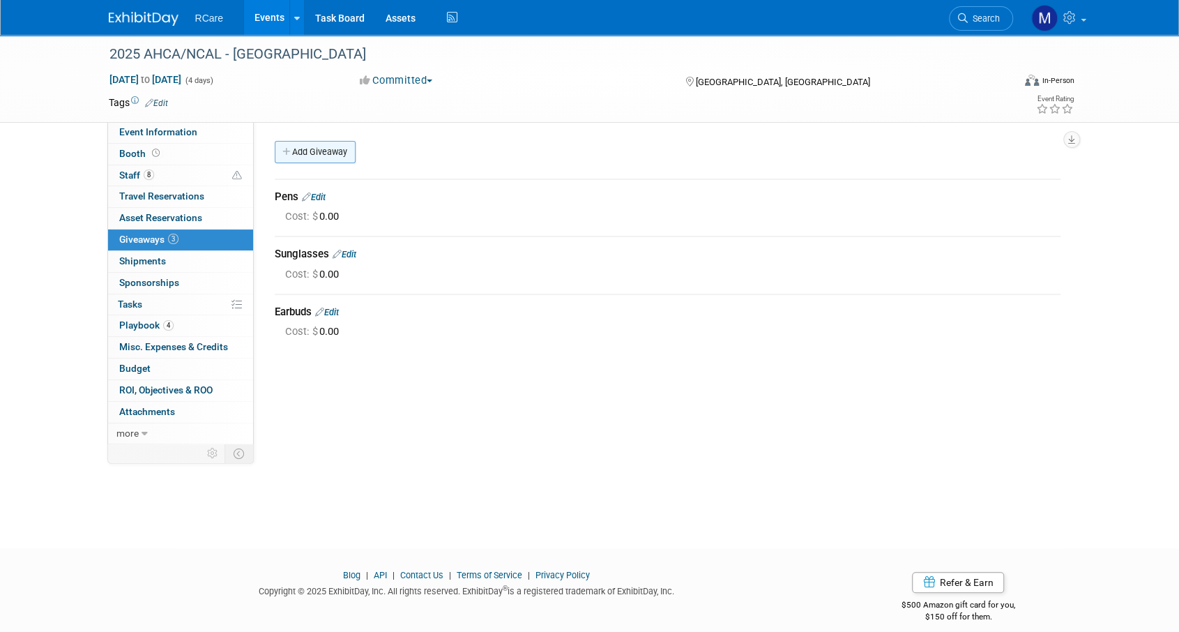
click at [304, 153] on link "Add Giveaway" at bounding box center [315, 152] width 81 height 22
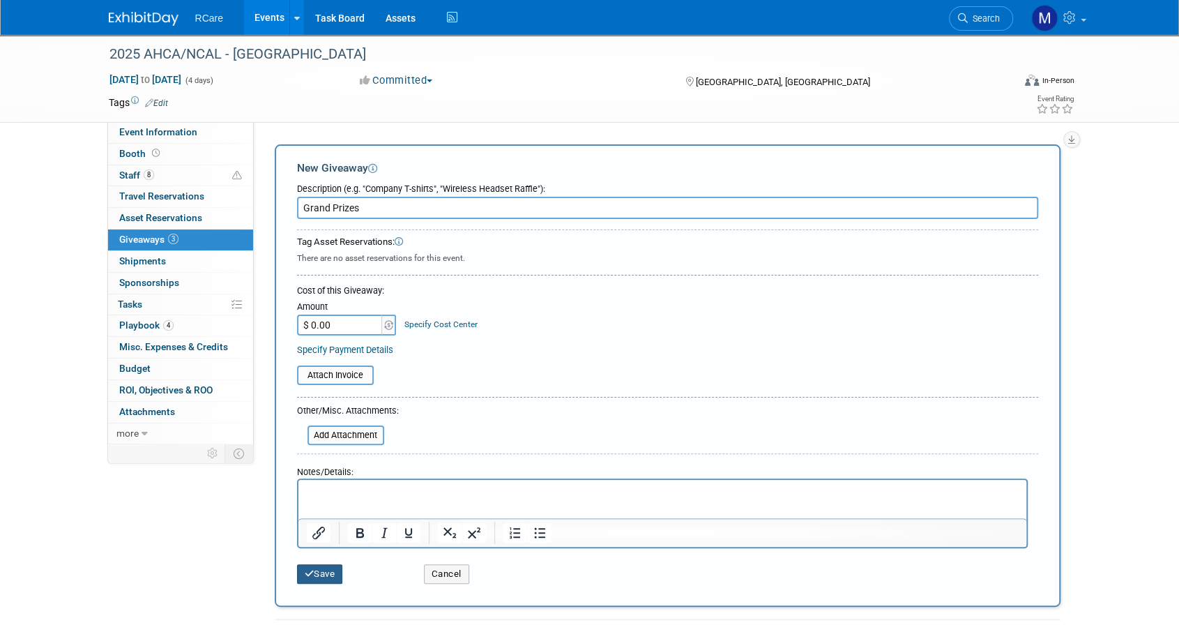
type input "Grand Prizes"
click at [321, 567] on button "Save" at bounding box center [320, 574] width 46 height 20
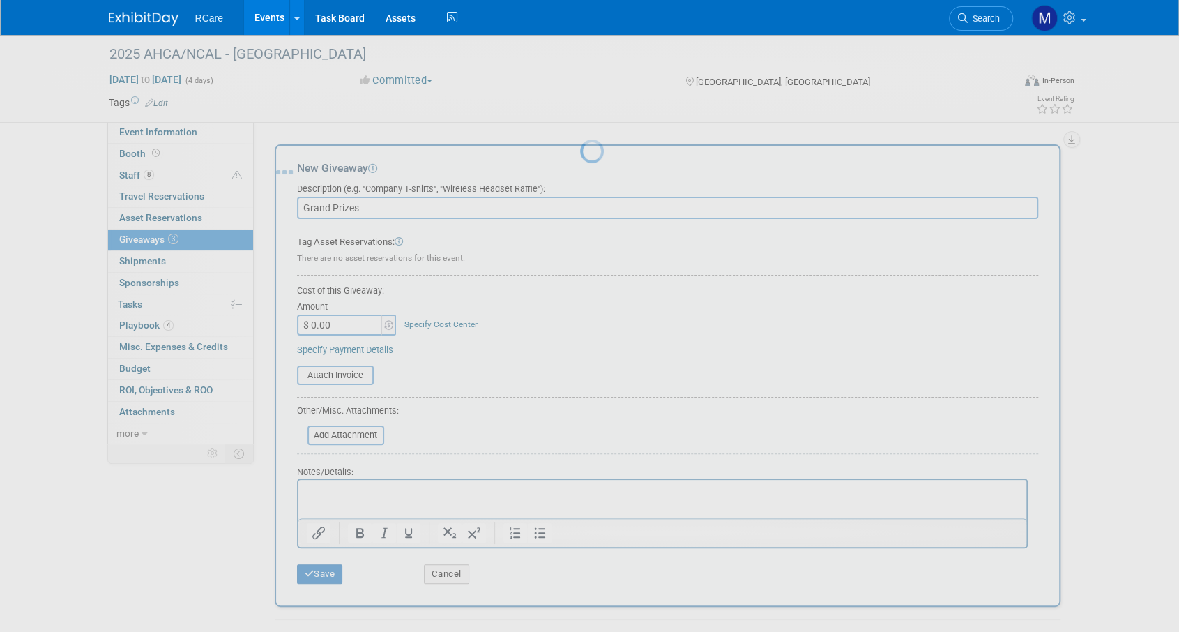
scroll to position [14, 0]
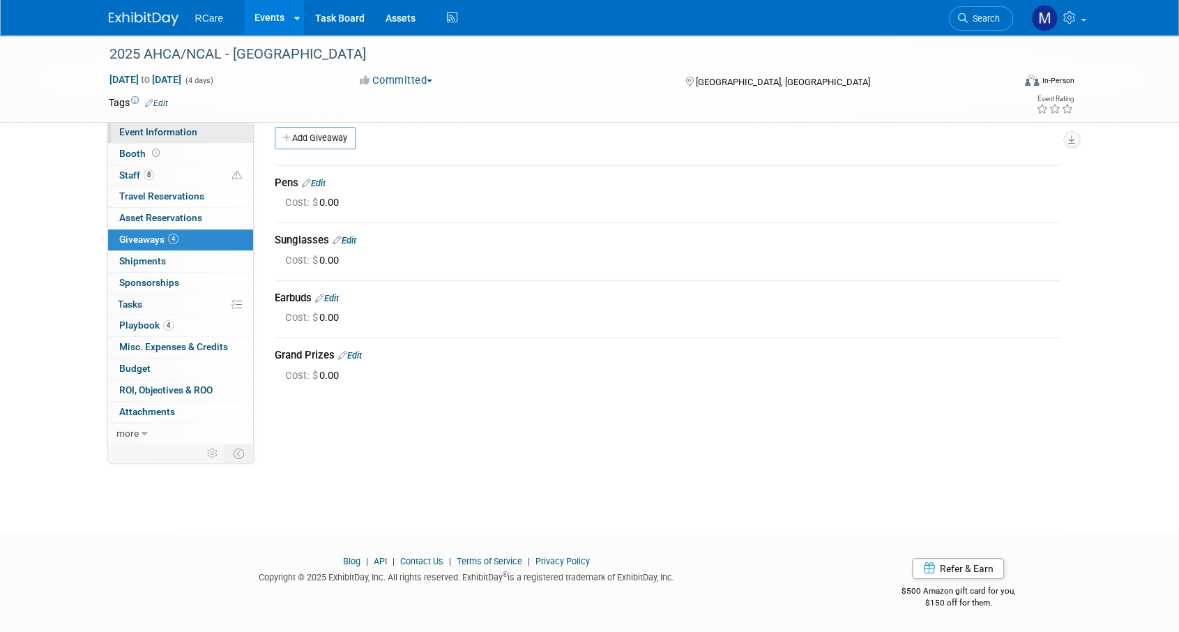
click at [153, 130] on span "Event Information" at bounding box center [158, 131] width 78 height 11
select select "8"
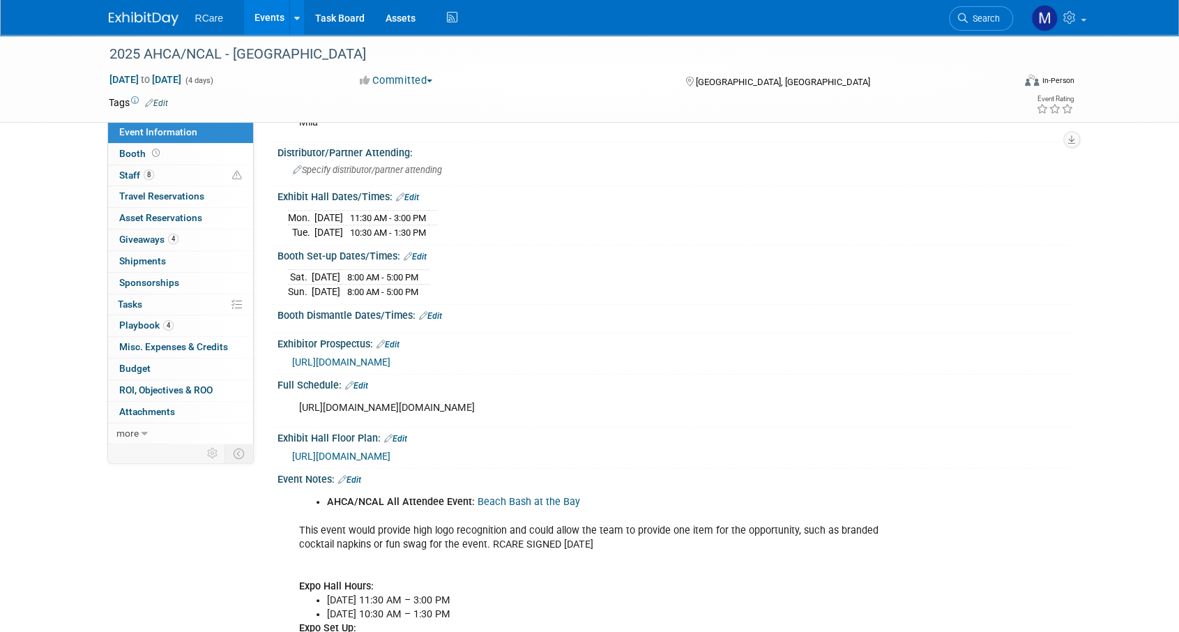
scroll to position [209, 0]
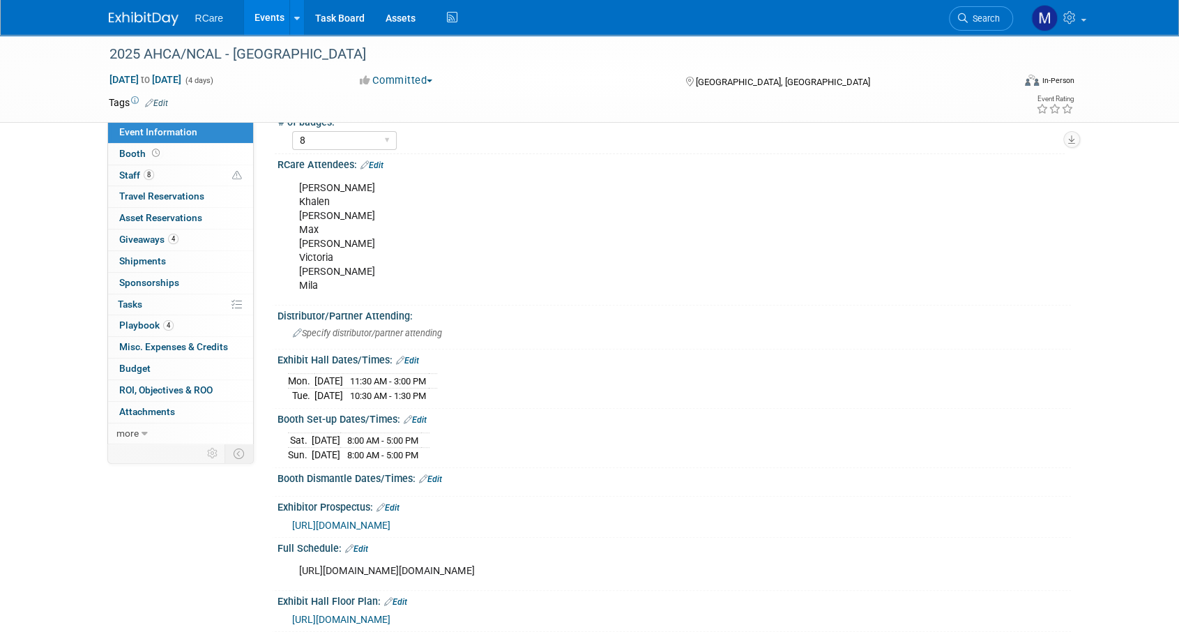
click at [321, 285] on div "Ashley Khalen Matt Max Jake Victoria Mike Mila" at bounding box center [603, 237] width 628 height 126
drag, startPoint x: 316, startPoint y: 284, endPoint x: 289, endPoint y: 181, distance: 106.7
click at [289, 181] on div "Ashley Khalen Matt Max Jake Victoria Mike Mila" at bounding box center [603, 237] width 628 height 126
copy div "Ashley Khalen Matt Max Jake Victoria Mike Mila"
click at [274, 23] on link "Events" at bounding box center [269, 17] width 51 height 35
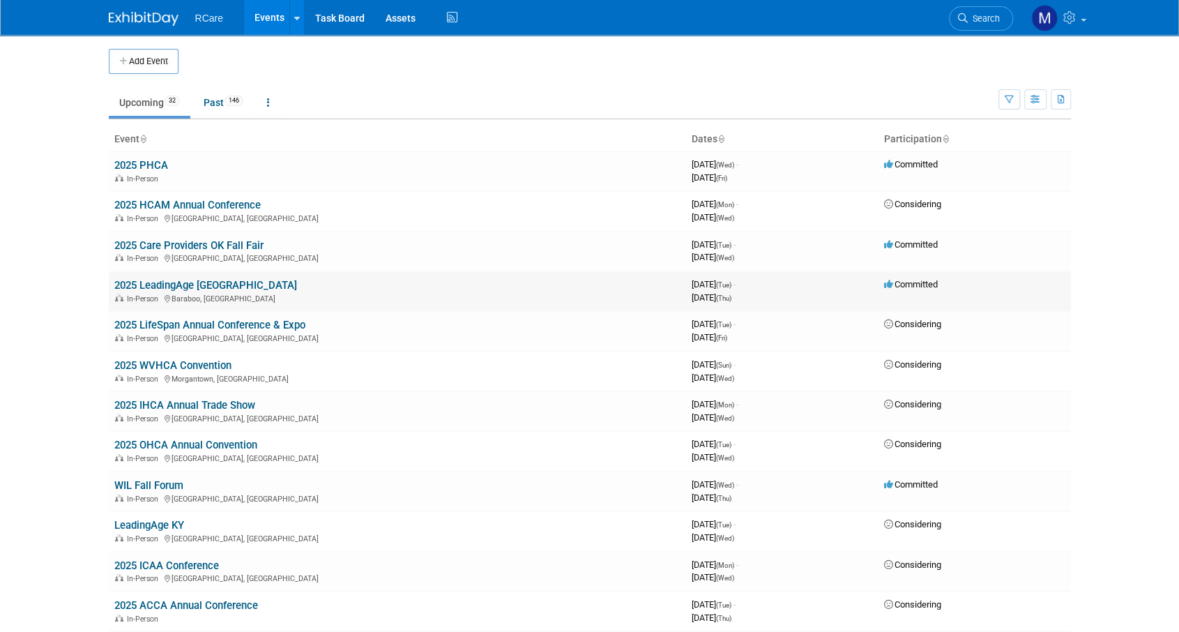
click at [206, 282] on link "2025 LeadingAge [GEOGRAPHIC_DATA]" at bounding box center [205, 285] width 183 height 13
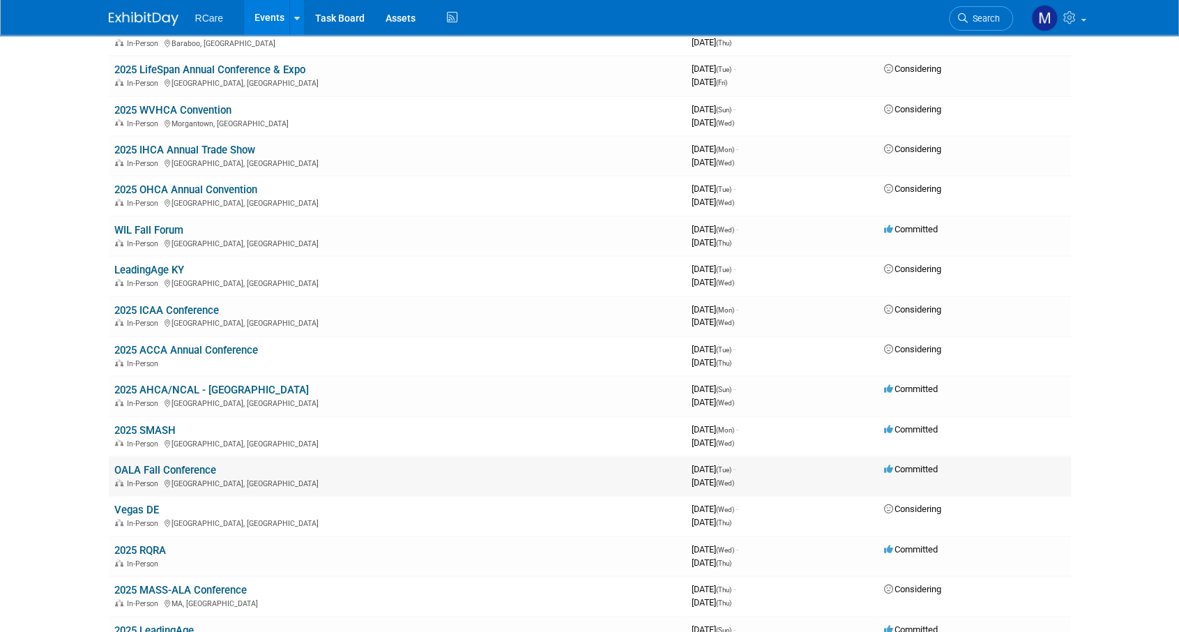
scroll to position [279, 0]
